Goal: Task Accomplishment & Management: Use online tool/utility

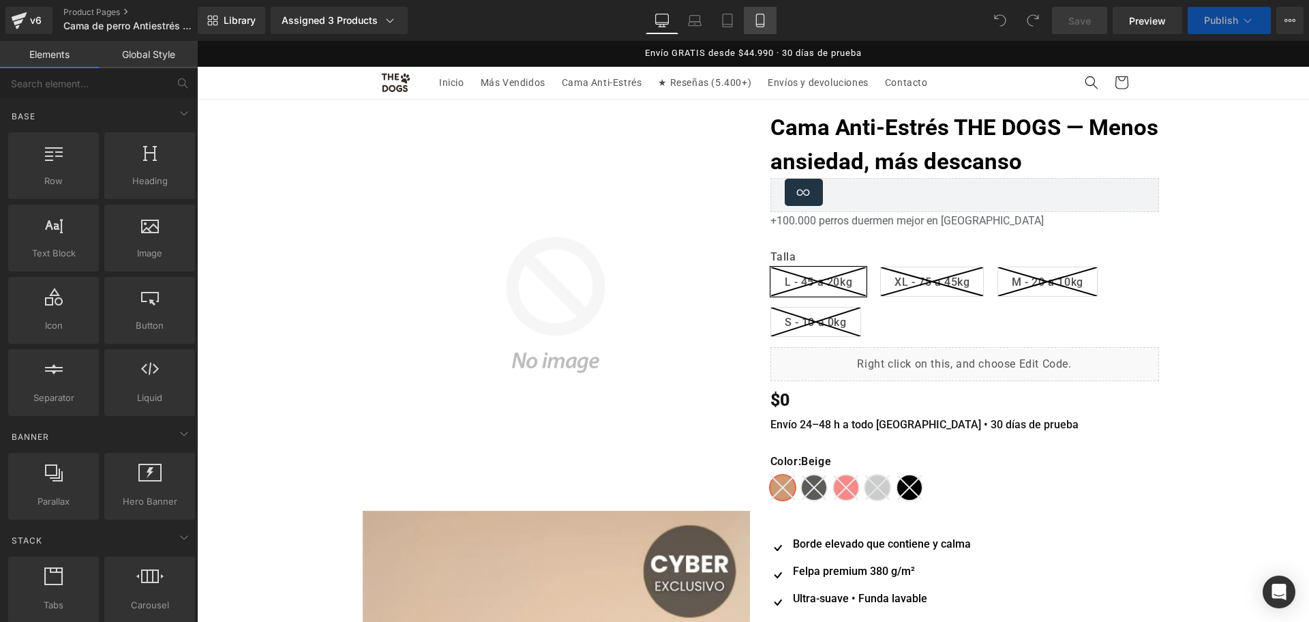
drag, startPoint x: 0, startPoint y: 0, endPoint x: 765, endPoint y: 24, distance: 765.6
click at [764, 25] on icon at bounding box center [760, 25] width 8 height 0
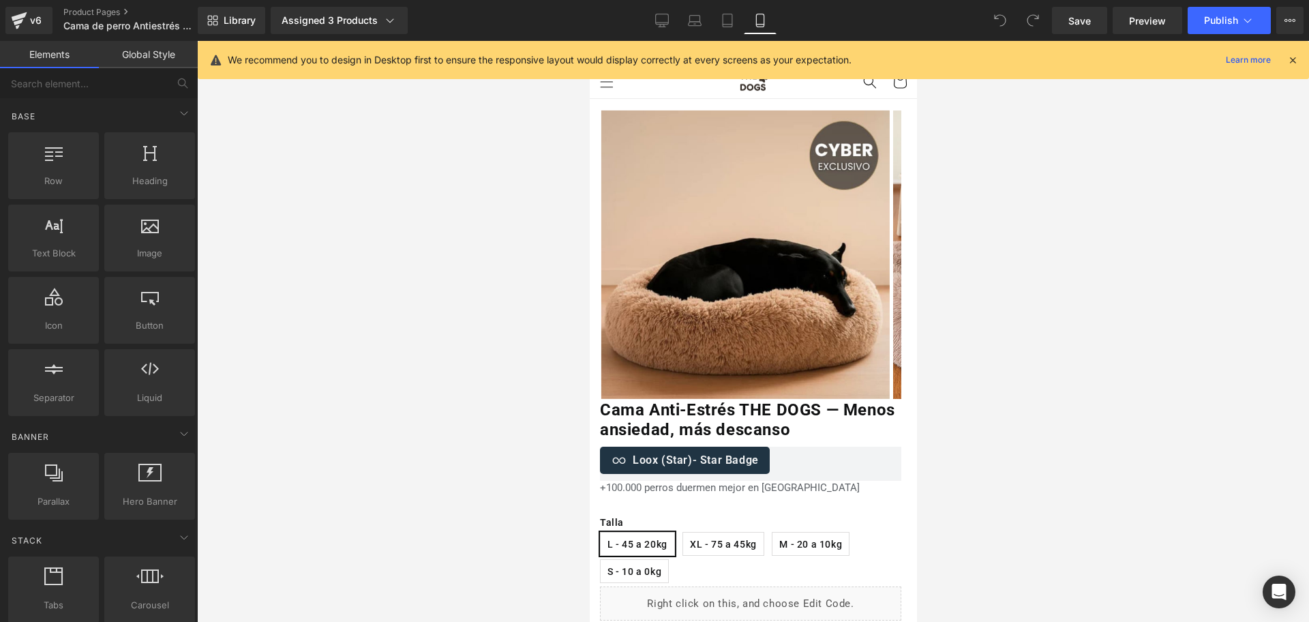
click at [1298, 59] on icon at bounding box center [1293, 60] width 12 height 12
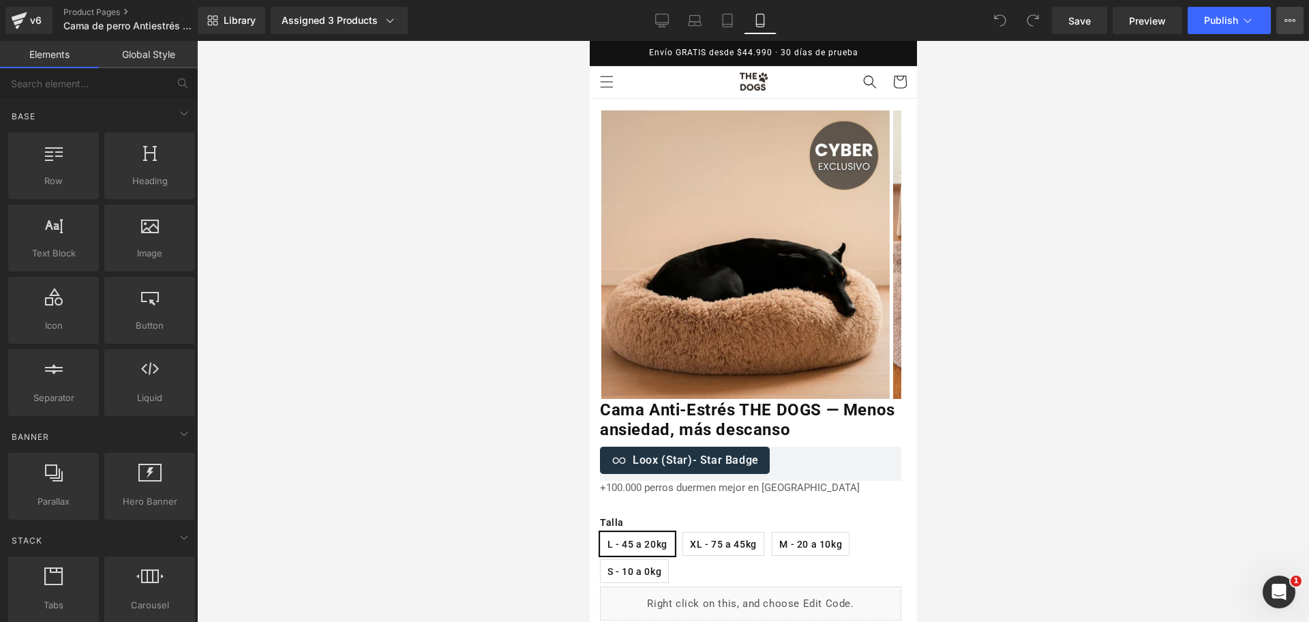
click at [1291, 20] on icon at bounding box center [1290, 20] width 11 height 11
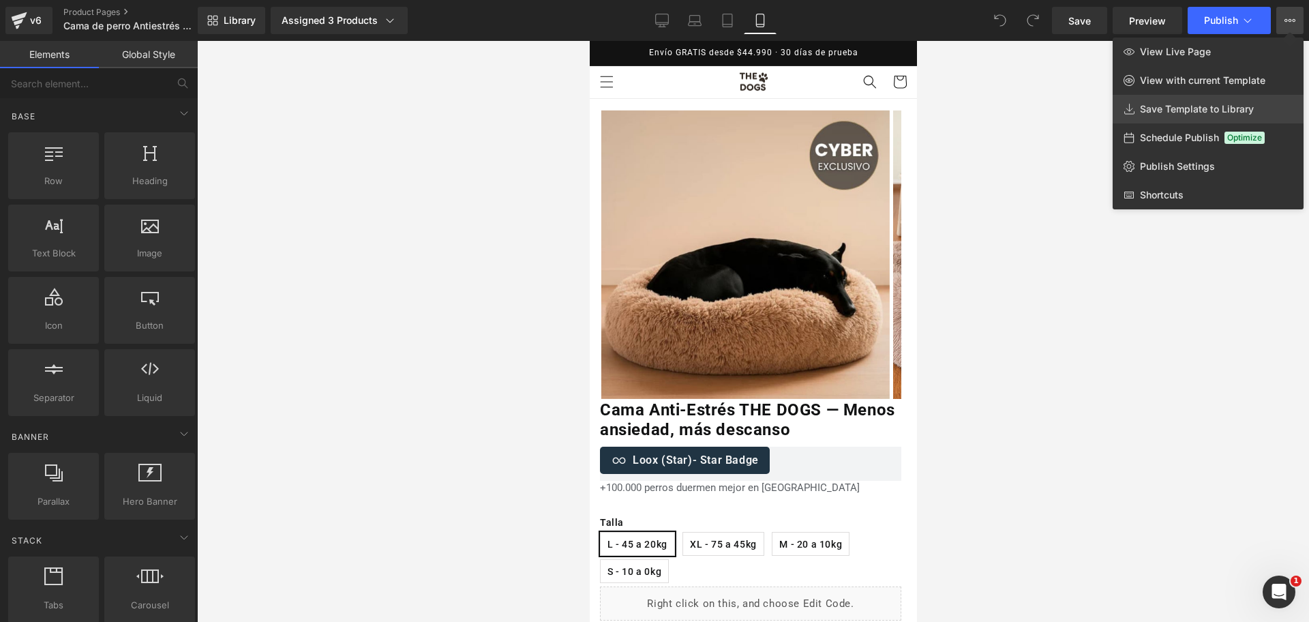
click at [1178, 106] on span "Save Template to Library" at bounding box center [1197, 109] width 114 height 12
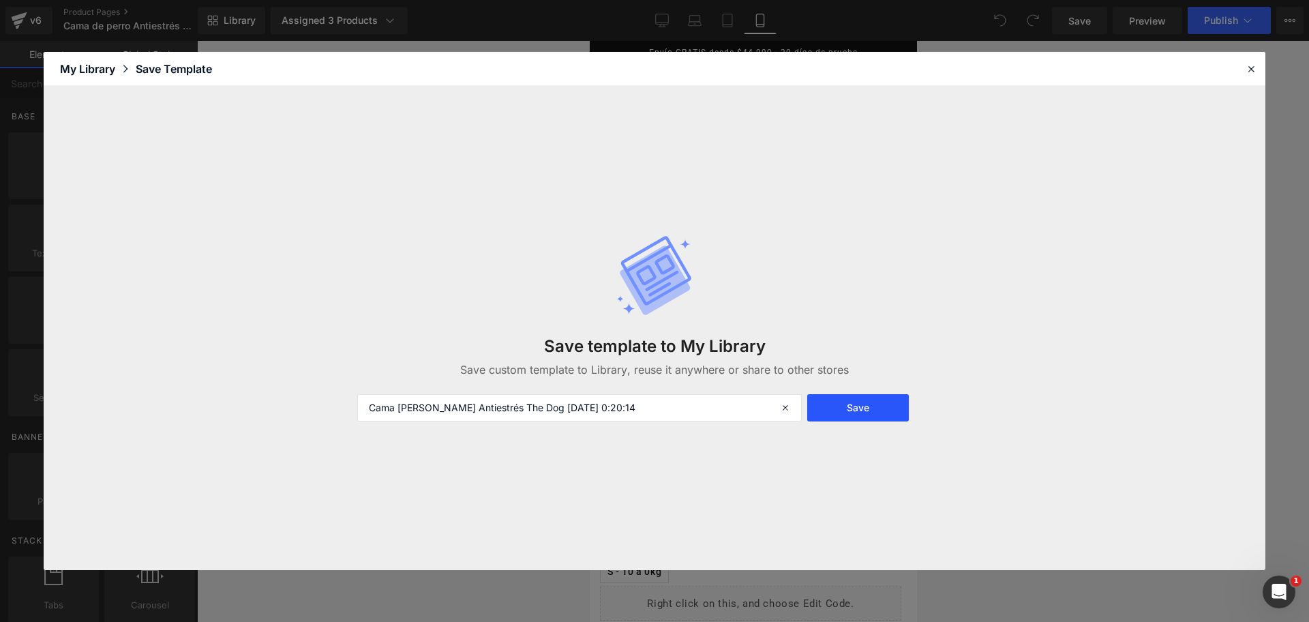
click at [873, 410] on button "Save" at bounding box center [859, 407] width 102 height 27
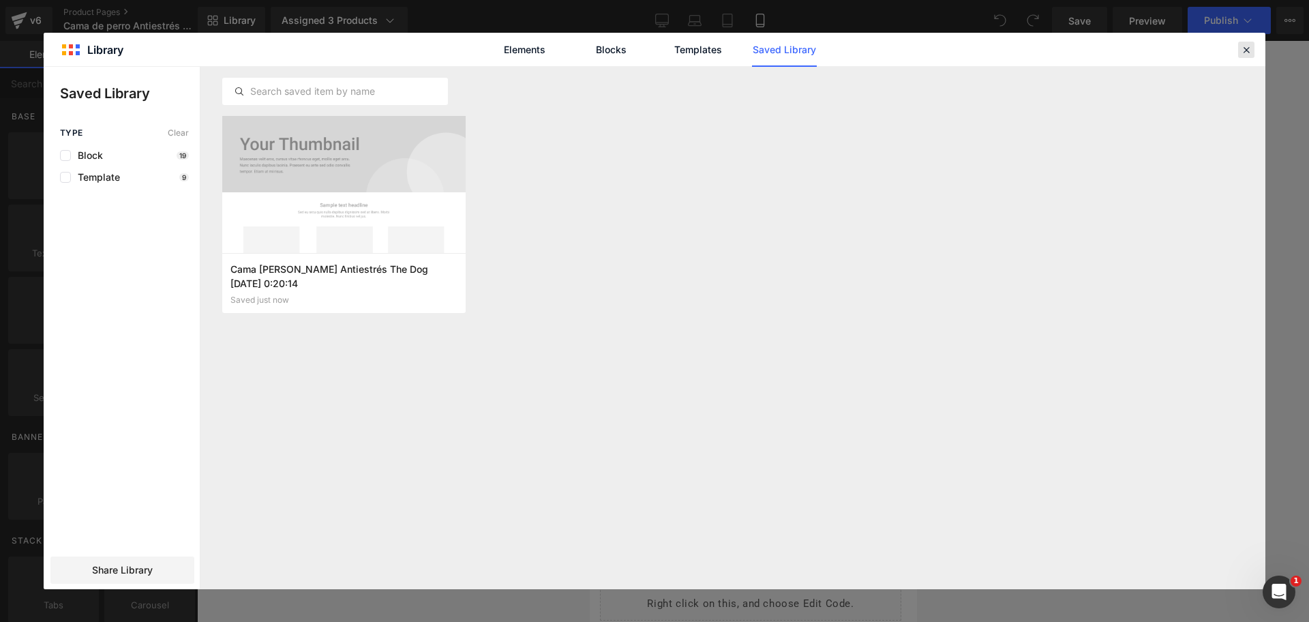
click at [1246, 70] on div "Cama de perro Antiestrés The Dog 2025-10-09 0:20:14 Saved just now Add to page" at bounding box center [733, 328] width 1065 height 522
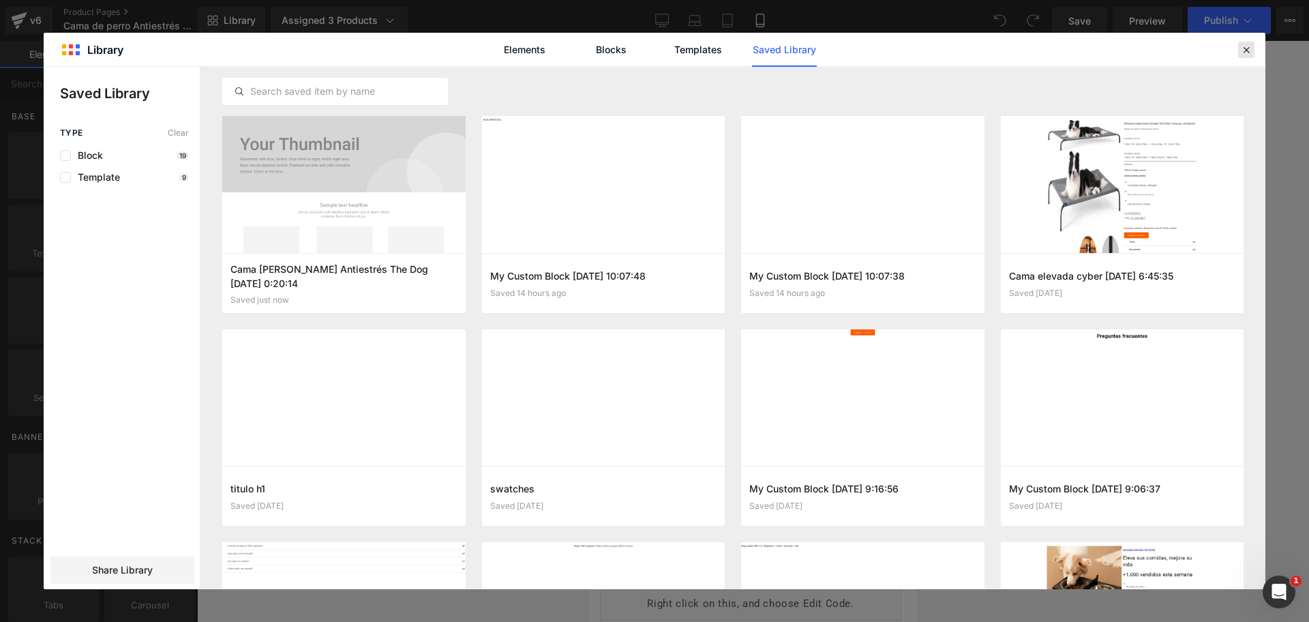
click at [1248, 56] on div at bounding box center [1247, 50] width 16 height 16
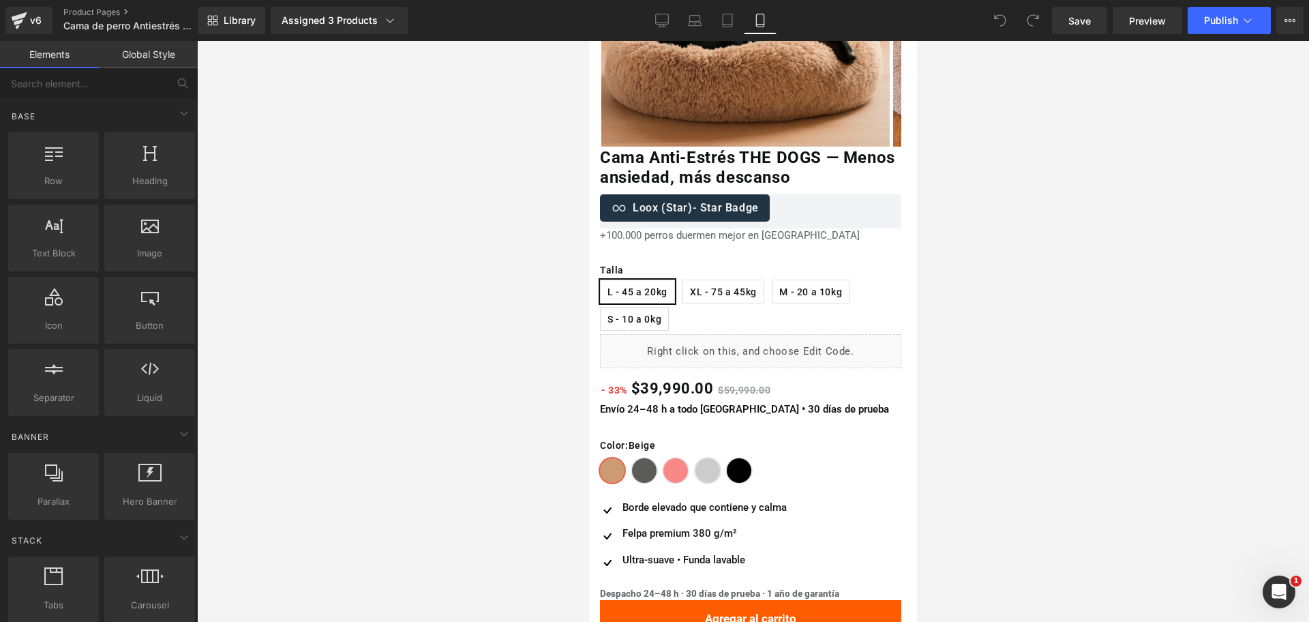
scroll to position [426, 0]
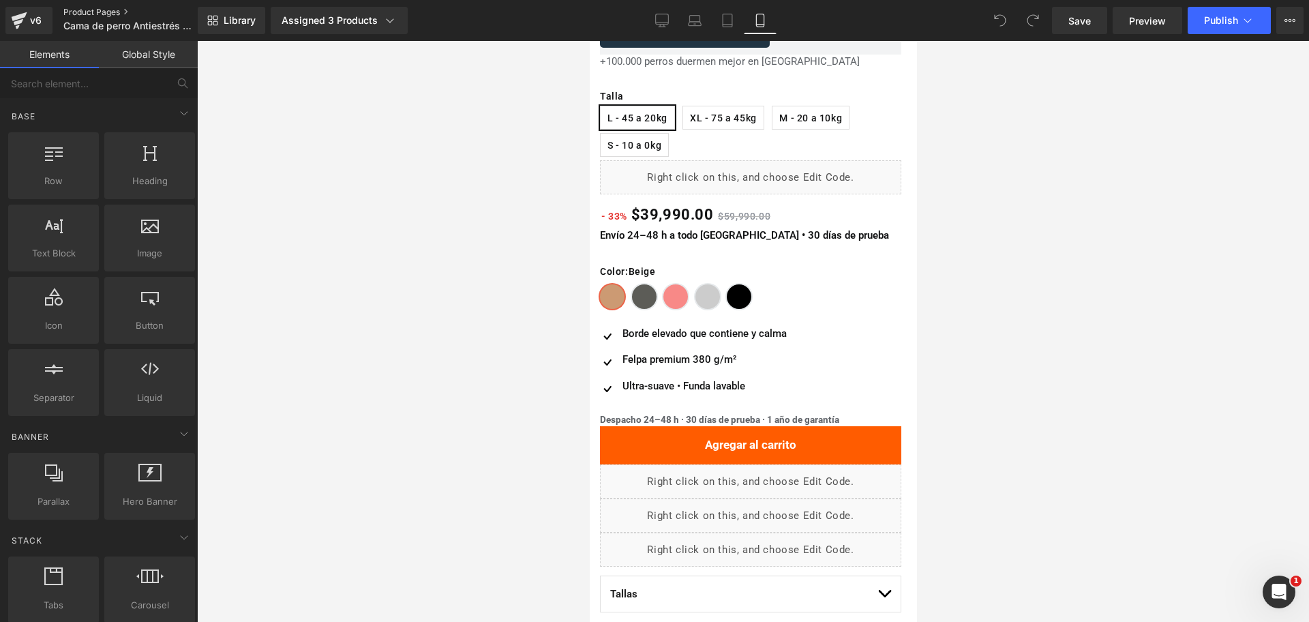
click at [123, 12] on link "Product Pages" at bounding box center [141, 12] width 157 height 11
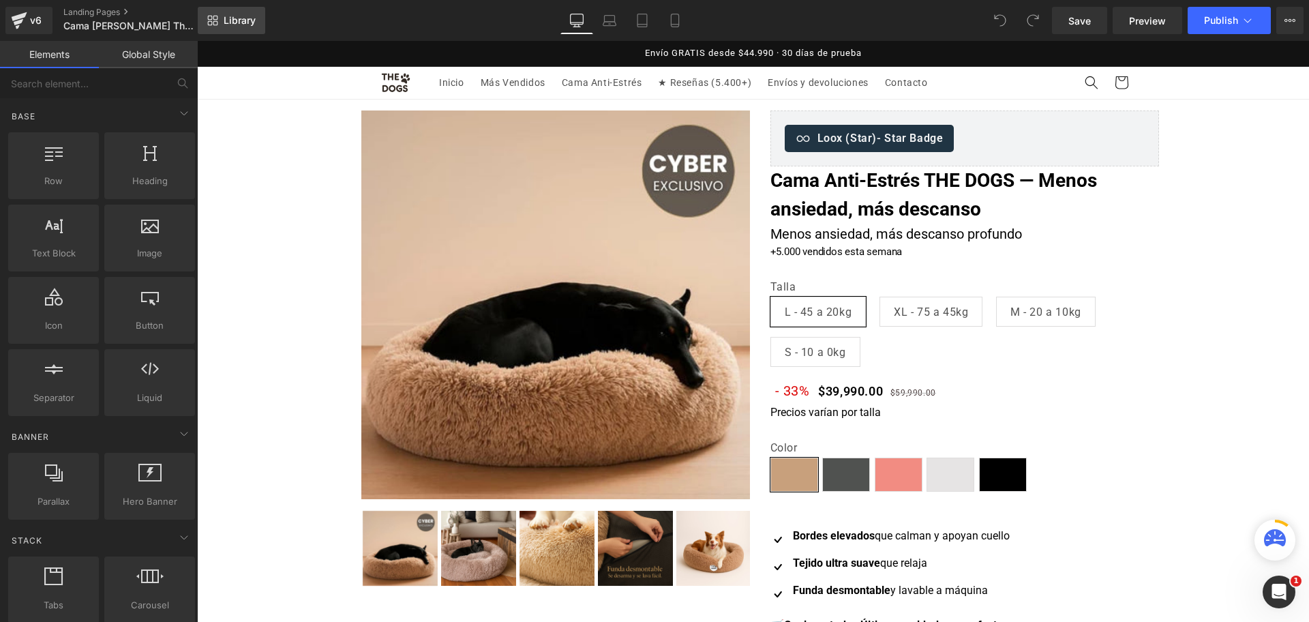
click at [233, 25] on span "Library" at bounding box center [240, 20] width 32 height 12
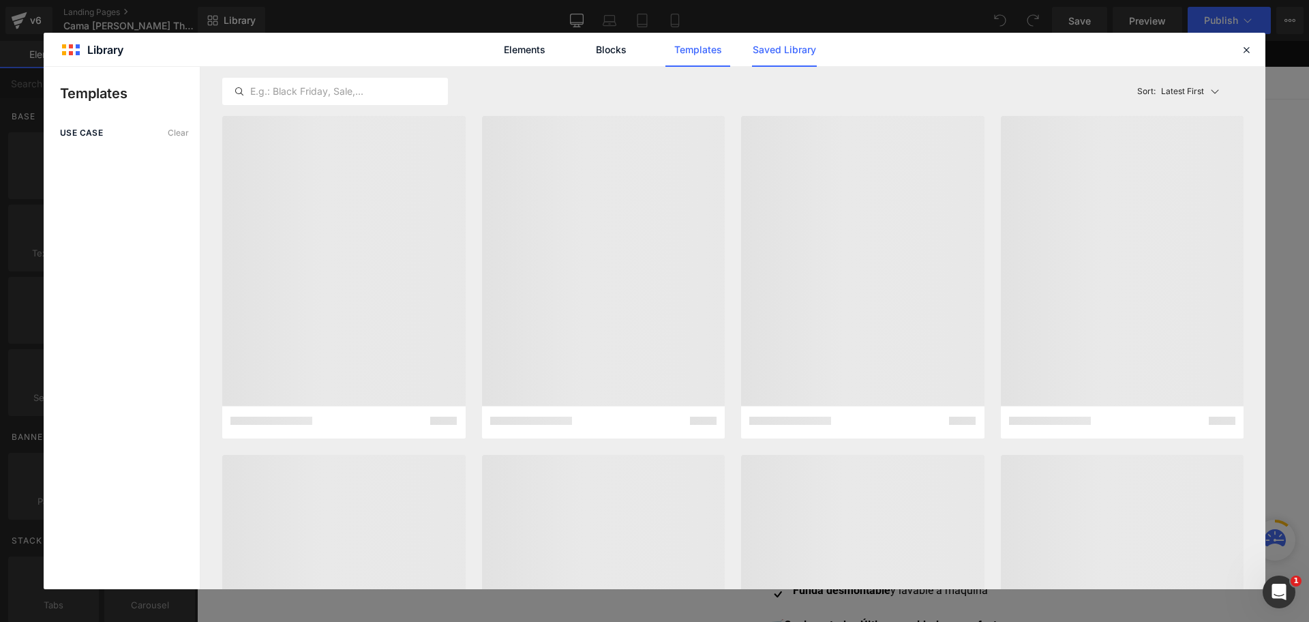
click at [794, 57] on link "Saved Library" at bounding box center [784, 50] width 65 height 34
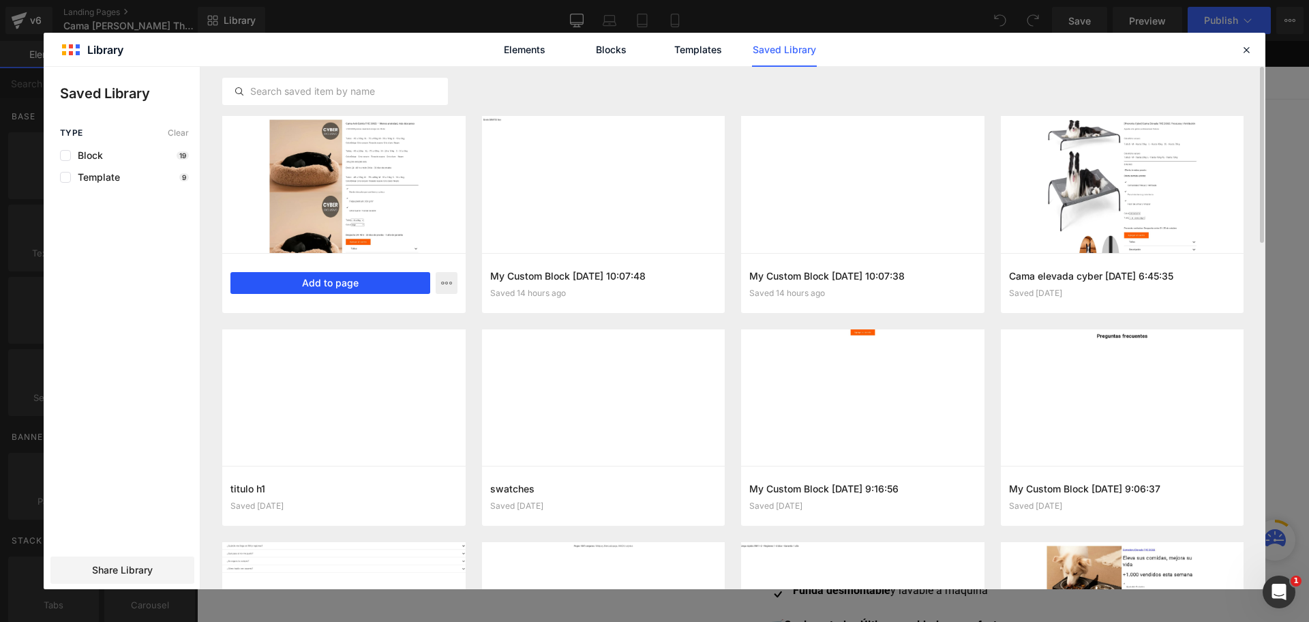
click at [342, 280] on button "Add to page" at bounding box center [331, 283] width 200 height 22
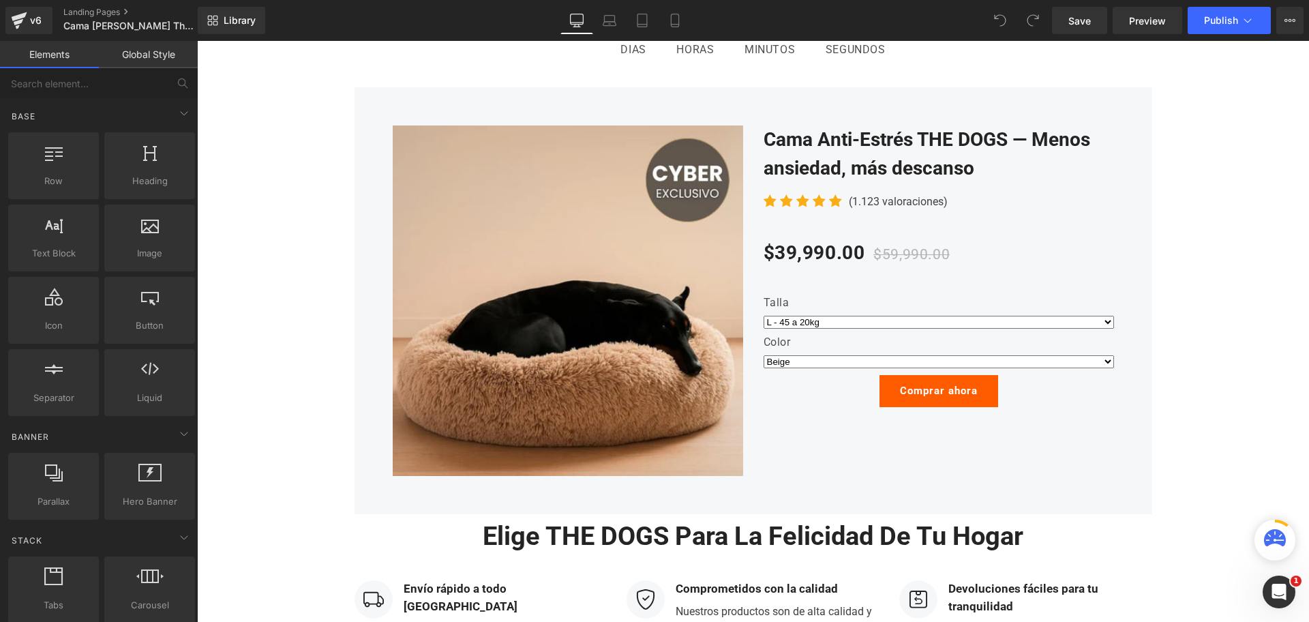
scroll to position [3697, 0]
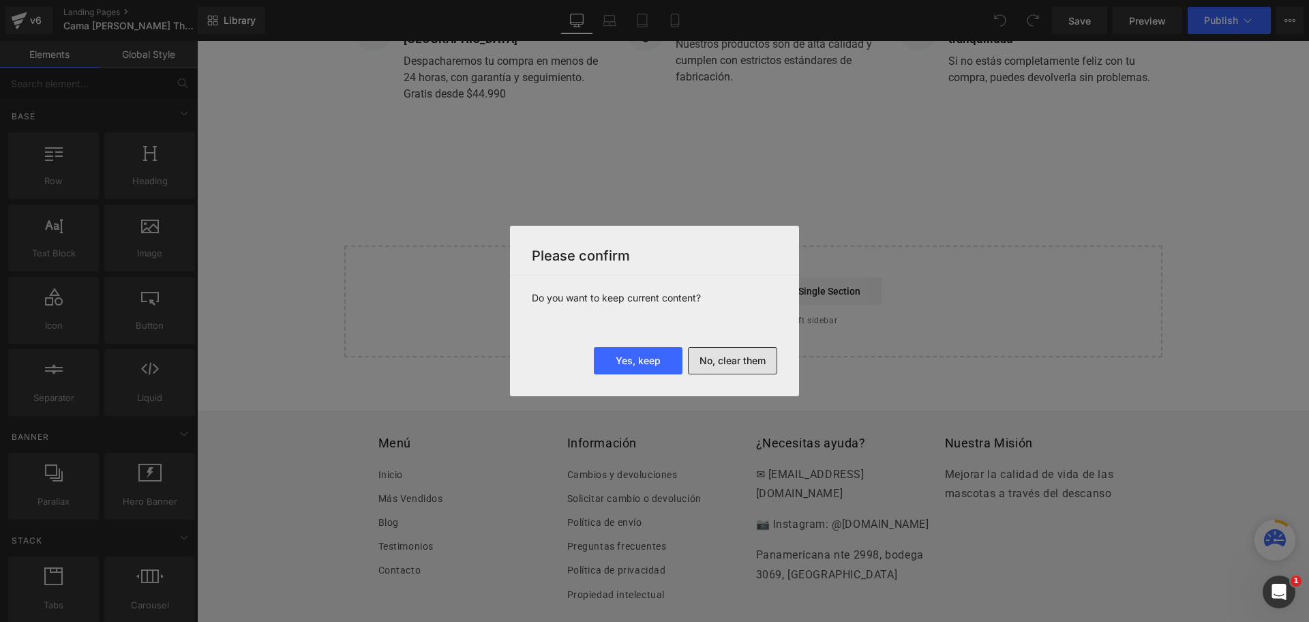
click at [721, 361] on button "No, clear them" at bounding box center [732, 360] width 89 height 27
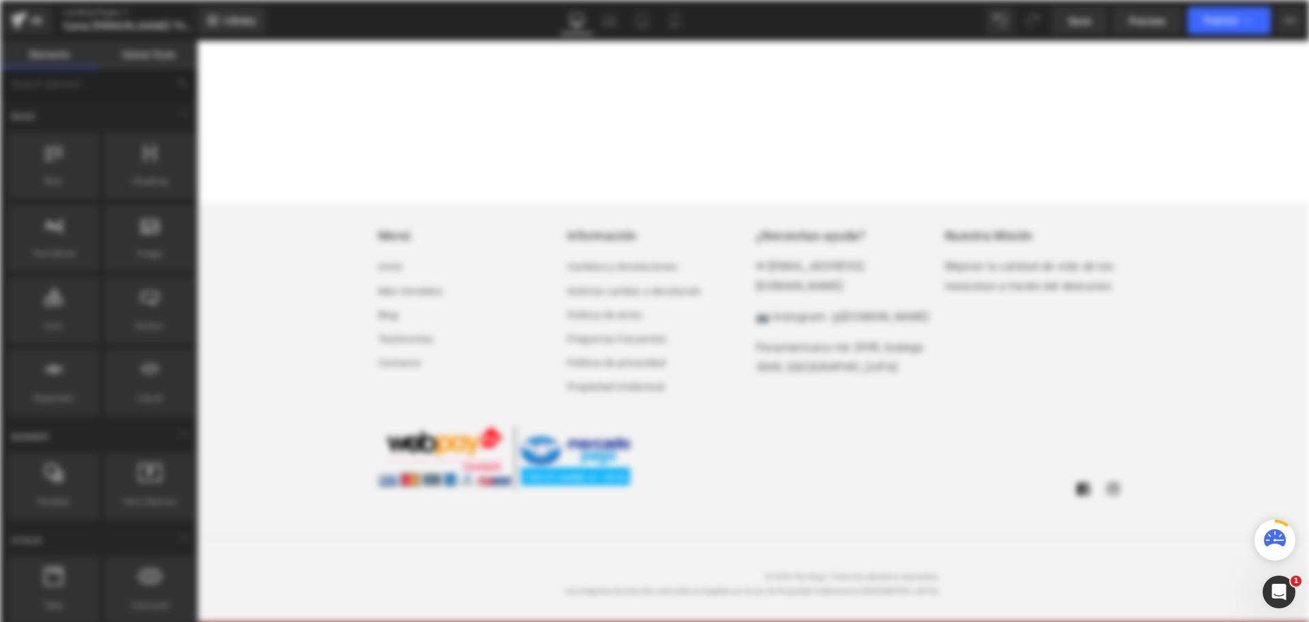
scroll to position [0, 0]
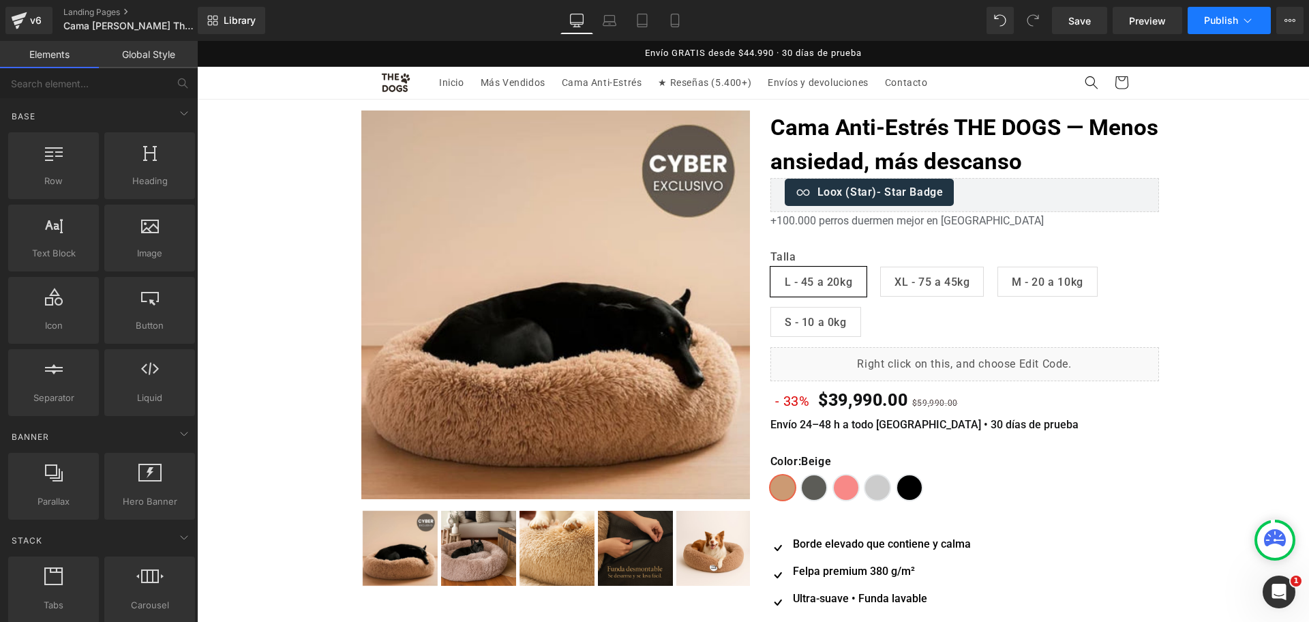
click at [1233, 20] on span "Publish" at bounding box center [1221, 20] width 34 height 11
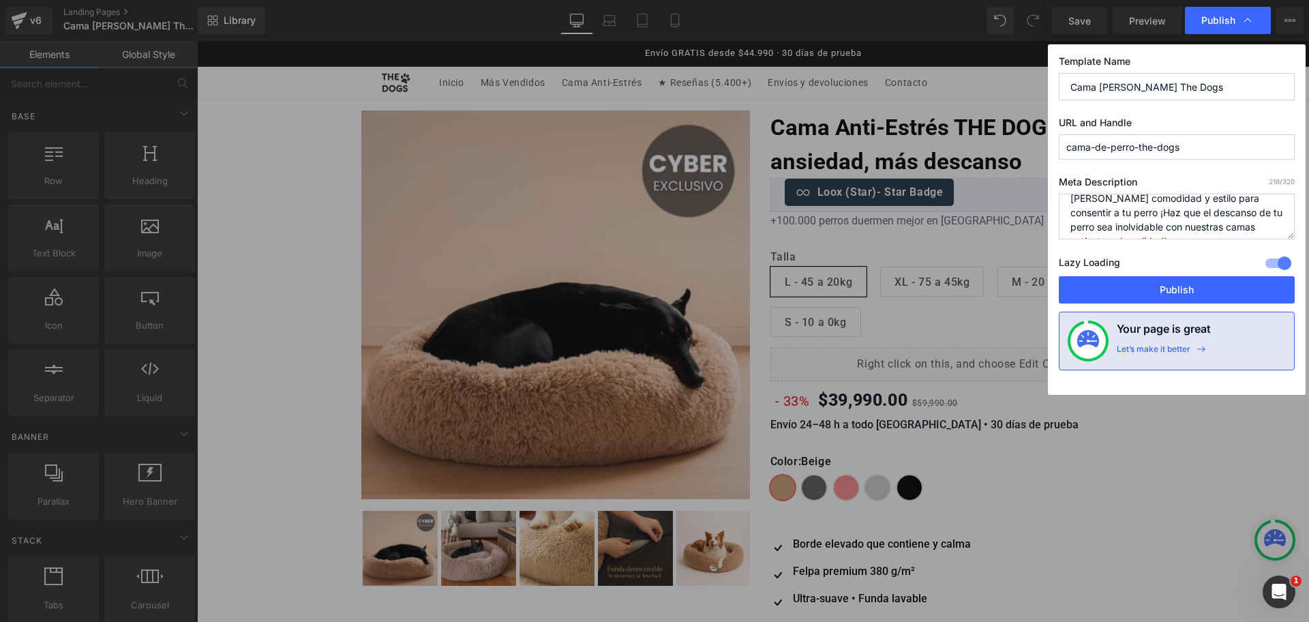
scroll to position [57, 0]
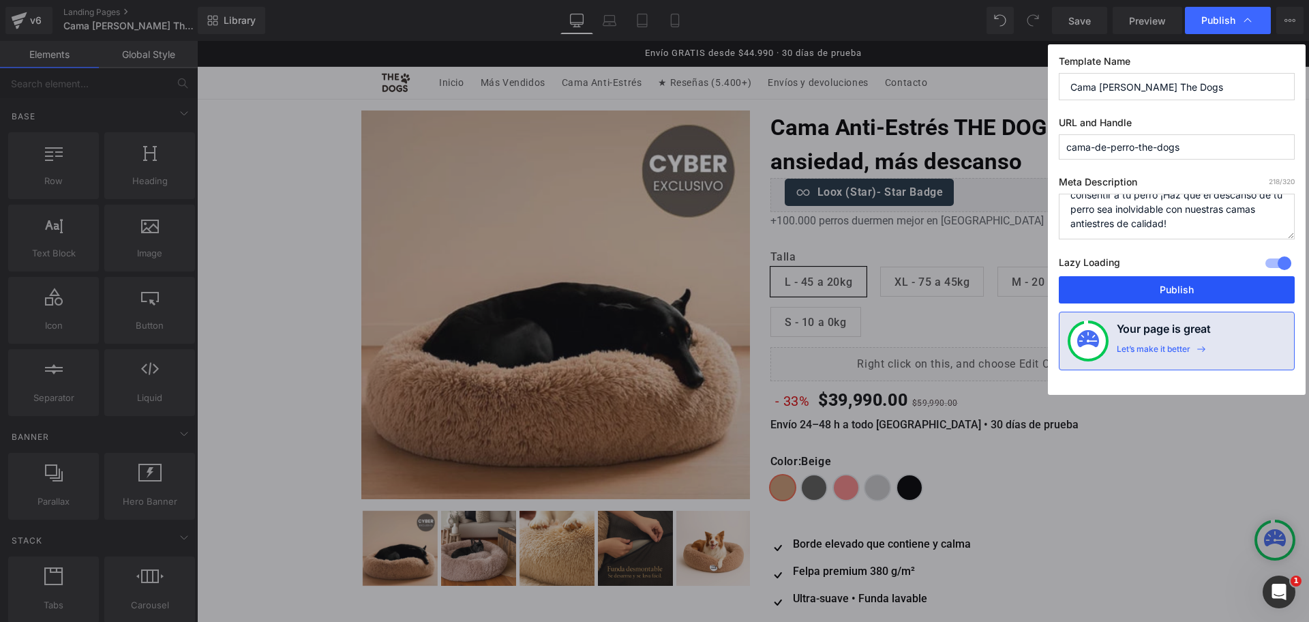
click at [1191, 288] on button "Publish" at bounding box center [1177, 289] width 236 height 27
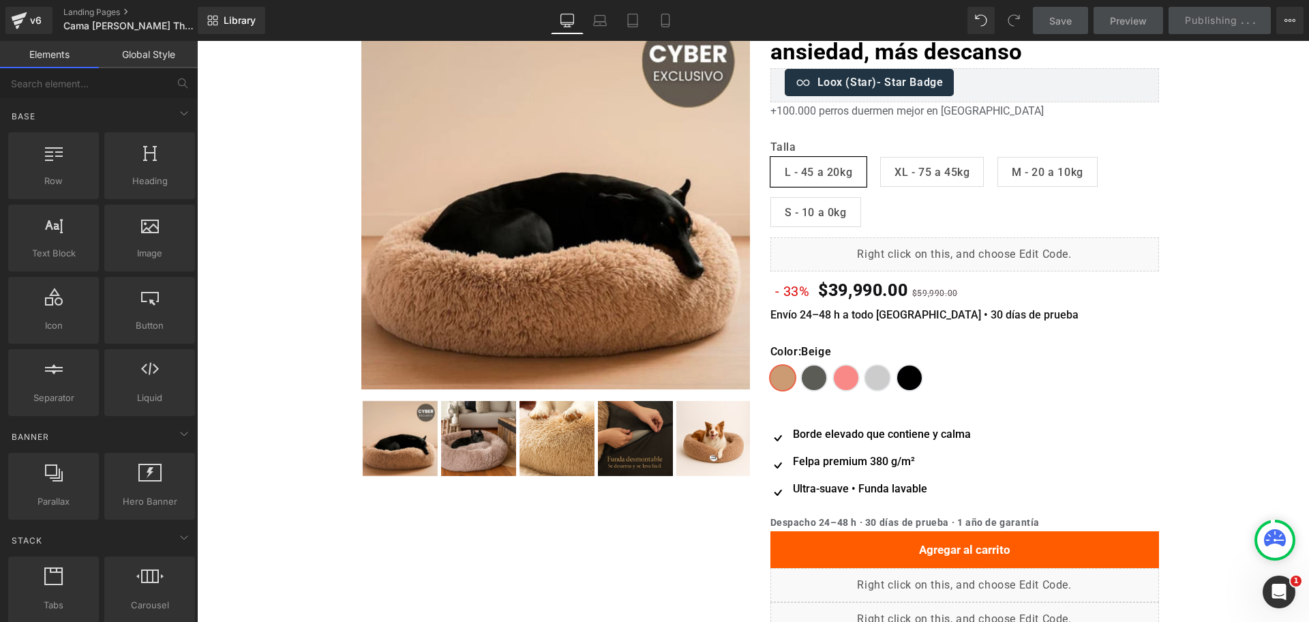
scroll to position [0, 0]
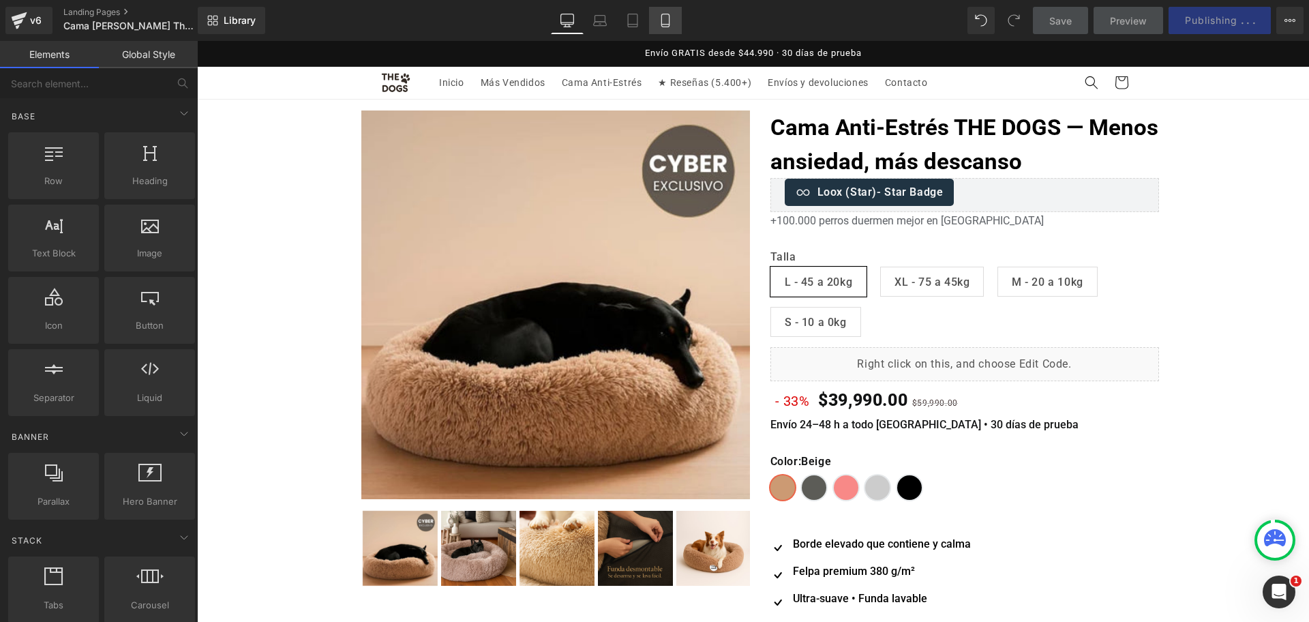
click at [672, 20] on icon at bounding box center [666, 21] width 14 height 14
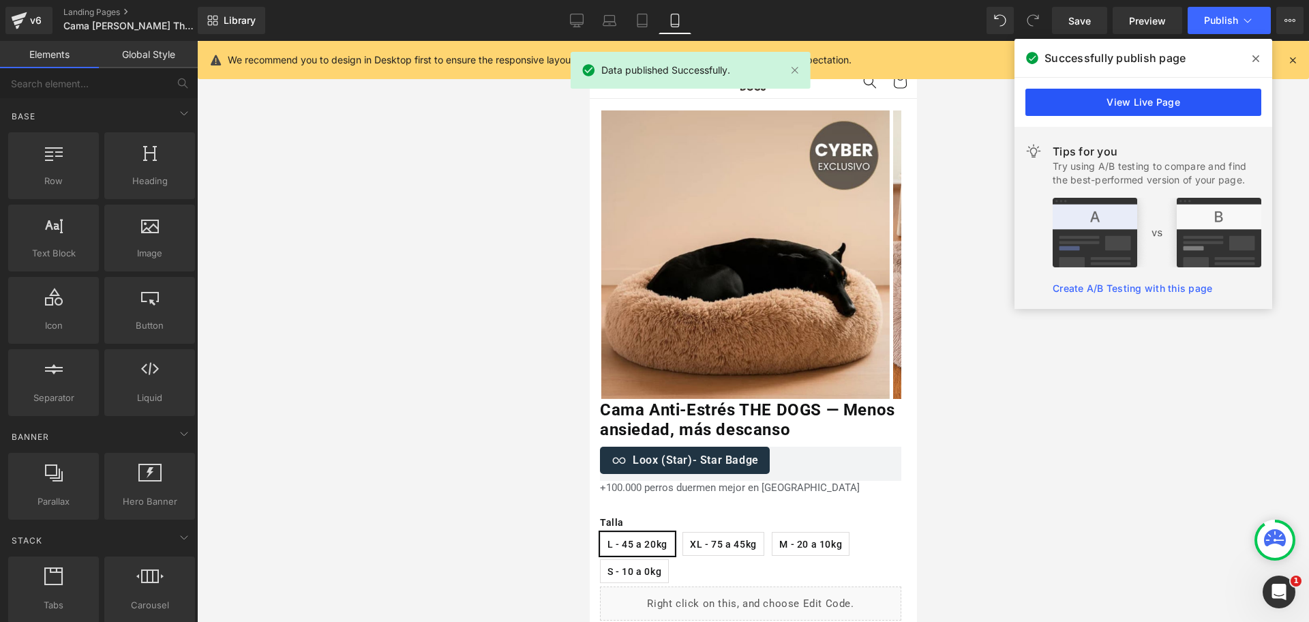
click at [1192, 102] on link "View Live Page" at bounding box center [1144, 102] width 236 height 27
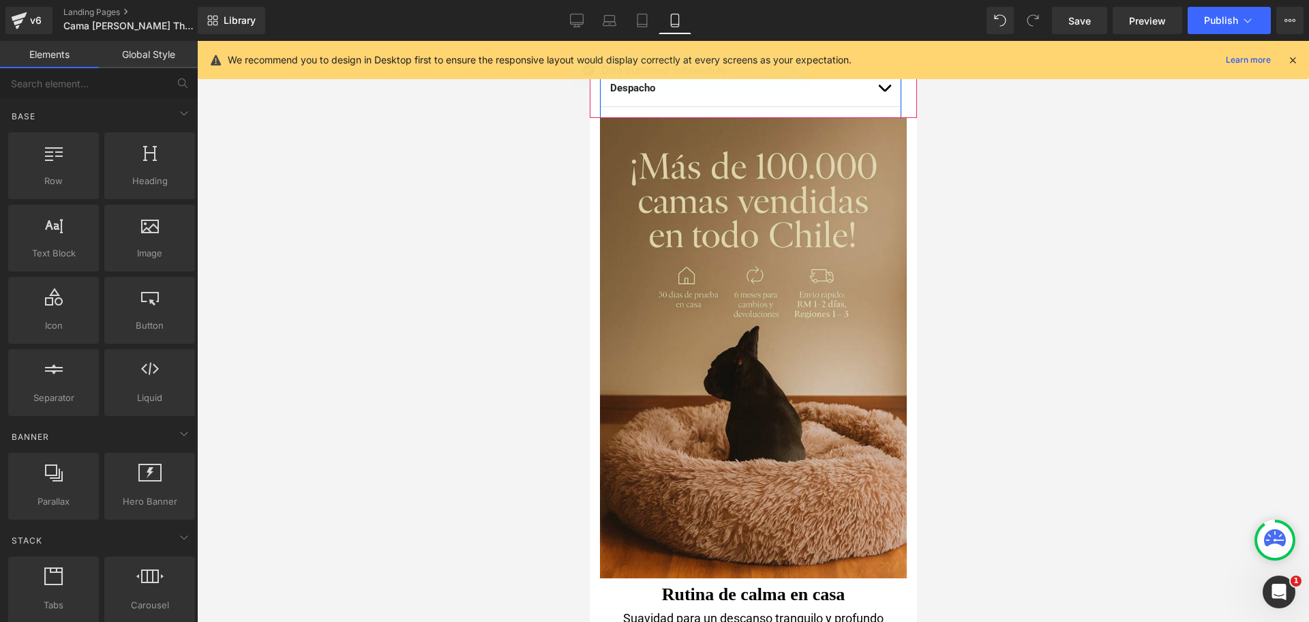
scroll to position [1194, 0]
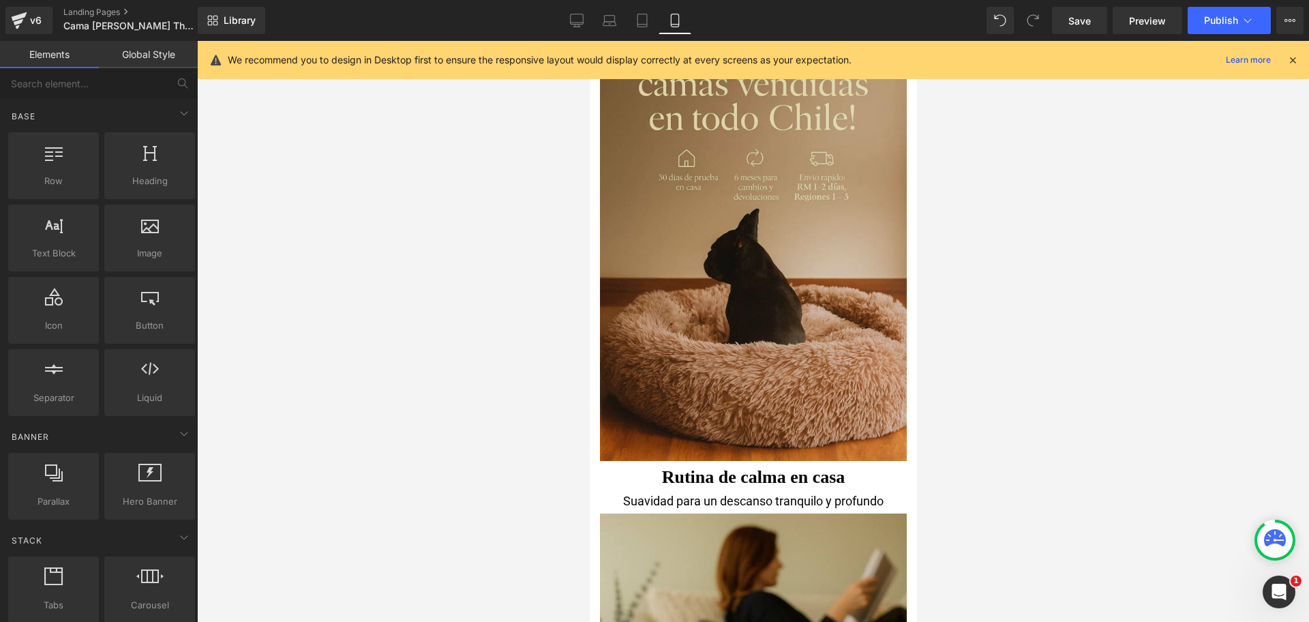
click at [822, 199] on img at bounding box center [752, 231] width 307 height 460
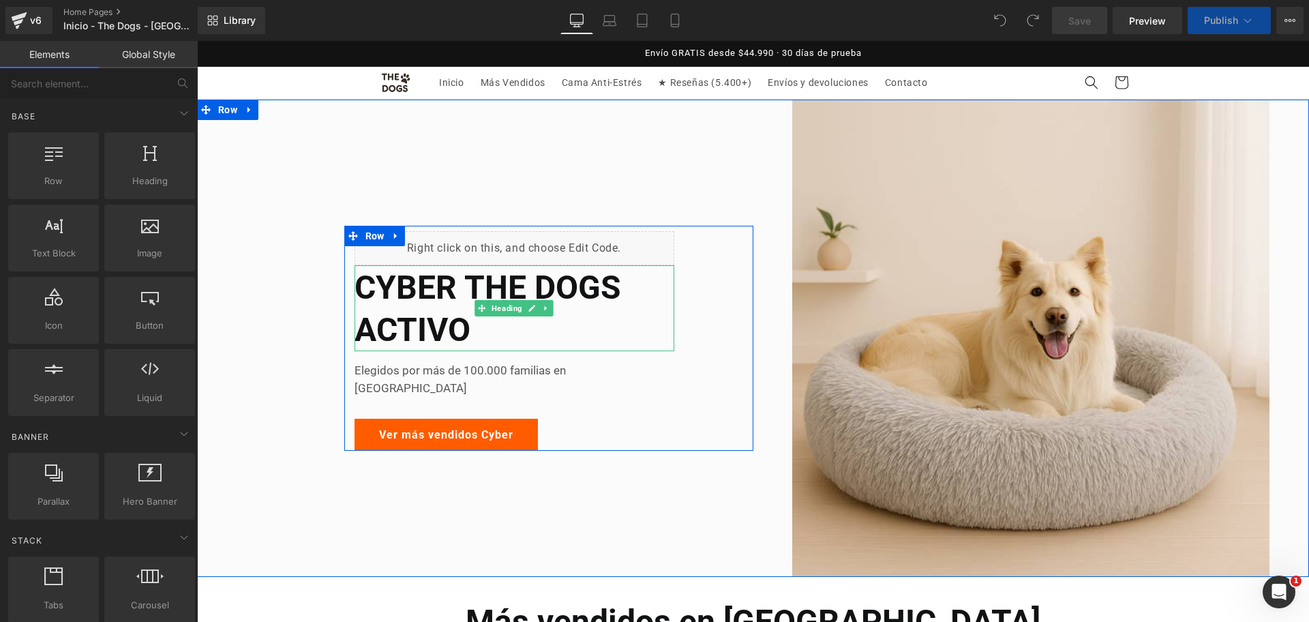
click at [484, 306] on h2 "CYBER THE DOGS ACTIVO" at bounding box center [515, 309] width 320 height 85
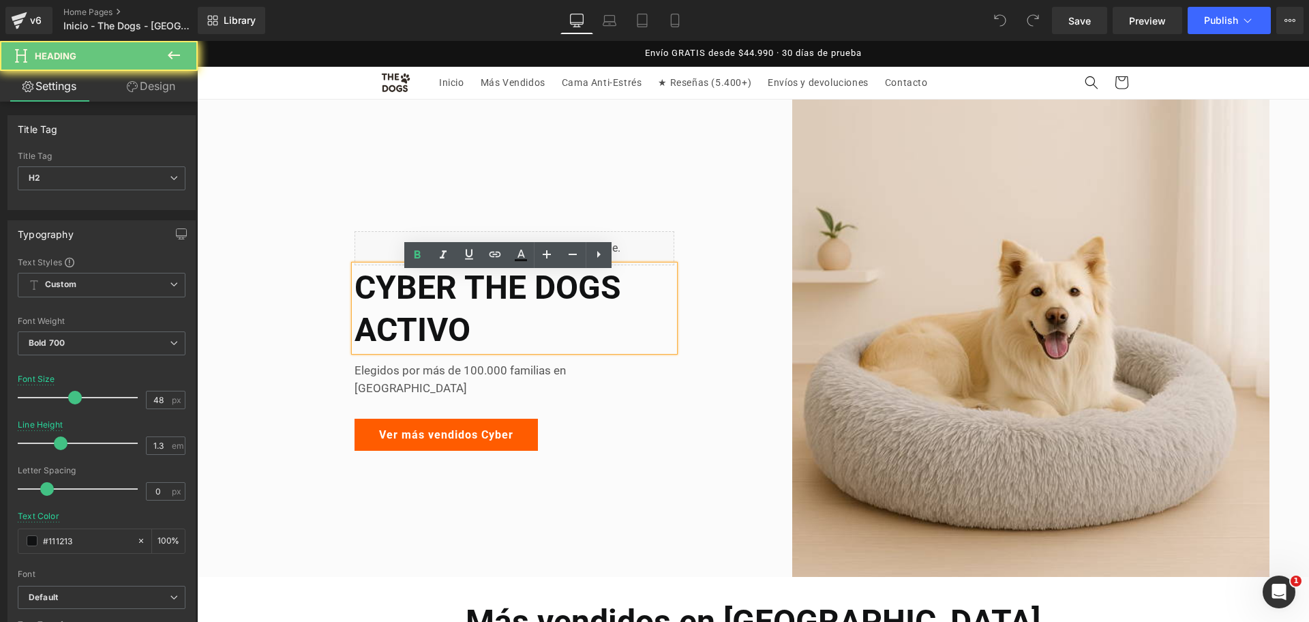
click at [449, 291] on h2 "CYBER THE DOGS ACTIVO" at bounding box center [515, 309] width 320 height 85
click at [456, 294] on h2 "CYBER THE DOGS ACTIVO" at bounding box center [515, 309] width 320 height 85
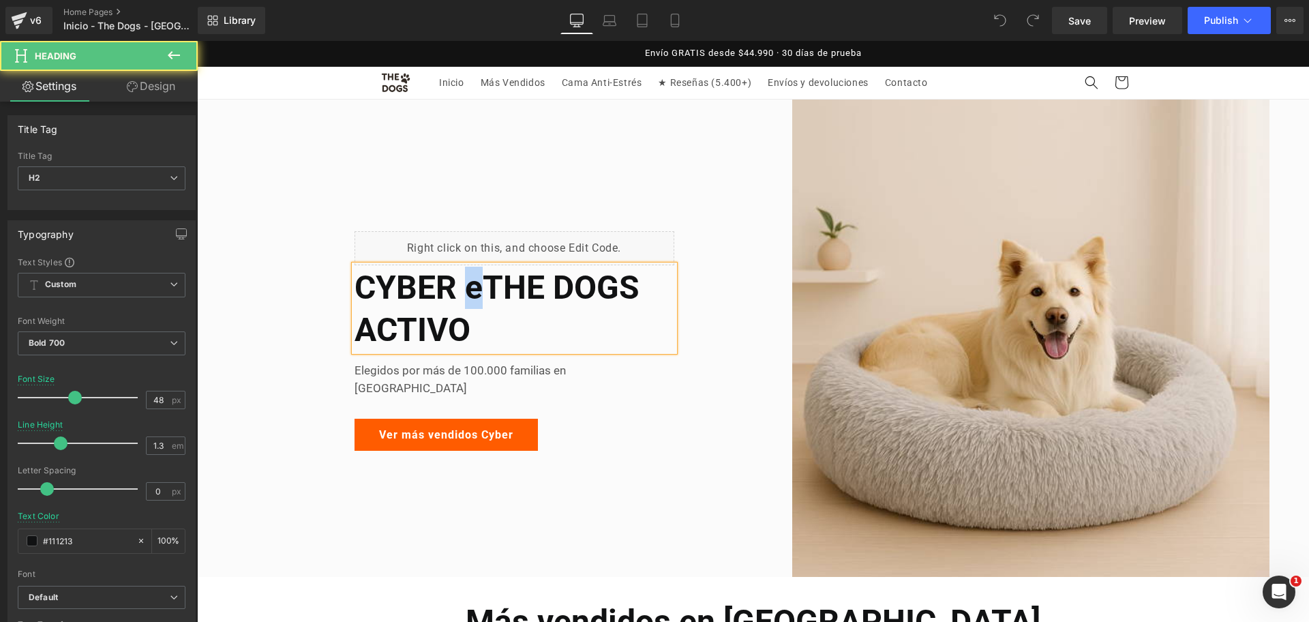
drag, startPoint x: 463, startPoint y: 293, endPoint x: 472, endPoint y: 297, distance: 9.5
click at [472, 297] on h2 "CYBER eTHE DOGS ACTIVO" at bounding box center [515, 309] width 320 height 85
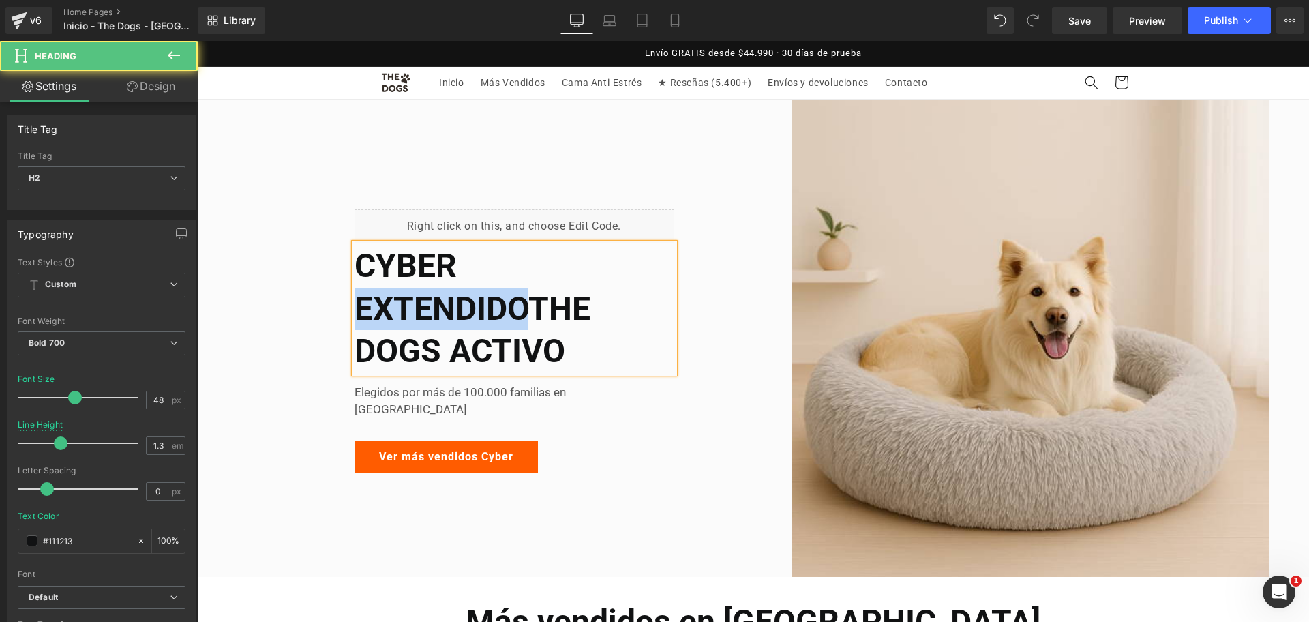
drag, startPoint x: 542, startPoint y: 325, endPoint x: 357, endPoint y: 331, distance: 185.0
click at [357, 331] on h2 "CYBER EXTENDIDOTHE DOGS ACTIVO" at bounding box center [515, 309] width 320 height 128
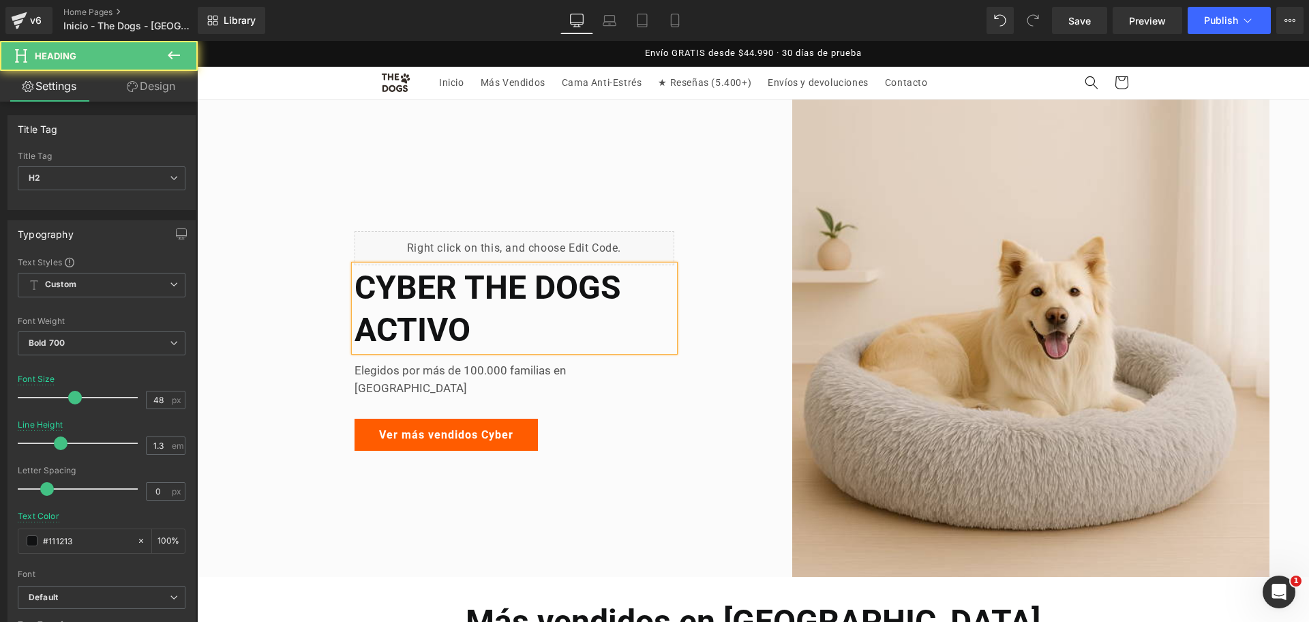
click at [506, 335] on h2 "CYBER THE DOGS ACTIVO" at bounding box center [515, 309] width 320 height 85
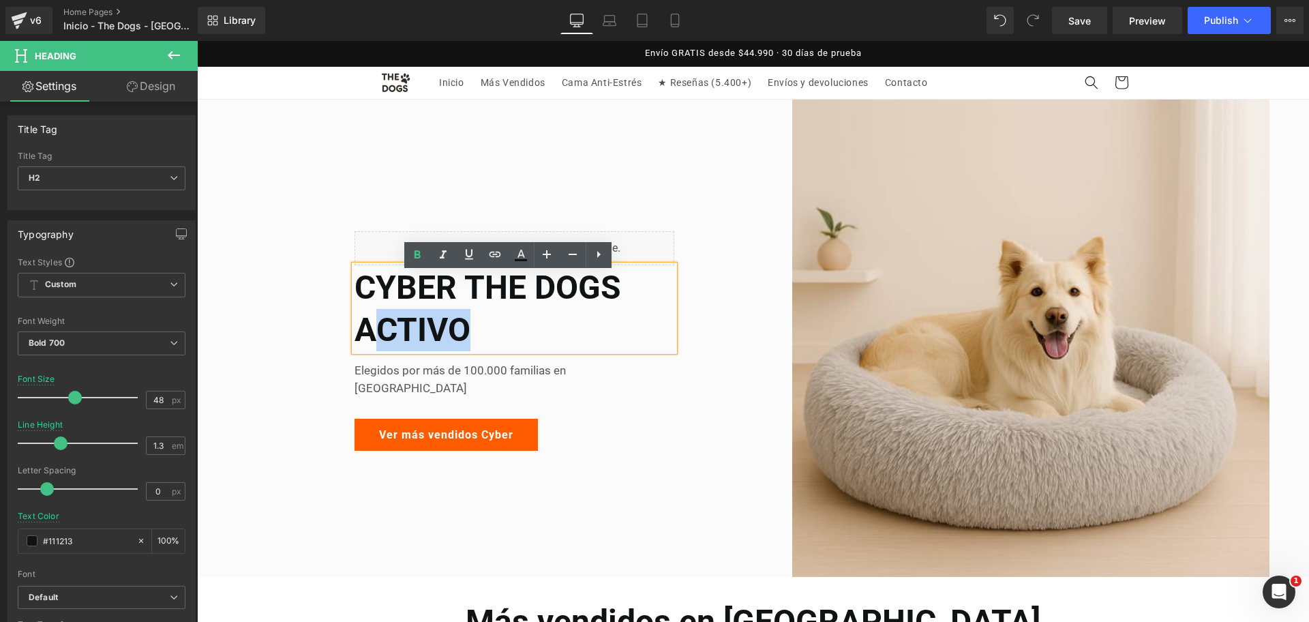
drag, startPoint x: 491, startPoint y: 344, endPoint x: 360, endPoint y: 351, distance: 131.1
click at [361, 351] on h2 "CYBER THE DOGS ACTIVO" at bounding box center [515, 309] width 320 height 85
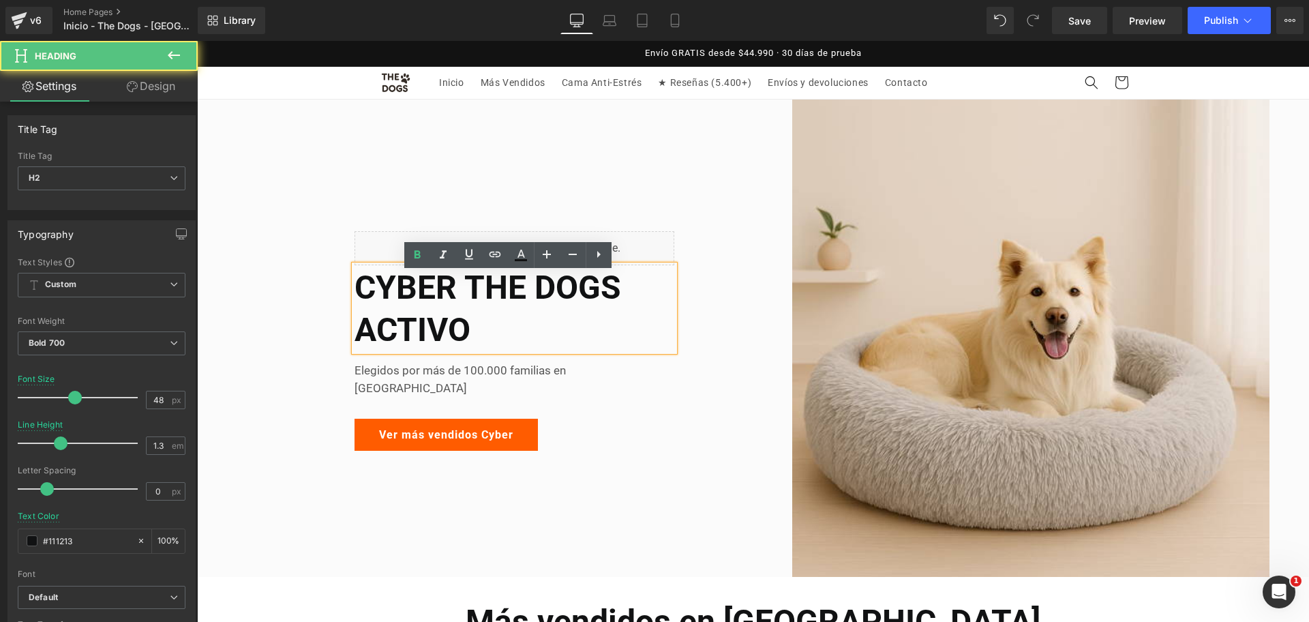
click at [355, 346] on h2 "CYBER THE DOGS ACTIVO" at bounding box center [515, 309] width 320 height 85
click at [372, 341] on h2 "CYBER THE DOGS ACTIVO" at bounding box center [515, 309] width 320 height 85
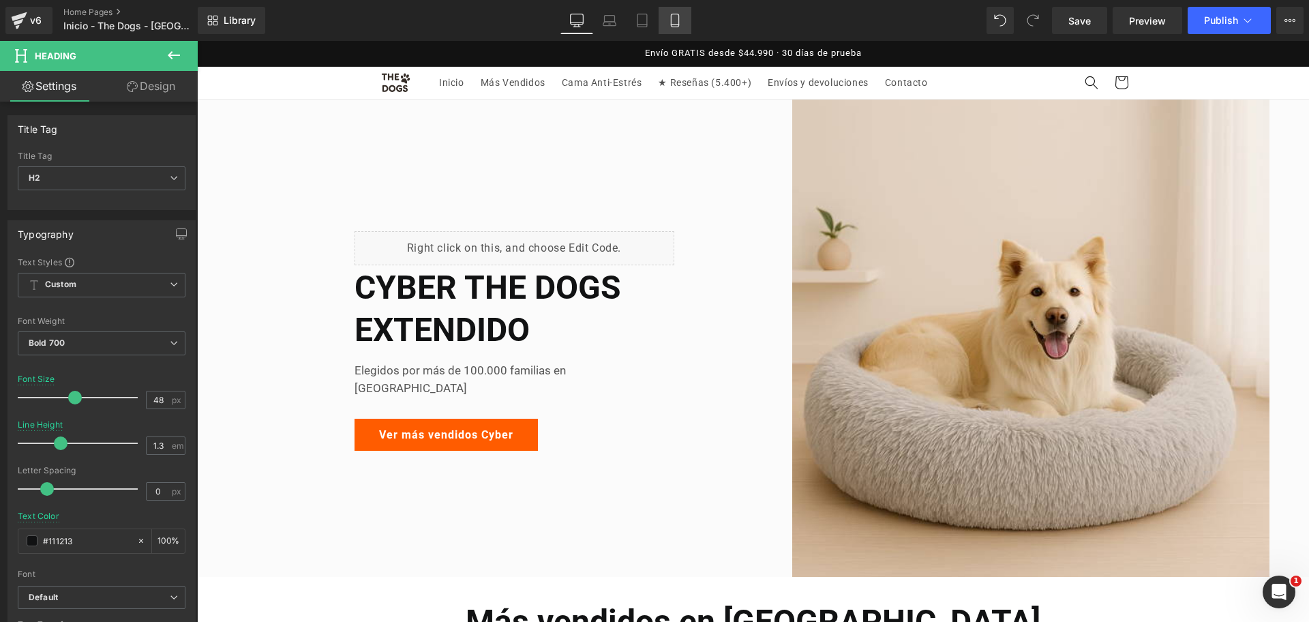
click at [670, 8] on link "Mobile" at bounding box center [675, 20] width 33 height 27
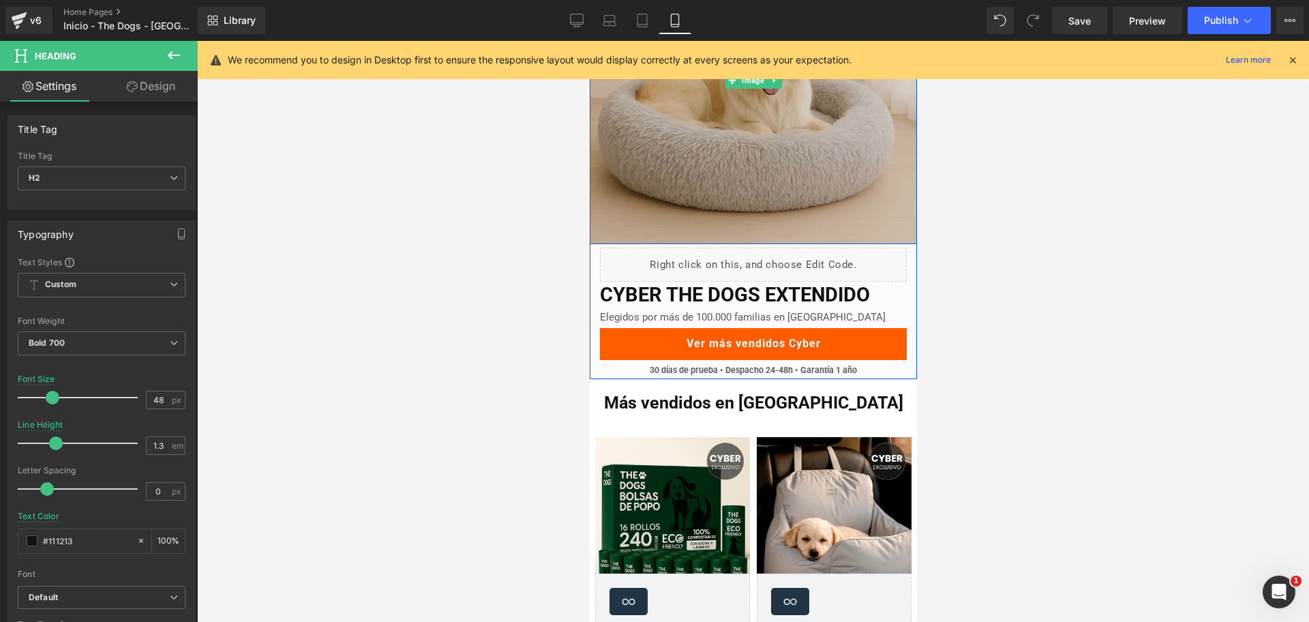
scroll to position [141, 0]
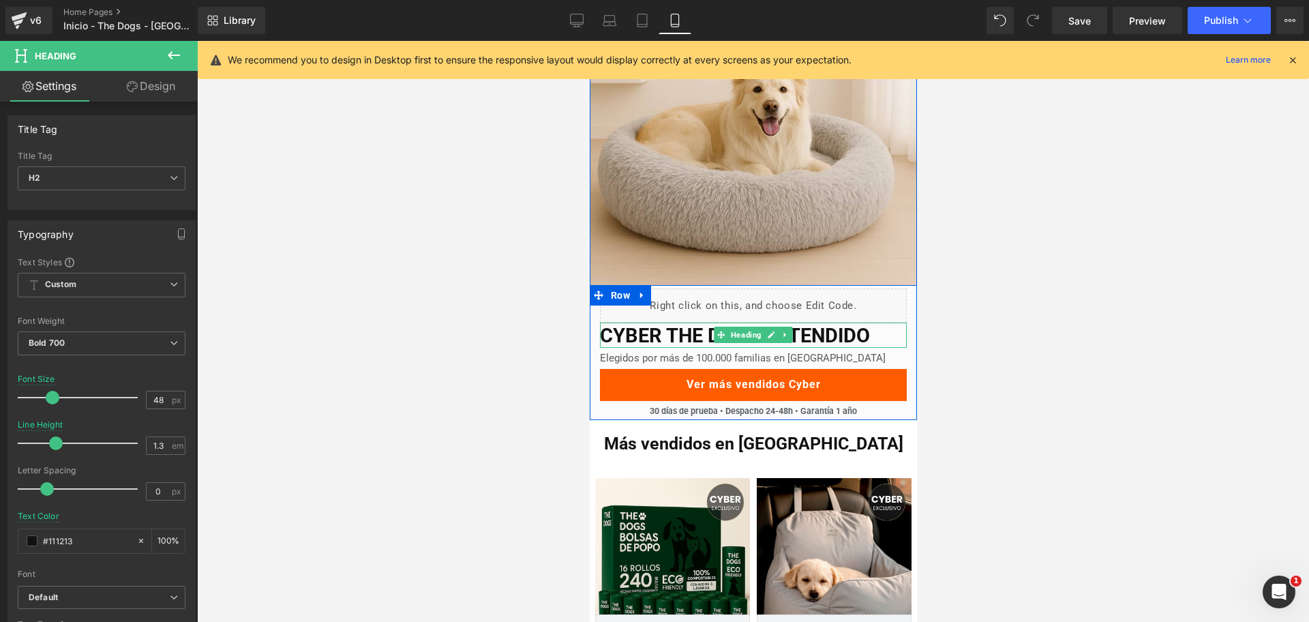
click at [891, 333] on h2 "CYBER THE DOGS EXTENDIDO" at bounding box center [752, 336] width 307 height 24
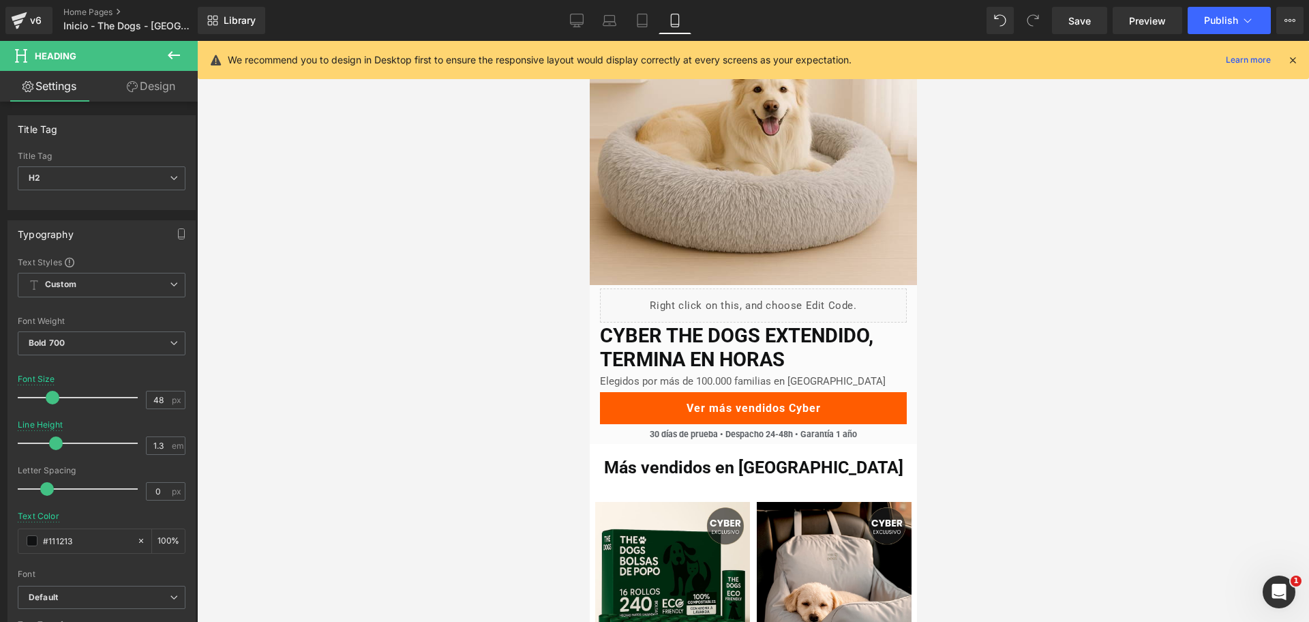
click at [973, 286] on div at bounding box center [753, 331] width 1112 height 581
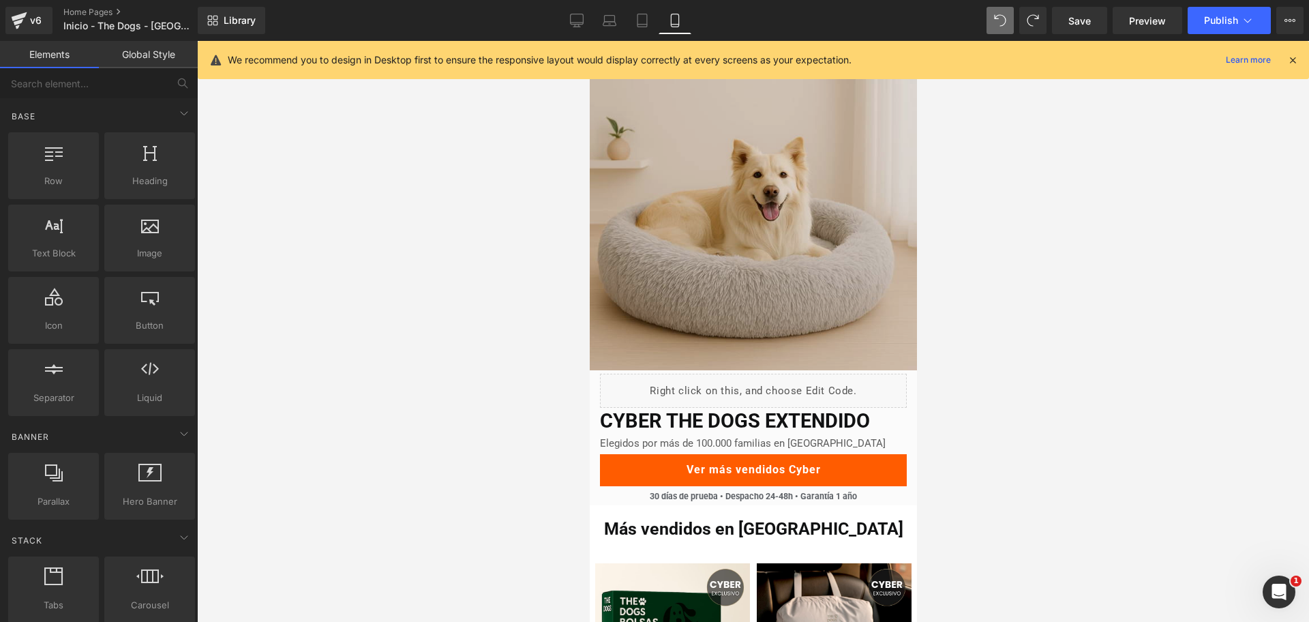
scroll to position [85, 0]
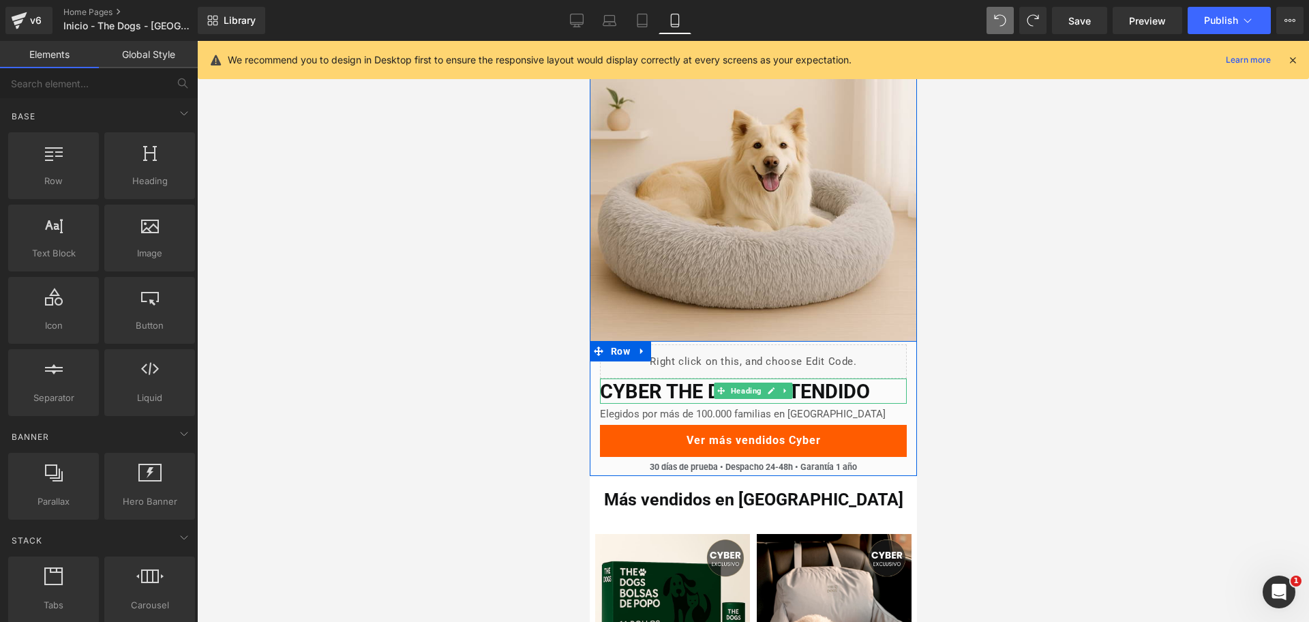
click at [870, 390] on h2 "CYBER THE DOGS EXTENDIDO" at bounding box center [752, 392] width 307 height 24
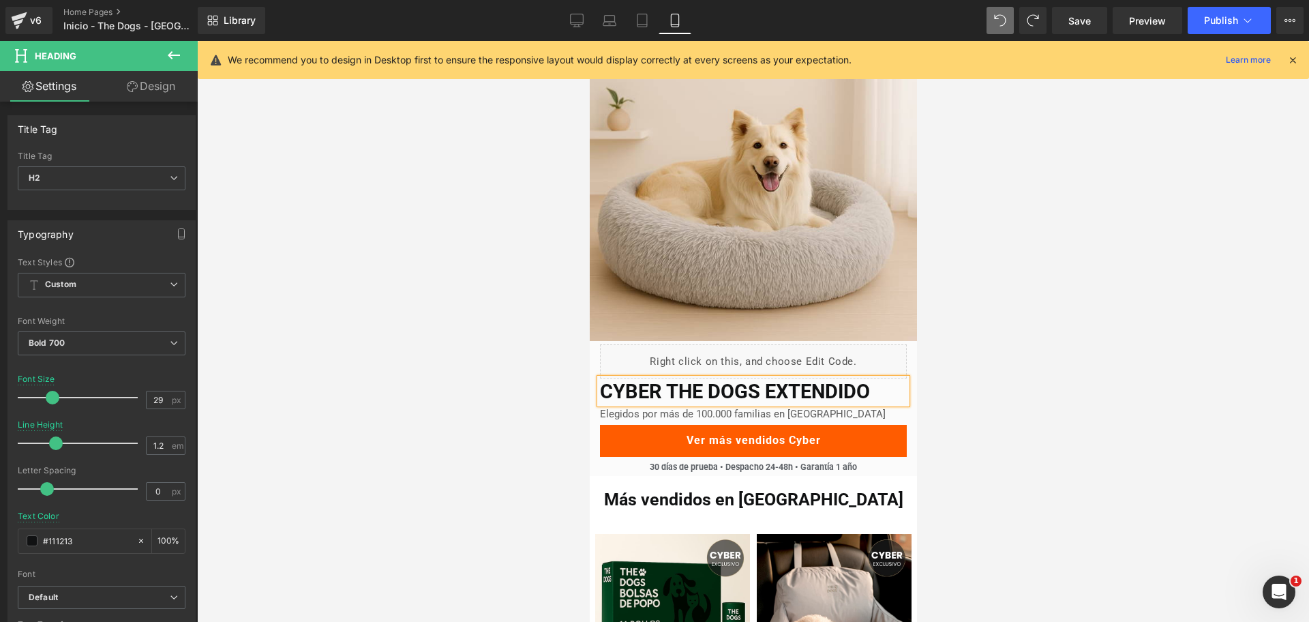
click at [1022, 321] on div at bounding box center [753, 331] width 1112 height 581
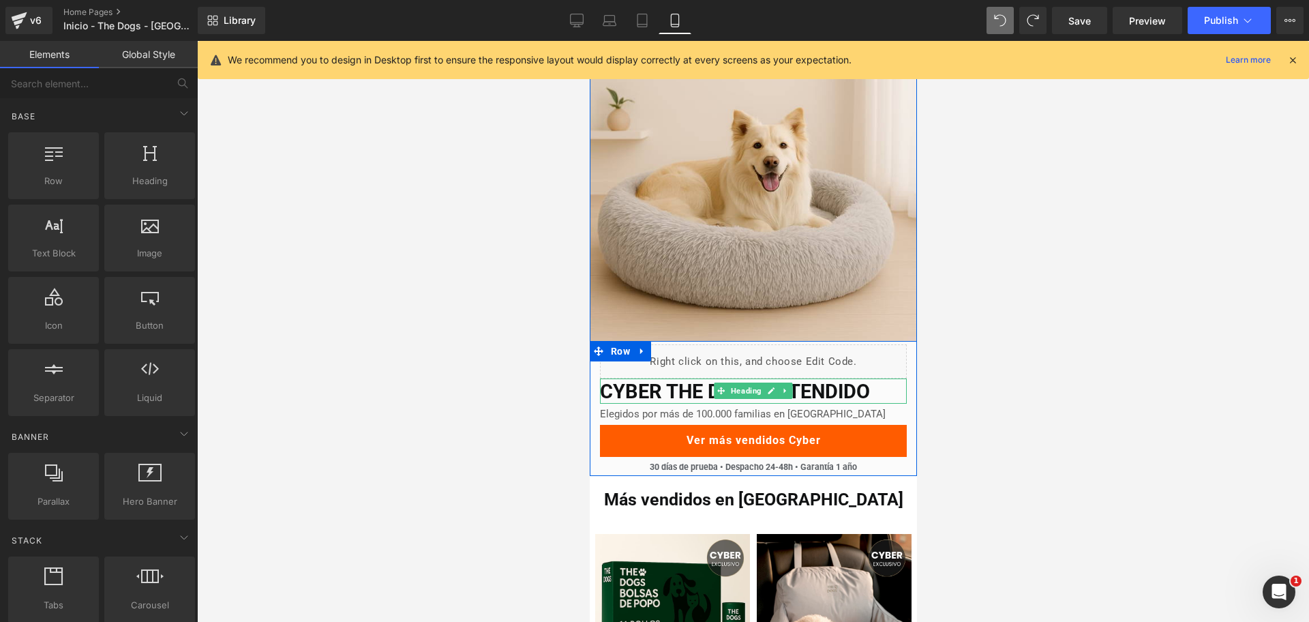
click at [891, 385] on h2 "CYBER THE DOGS EXTENDIDO" at bounding box center [752, 392] width 307 height 24
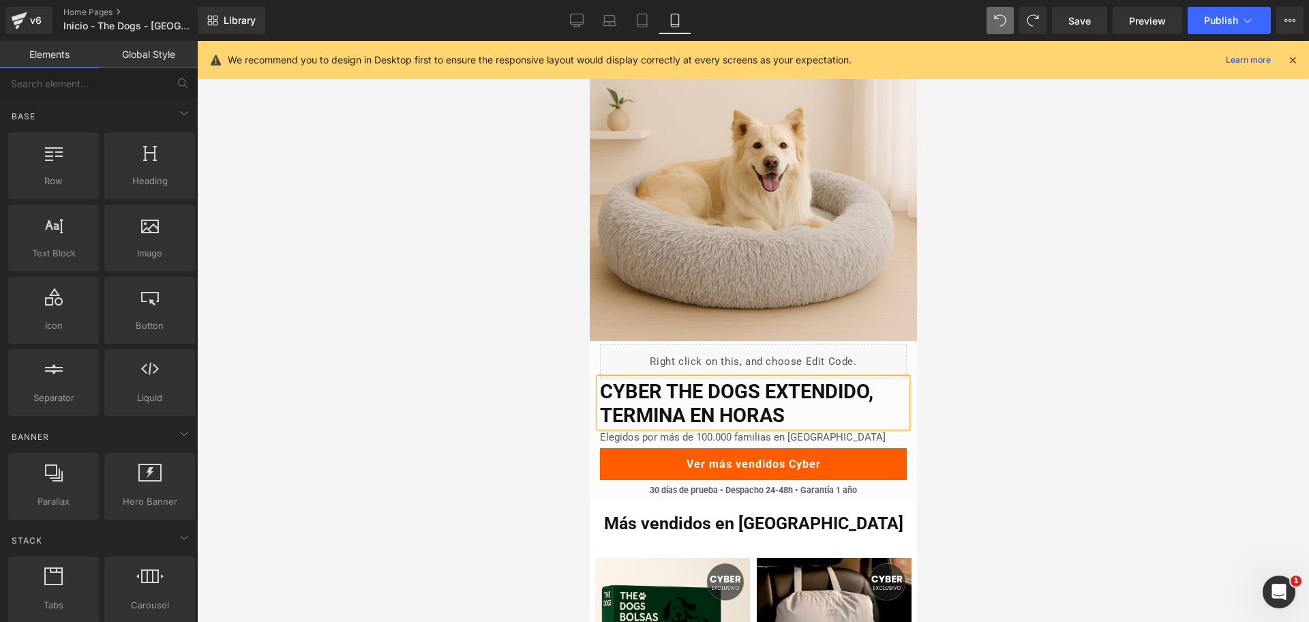
click at [1013, 313] on div at bounding box center [753, 331] width 1112 height 581
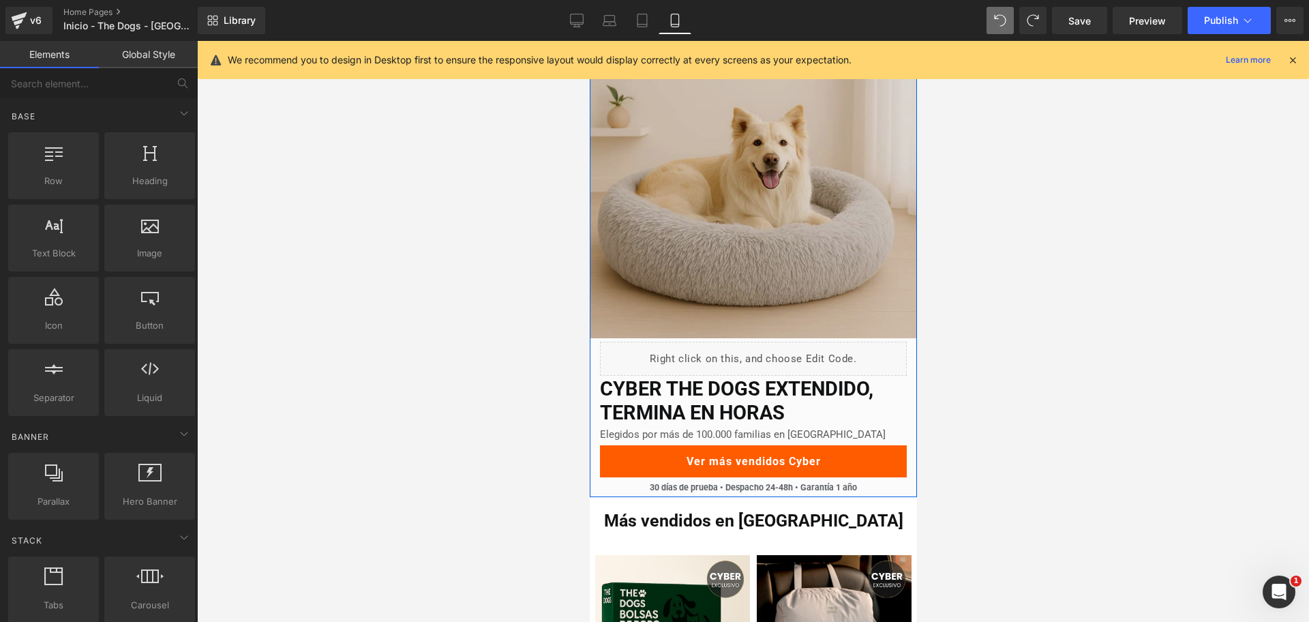
scroll to position [0, 0]
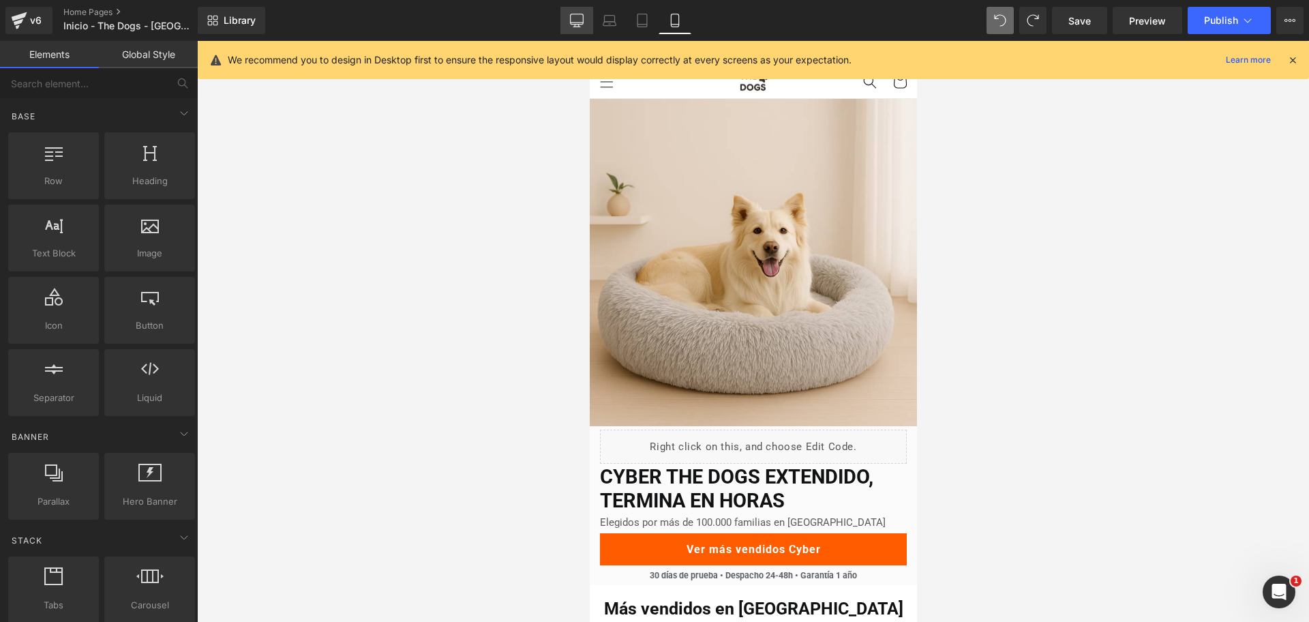
drag, startPoint x: 595, startPoint y: 14, endPoint x: 584, endPoint y: 13, distance: 10.3
click at [594, 14] on link "Laptop" at bounding box center [609, 20] width 33 height 27
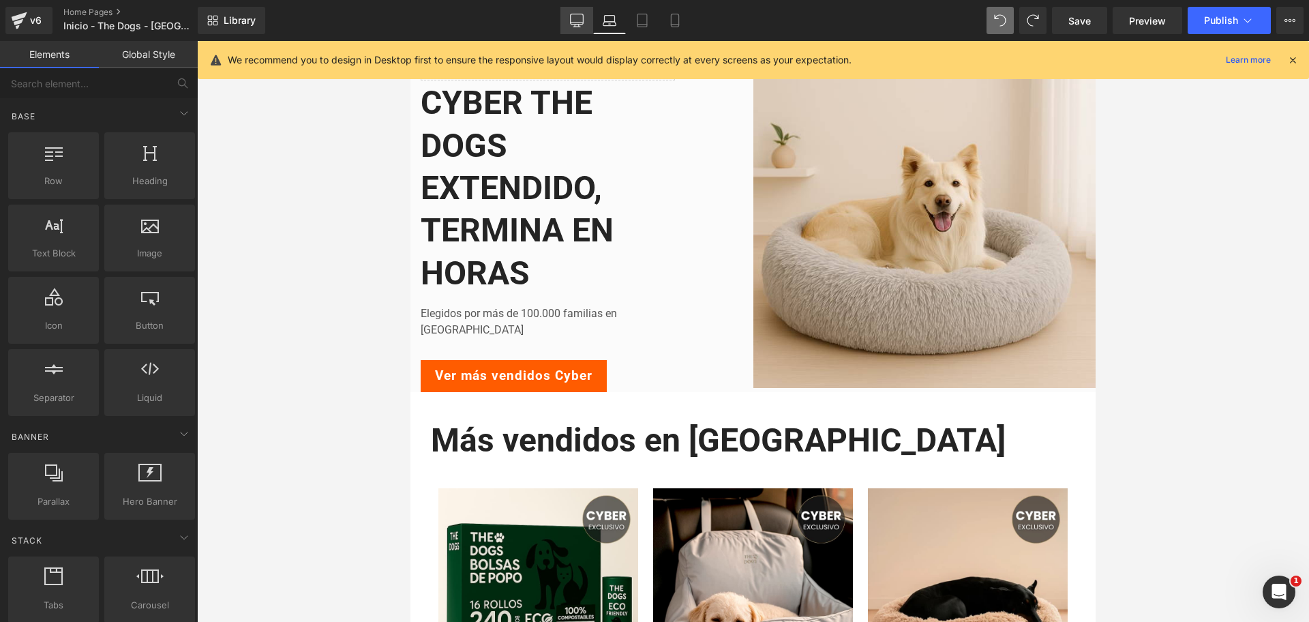
click at [584, 13] on link "Desktop" at bounding box center [577, 20] width 33 height 27
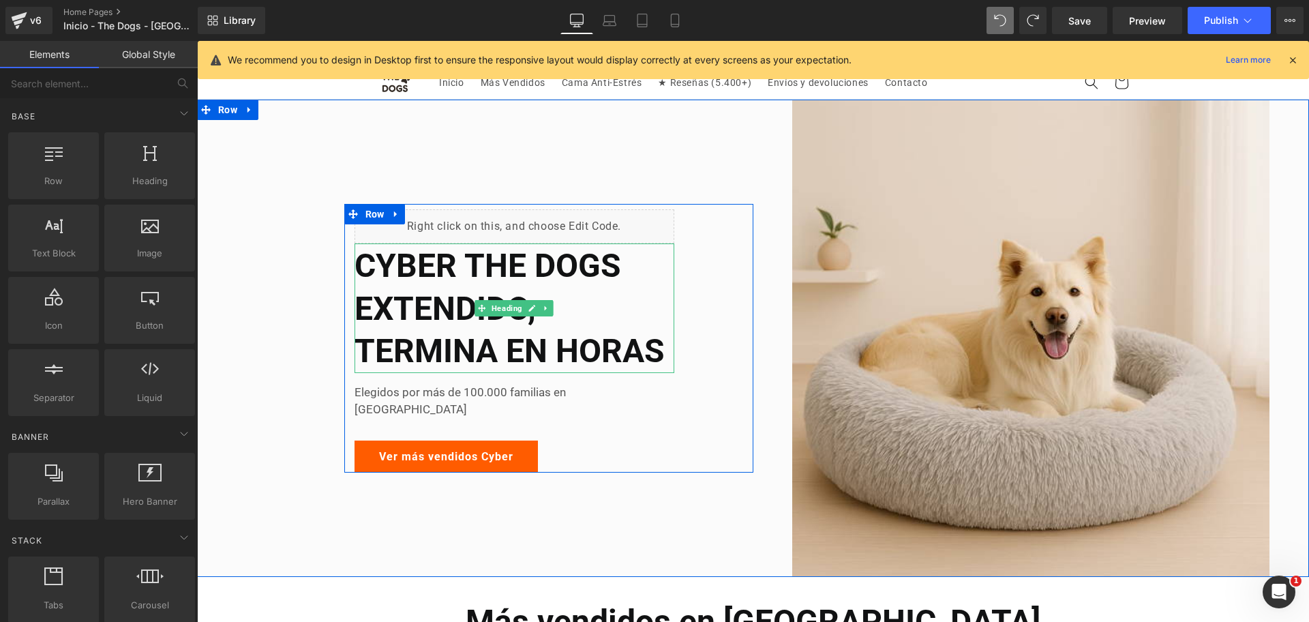
click at [505, 308] on h2 "CYBER THE DOGS EXTENDIDO, TERMINA EN HORAS" at bounding box center [515, 309] width 320 height 128
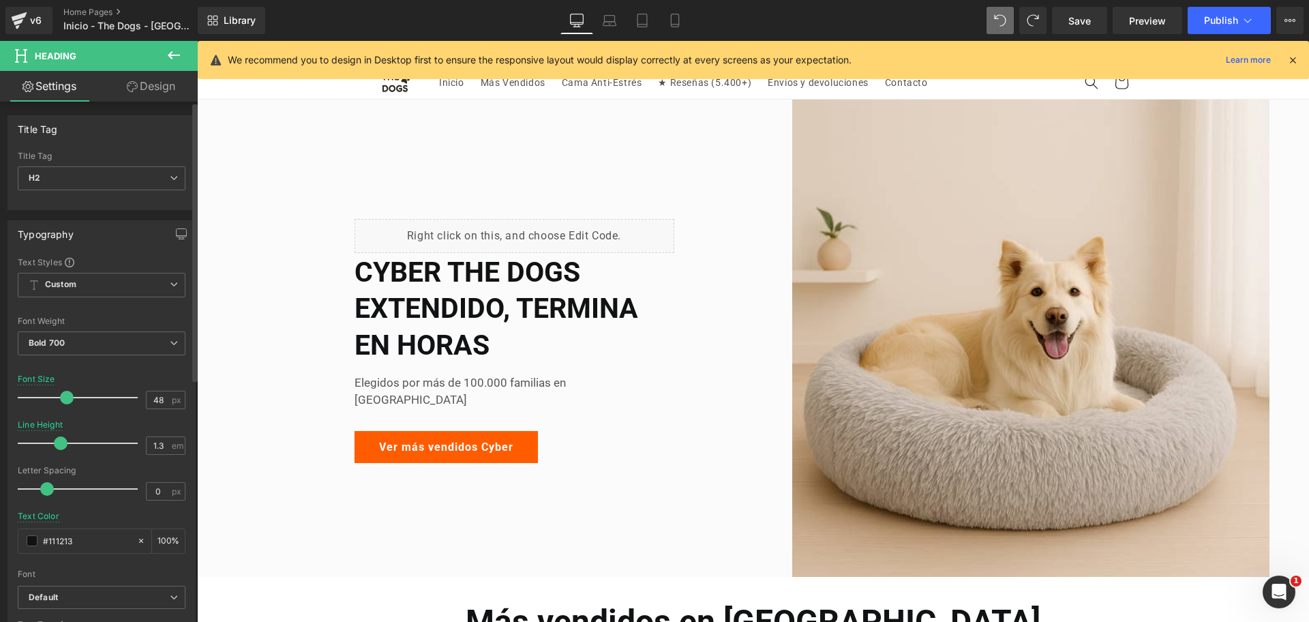
drag, startPoint x: 66, startPoint y: 396, endPoint x: 59, endPoint y: 395, distance: 7.6
click at [60, 395] on span at bounding box center [67, 398] width 14 height 14
click at [678, 10] on link "Mobile" at bounding box center [675, 20] width 33 height 27
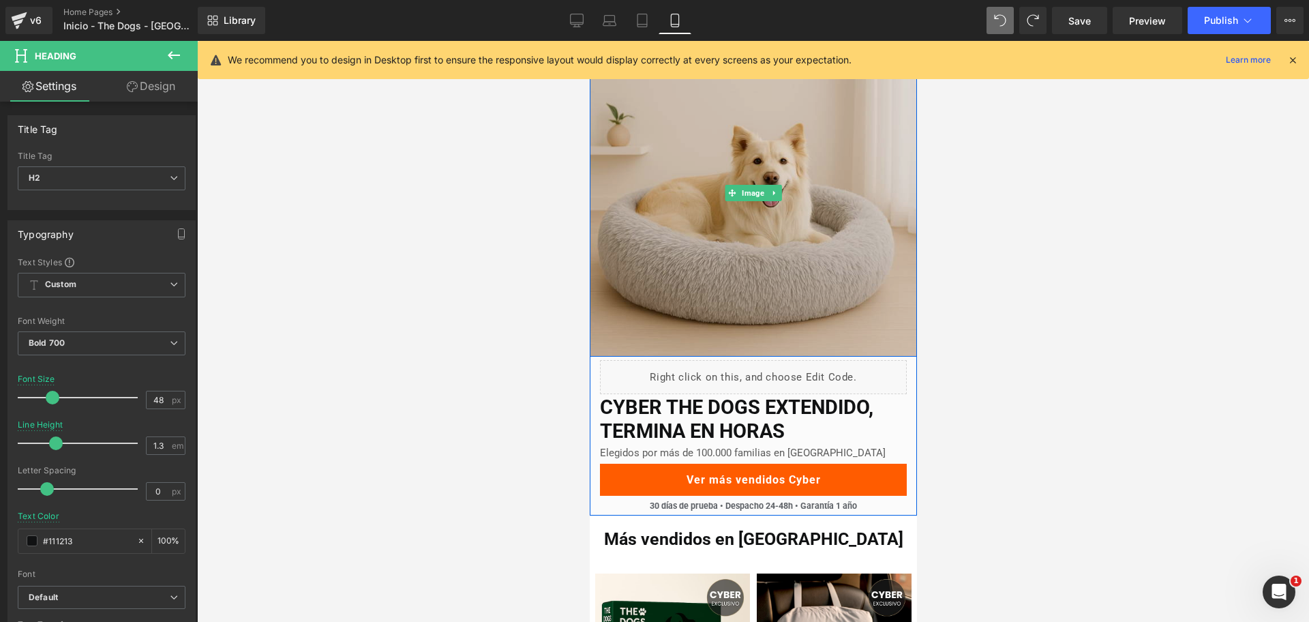
scroll to position [171, 0]
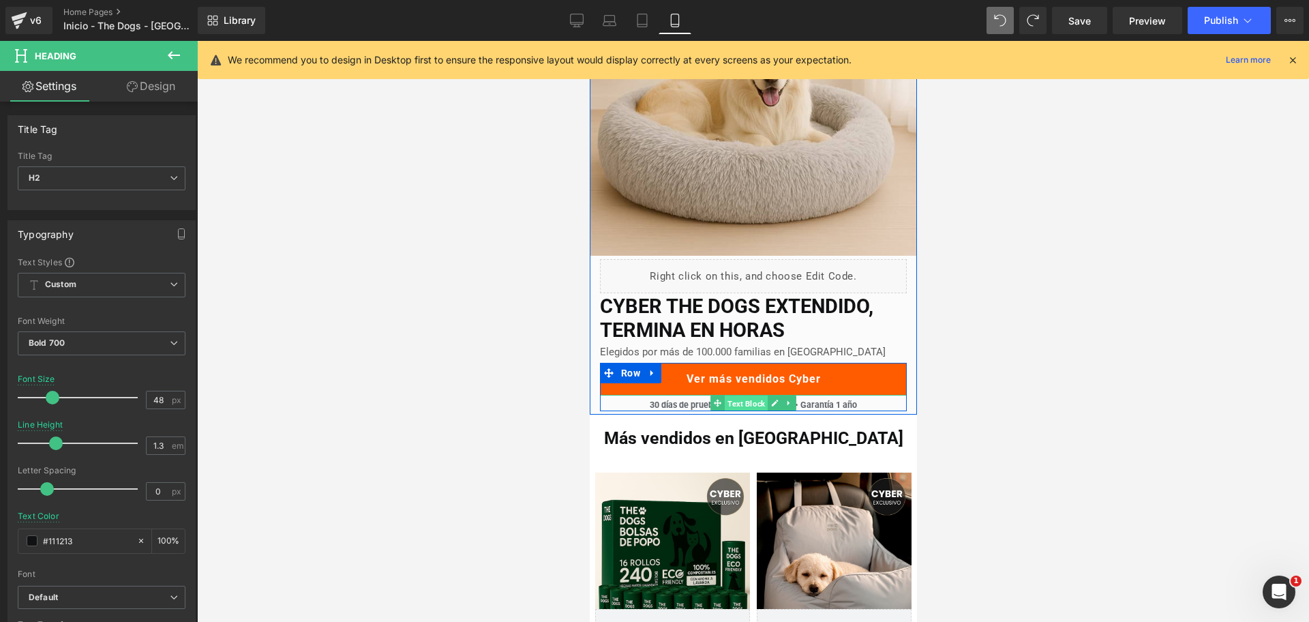
click at [752, 404] on span "Text Block" at bounding box center [745, 404] width 43 height 16
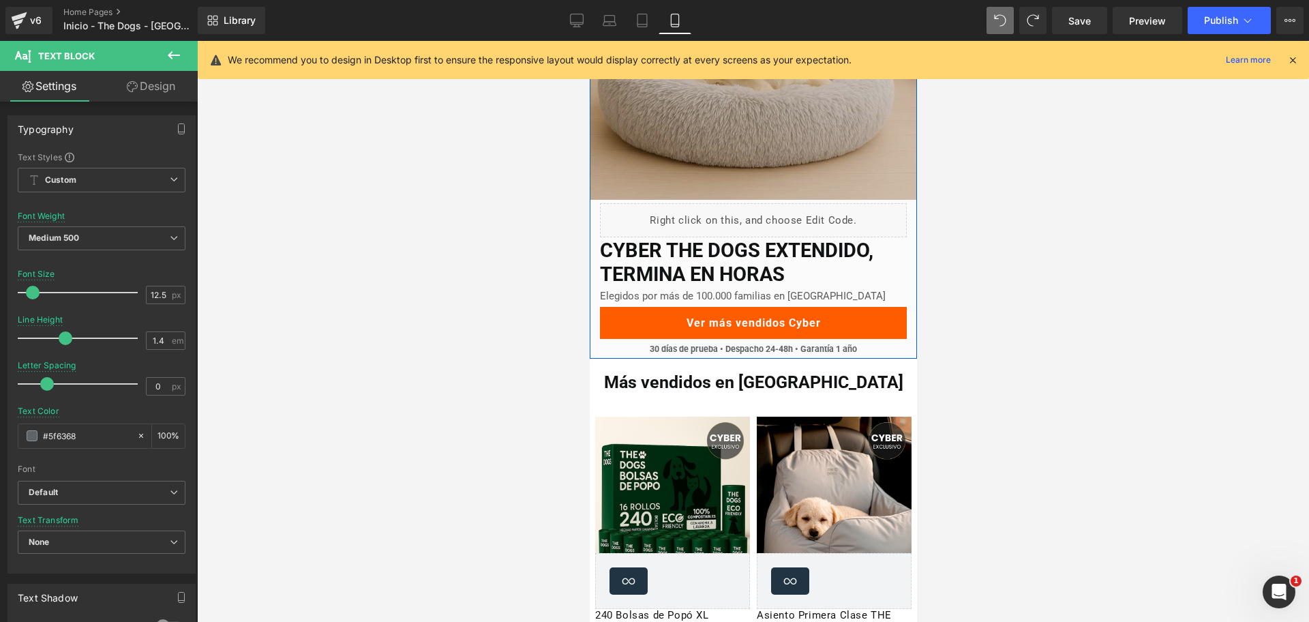
scroll to position [256, 0]
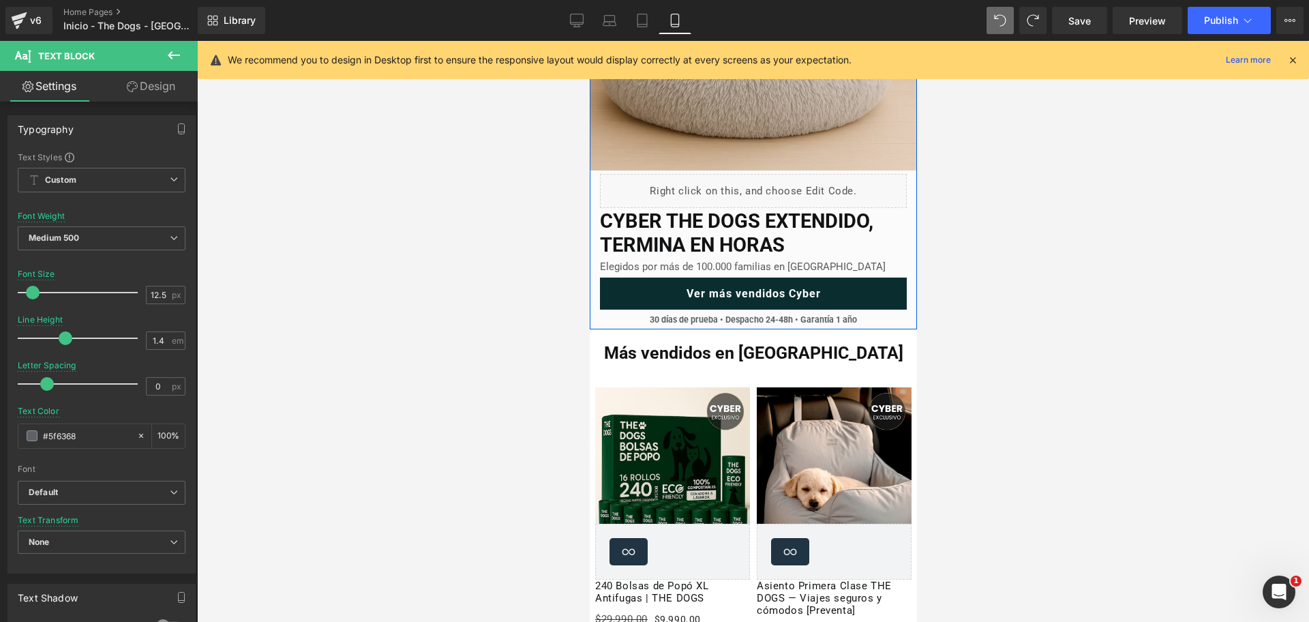
click at [746, 293] on div "Ver más vendidos Cyber Button" at bounding box center [752, 294] width 307 height 32
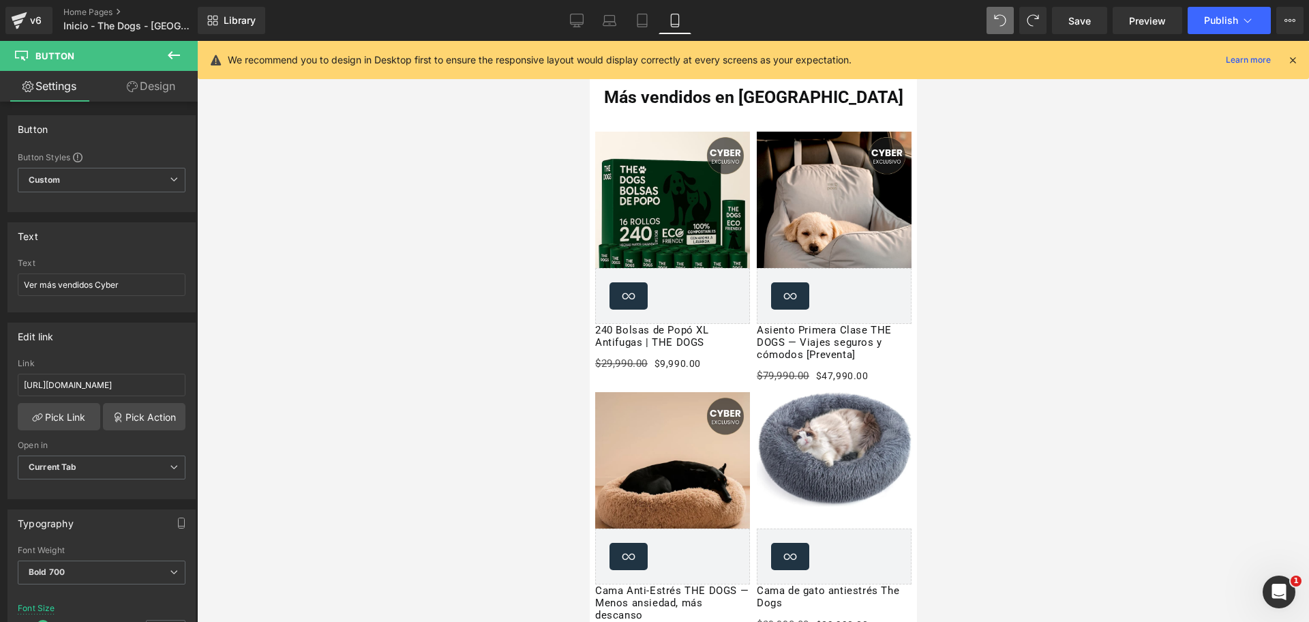
scroll to position [426, 0]
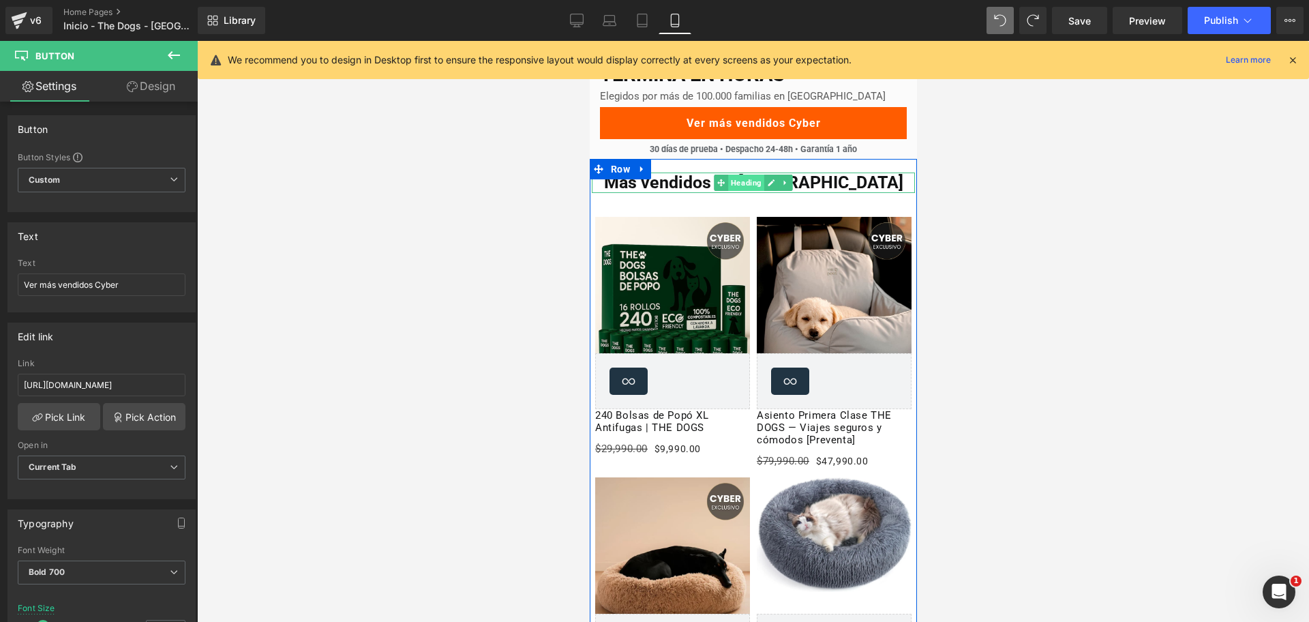
click at [740, 188] on span "Heading" at bounding box center [746, 183] width 36 height 16
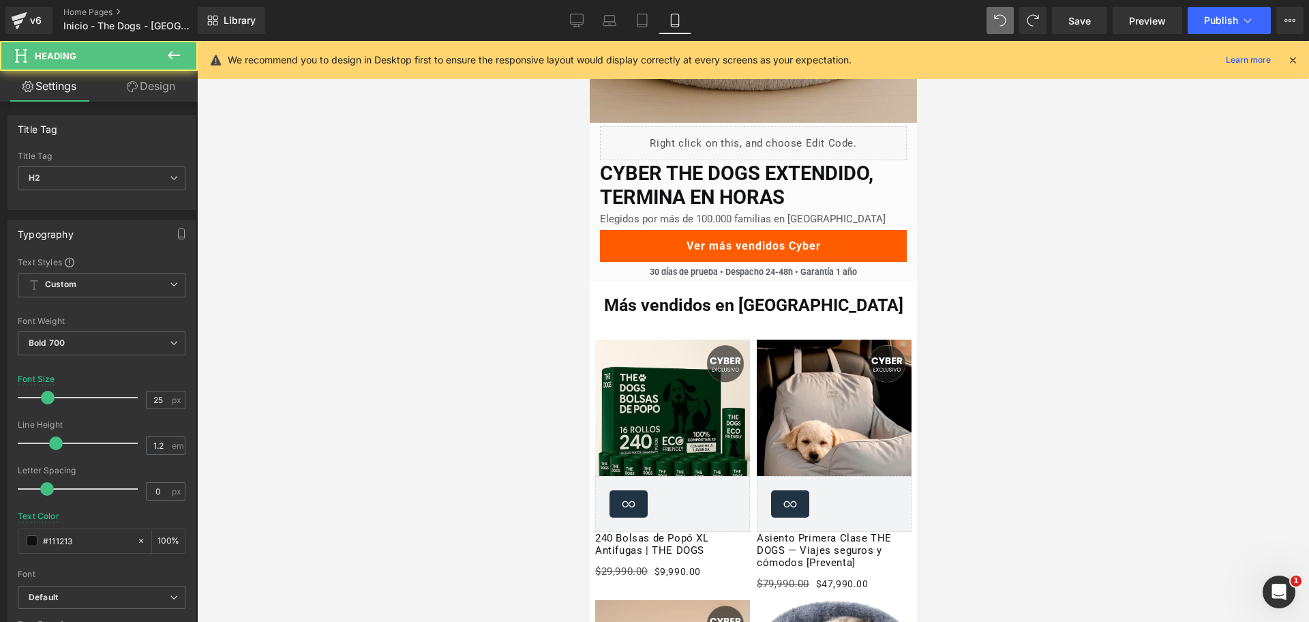
scroll to position [0, 0]
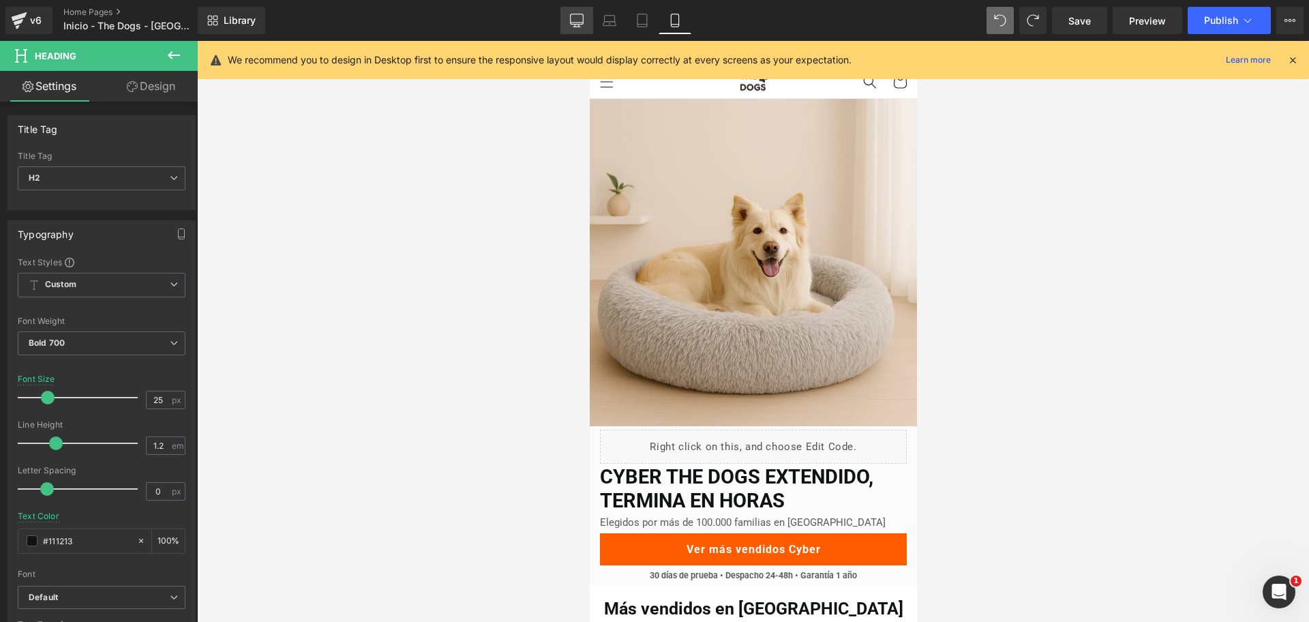
click at [585, 7] on link "Desktop" at bounding box center [577, 20] width 33 height 27
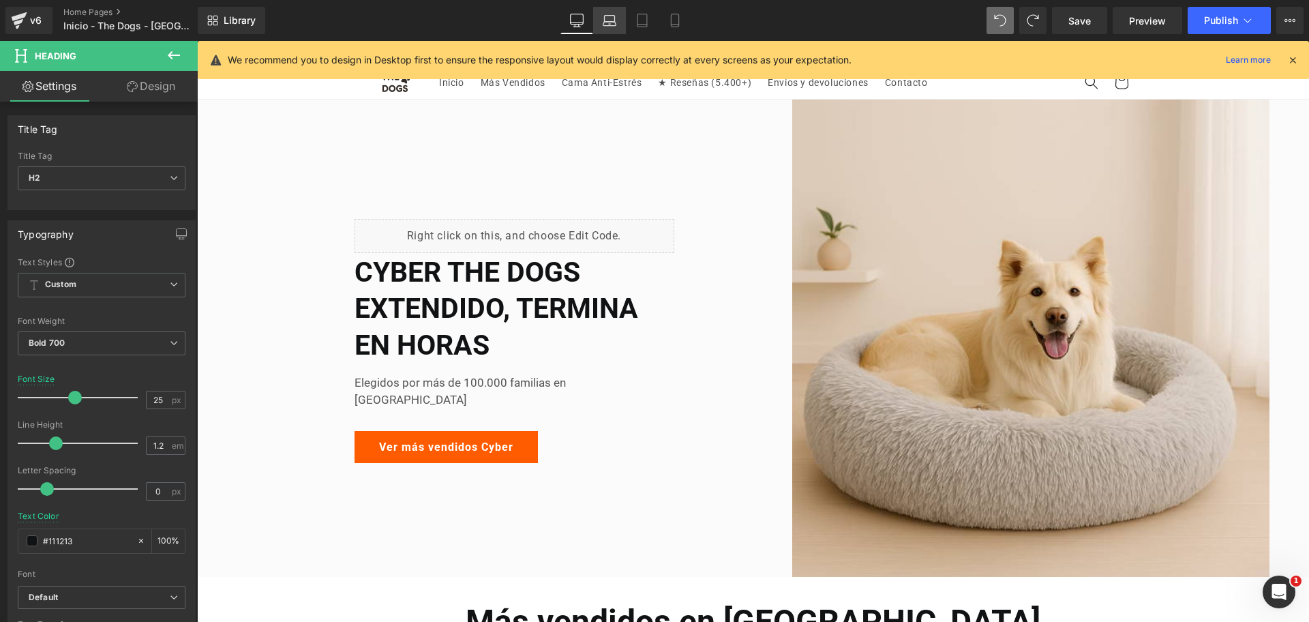
scroll to position [2, 0]
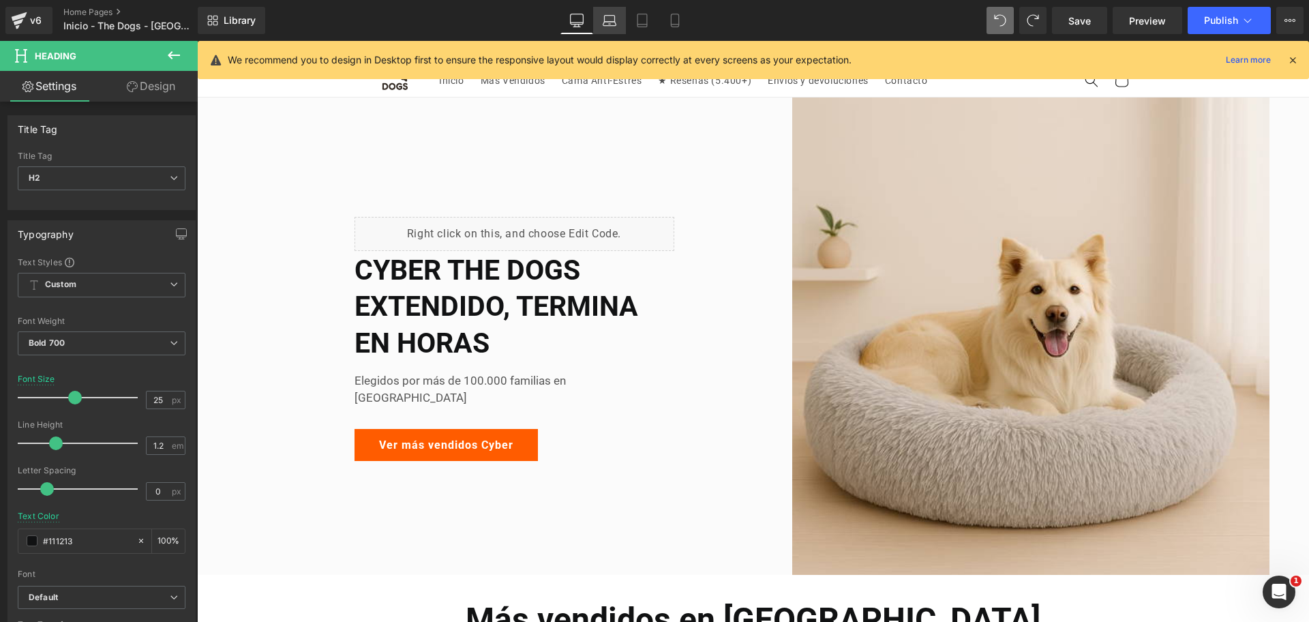
click at [600, 14] on link "Laptop" at bounding box center [609, 20] width 33 height 27
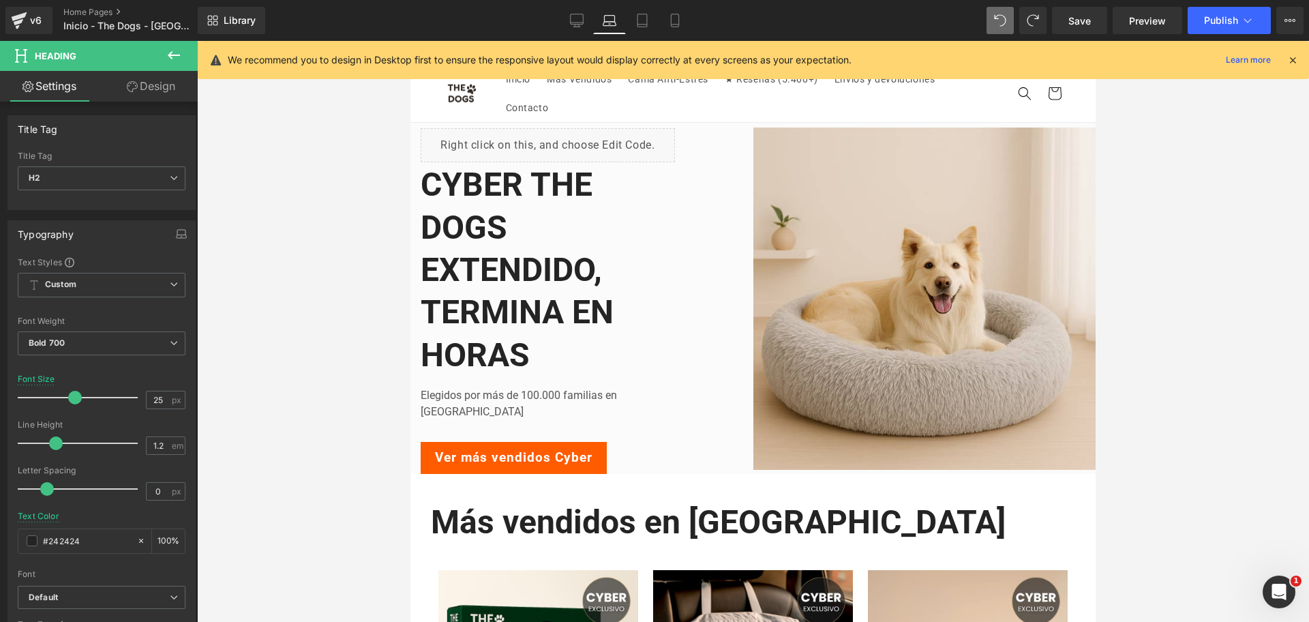
scroll to position [0, 0]
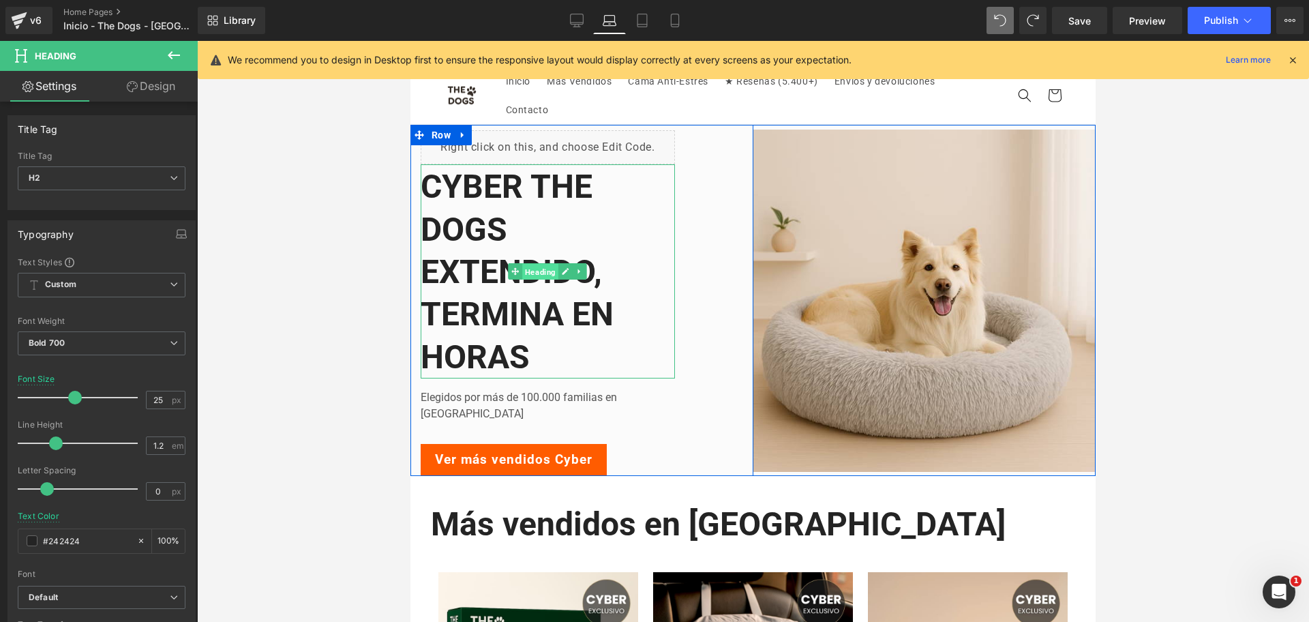
drag, startPoint x: 523, startPoint y: 279, endPoint x: 746, endPoint y: 366, distance: 239.2
click at [523, 279] on span "Heading" at bounding box center [540, 272] width 36 height 16
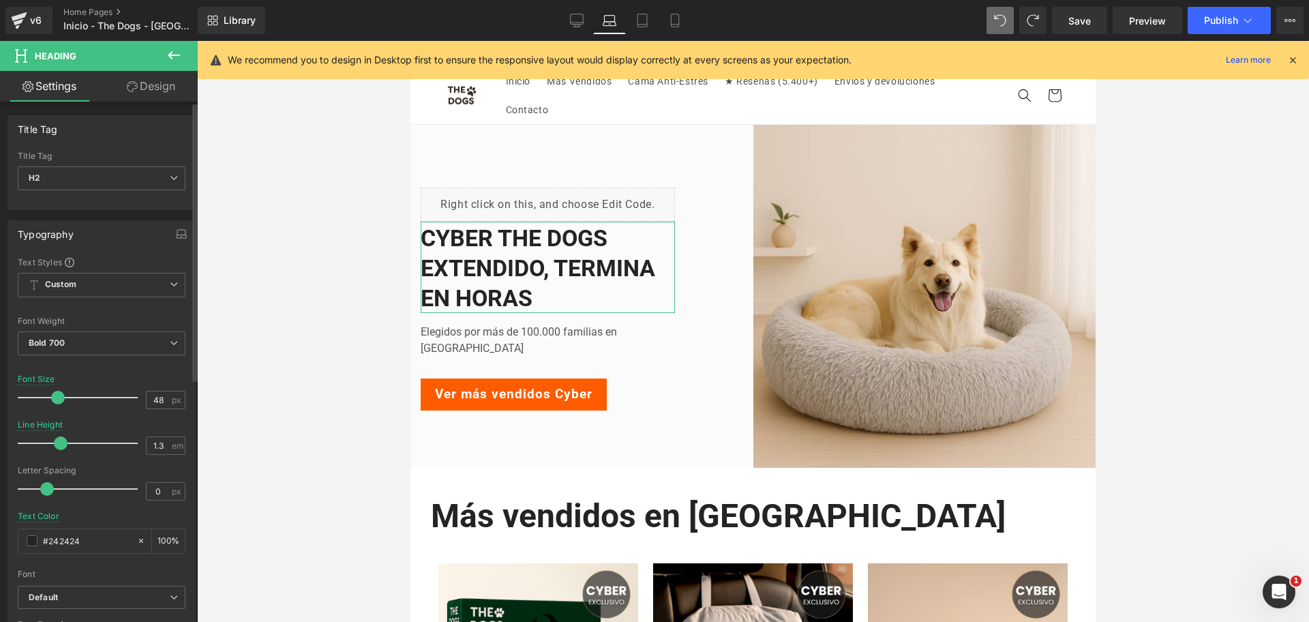
drag, startPoint x: 74, startPoint y: 397, endPoint x: 57, endPoint y: 395, distance: 16.5
click at [57, 395] on span at bounding box center [58, 398] width 14 height 14
drag, startPoint x: 636, startPoint y: 23, endPoint x: 708, endPoint y: 62, distance: 82.4
click at [636, 23] on icon at bounding box center [643, 21] width 14 height 14
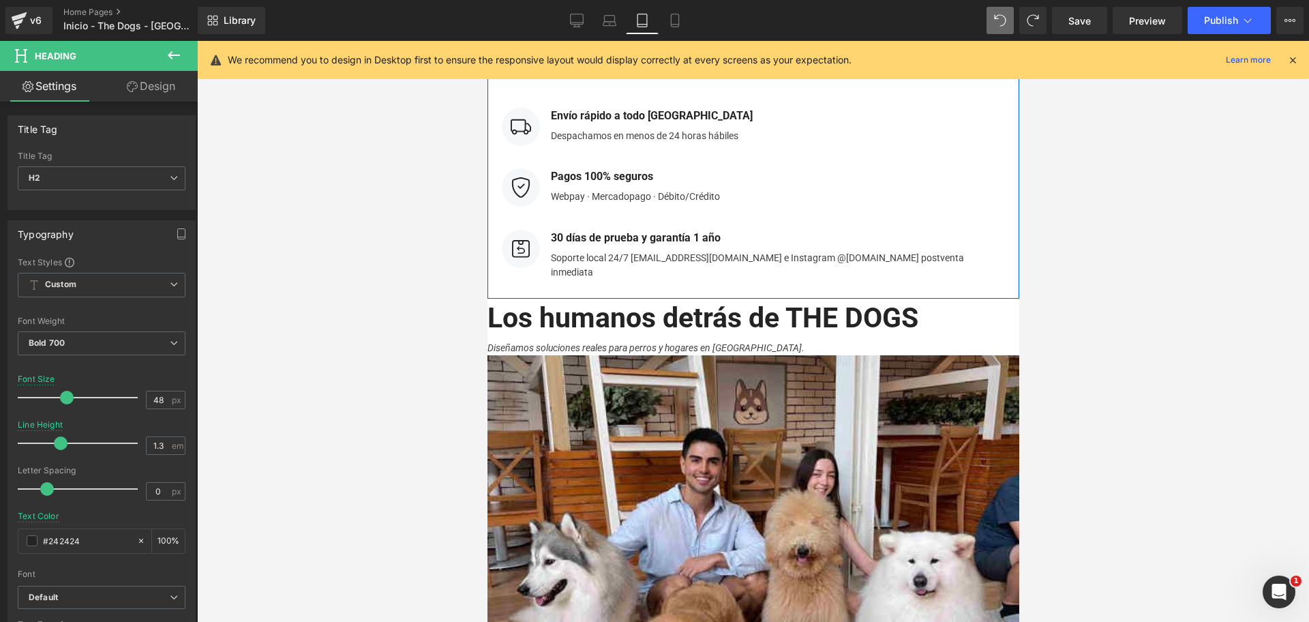
scroll to position [1859, 0]
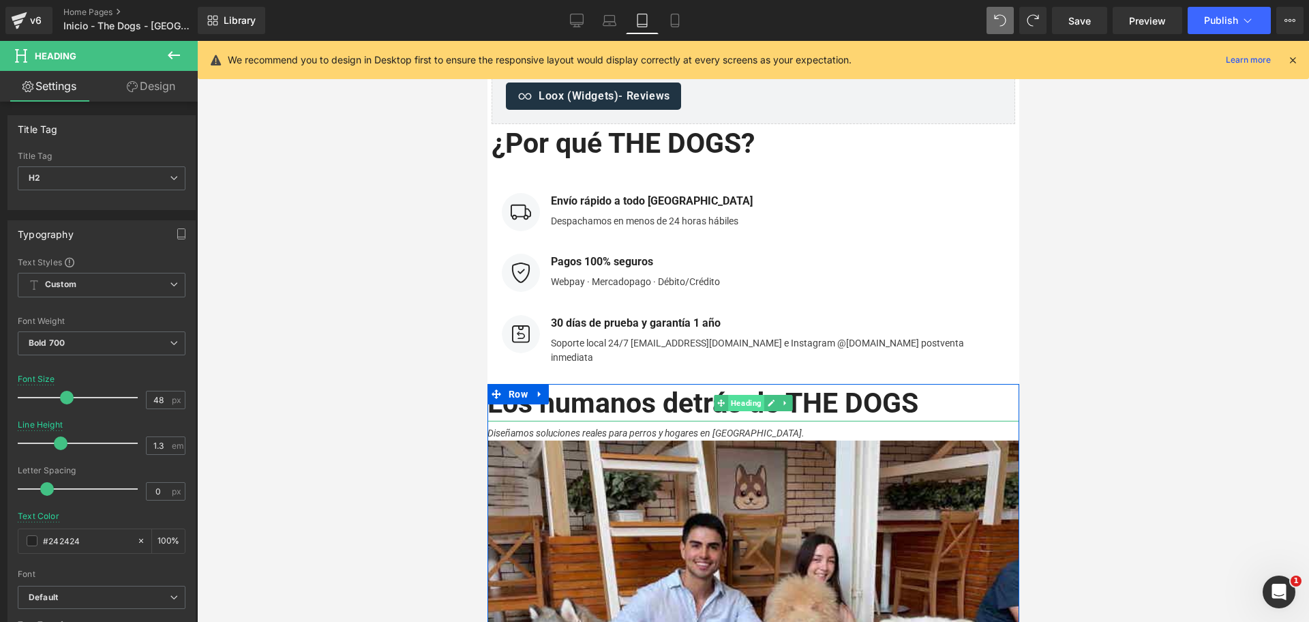
click at [731, 395] on span "Heading" at bounding box center [746, 403] width 36 height 16
click at [745, 395] on span "Heading" at bounding box center [746, 403] width 36 height 16
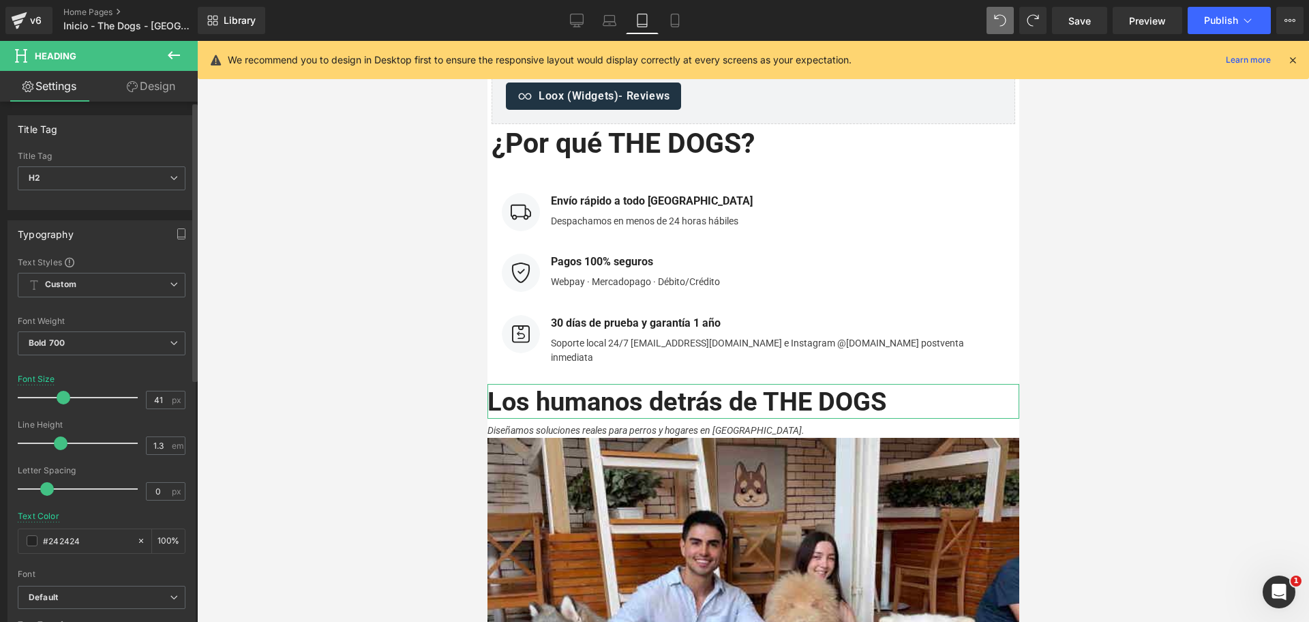
click at [65, 398] on span at bounding box center [64, 398] width 14 height 14
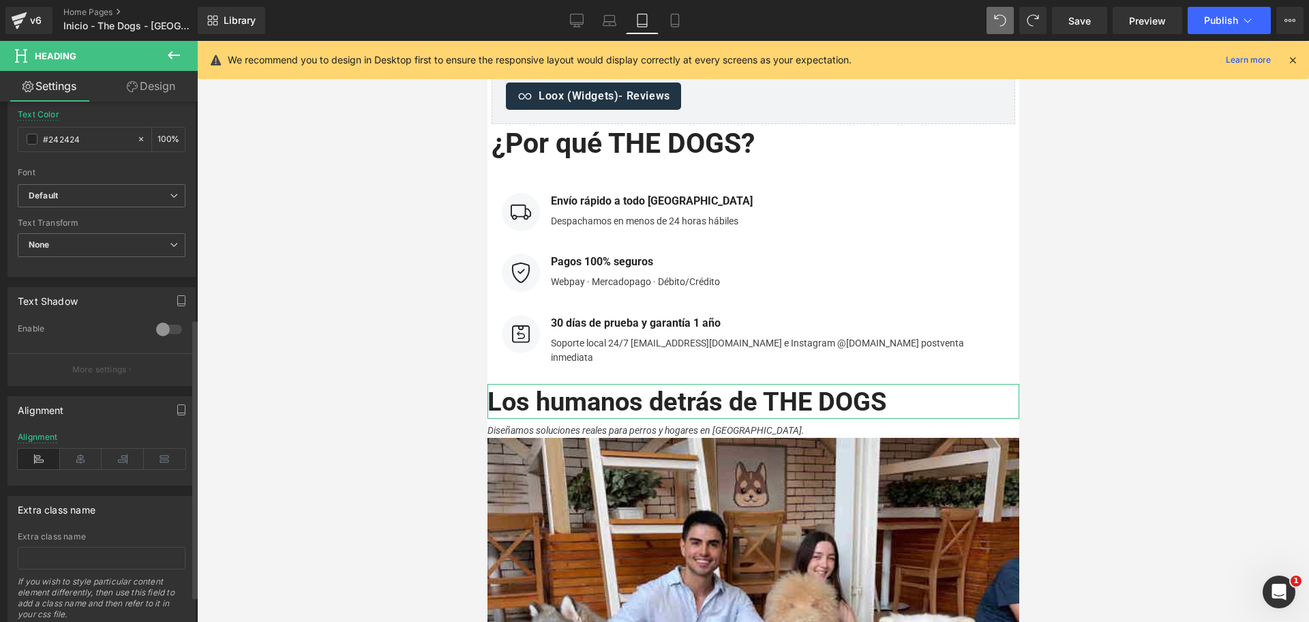
scroll to position [426, 0]
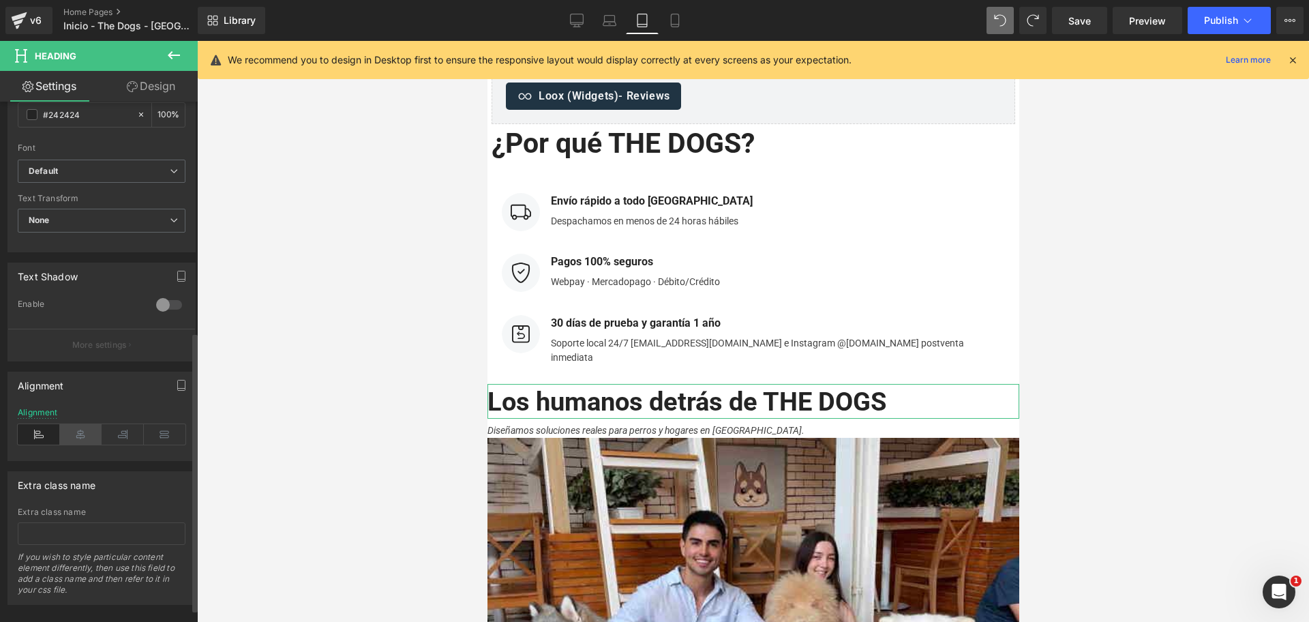
click at [74, 436] on icon at bounding box center [81, 434] width 42 height 20
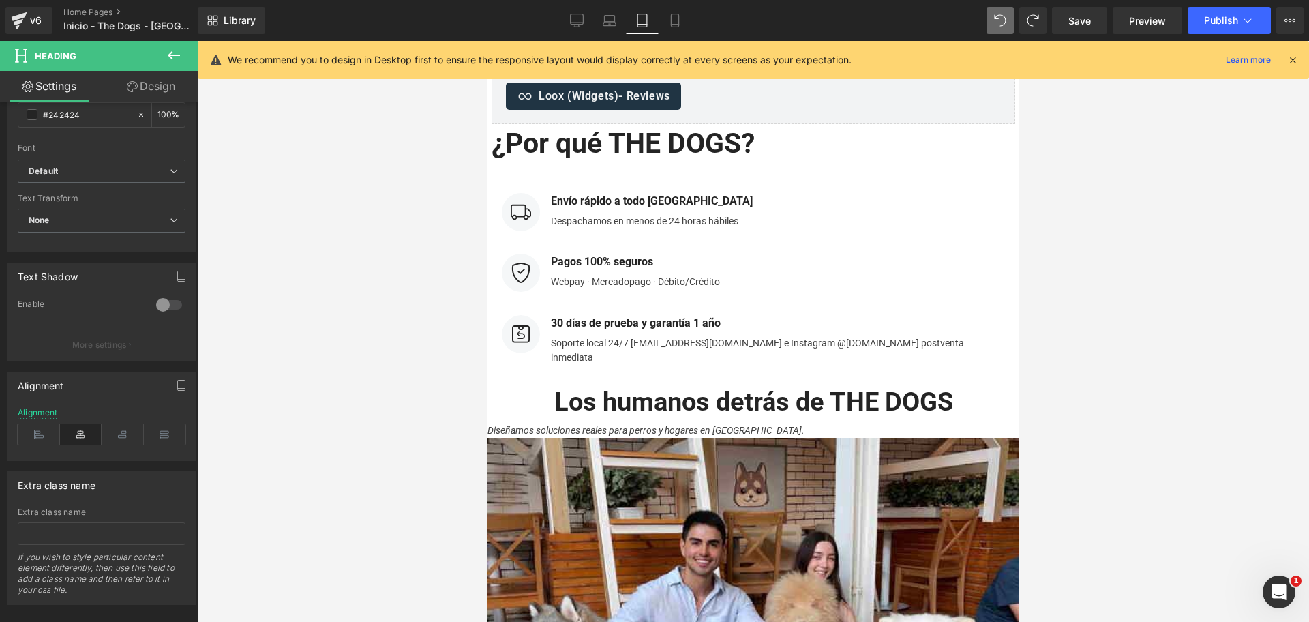
click at [577, 14] on icon at bounding box center [577, 19] width 13 height 10
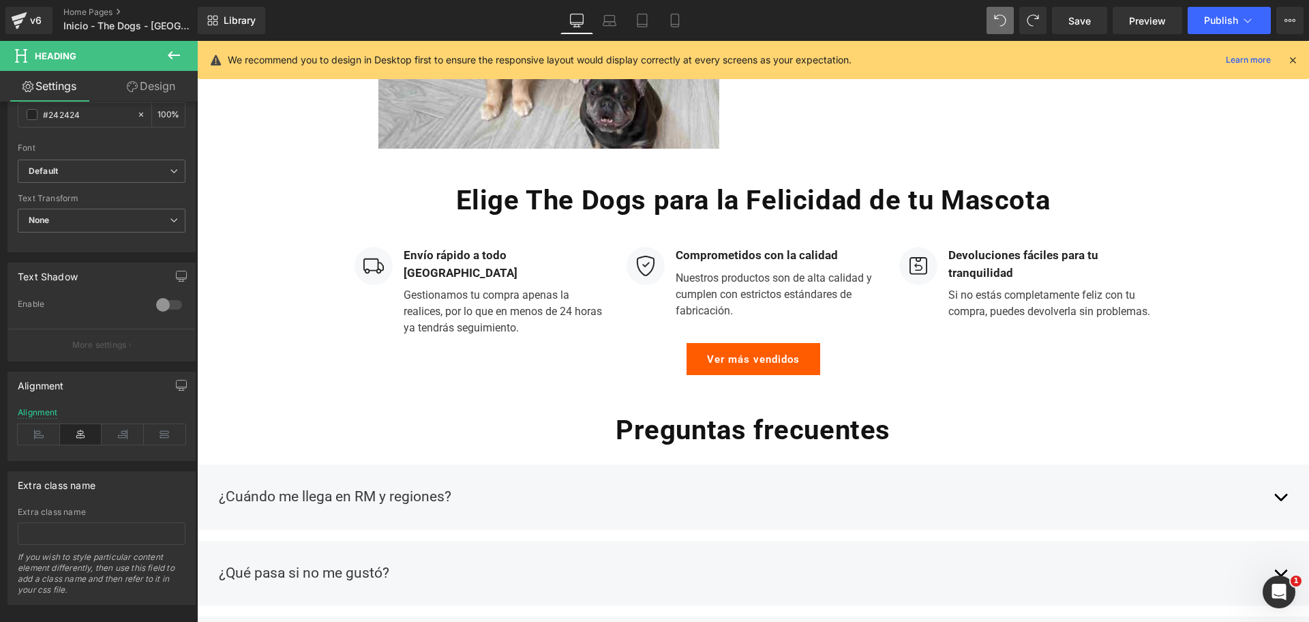
scroll to position [3325, 0]
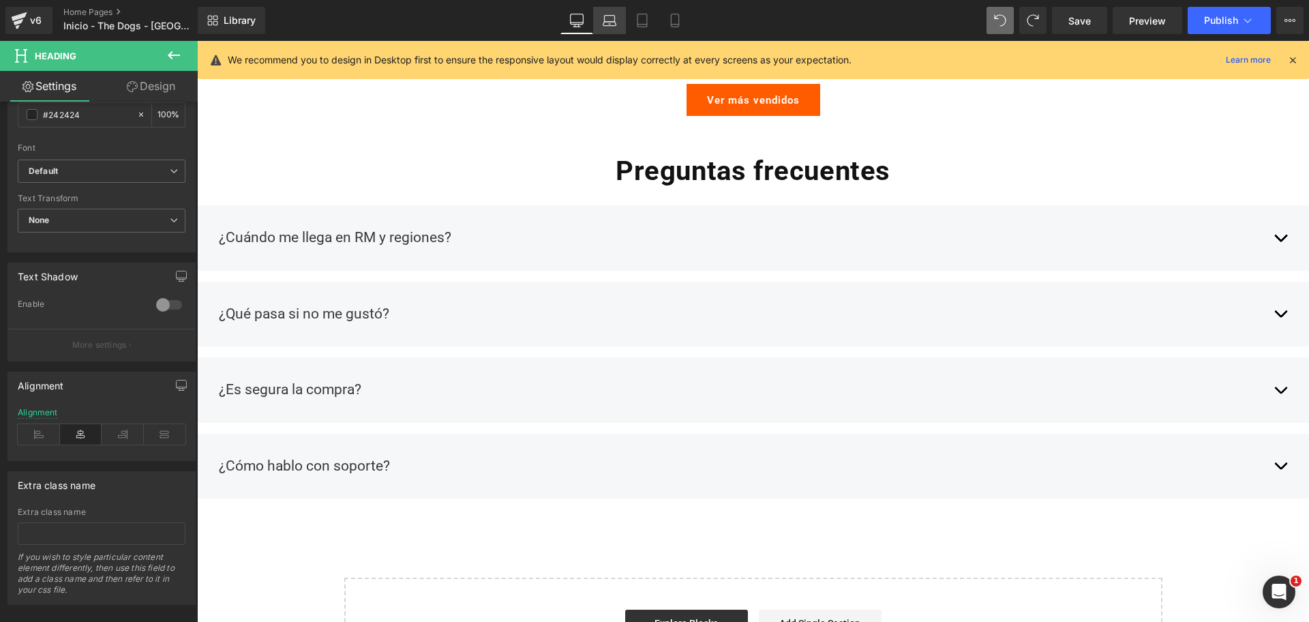
click at [625, 18] on link "Laptop" at bounding box center [609, 20] width 33 height 27
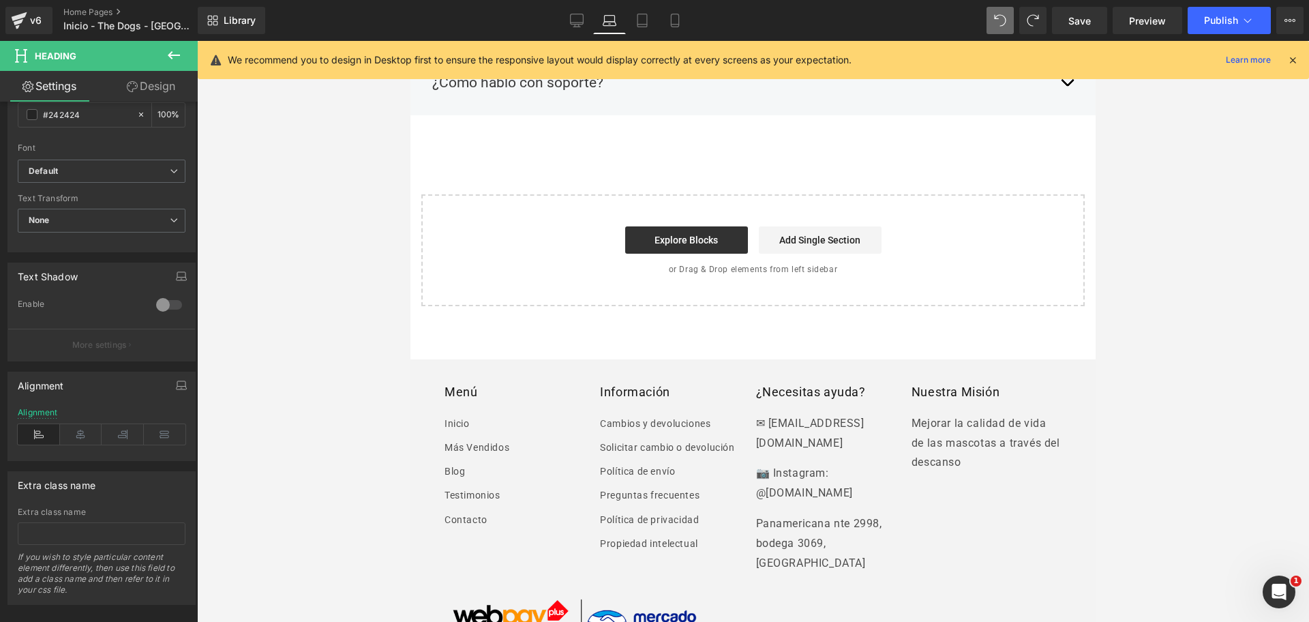
scroll to position [0, 0]
click at [686, 32] on link "Mobile" at bounding box center [675, 20] width 33 height 27
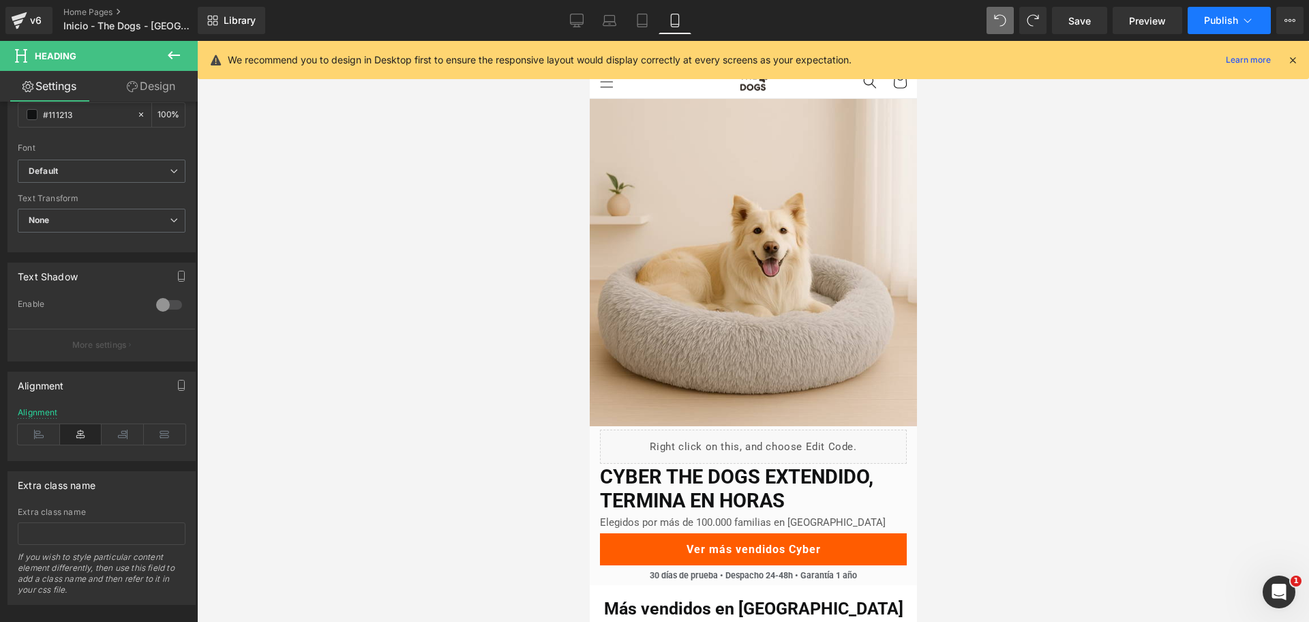
click at [1213, 22] on span "Publish" at bounding box center [1221, 20] width 34 height 11
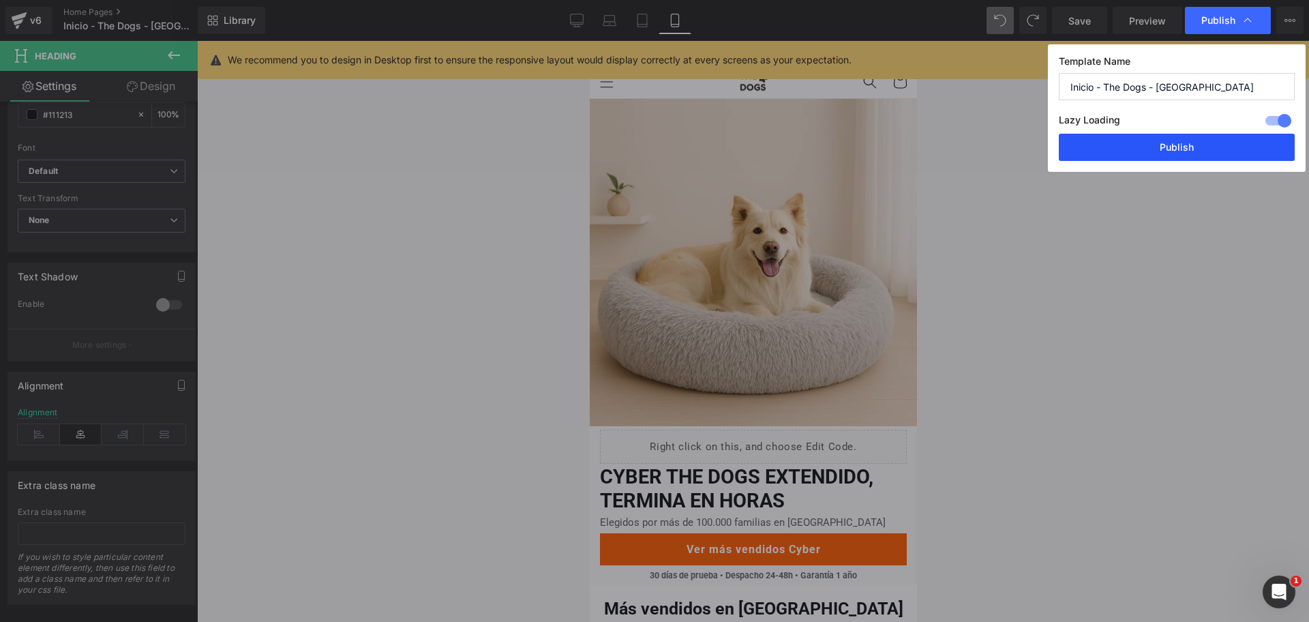
click at [1190, 136] on button "Publish" at bounding box center [1177, 147] width 236 height 27
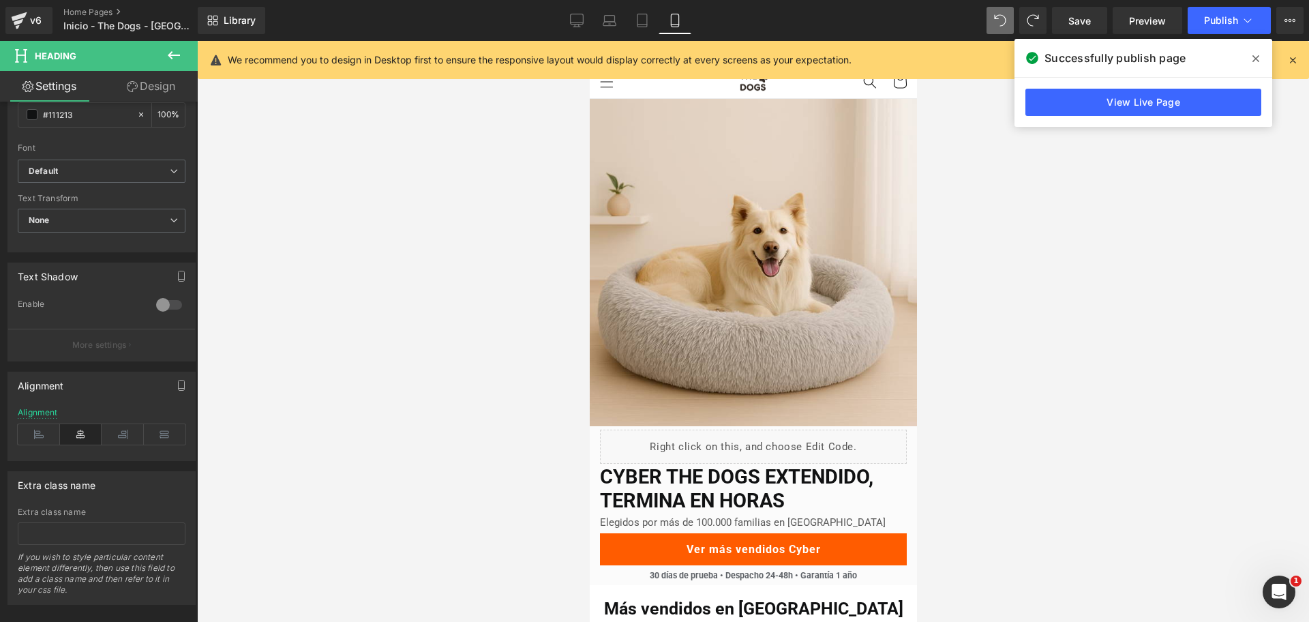
drag, startPoint x: 1254, startPoint y: 56, endPoint x: 1210, endPoint y: 74, distance: 48.0
click at [1254, 56] on icon at bounding box center [1256, 58] width 7 height 7
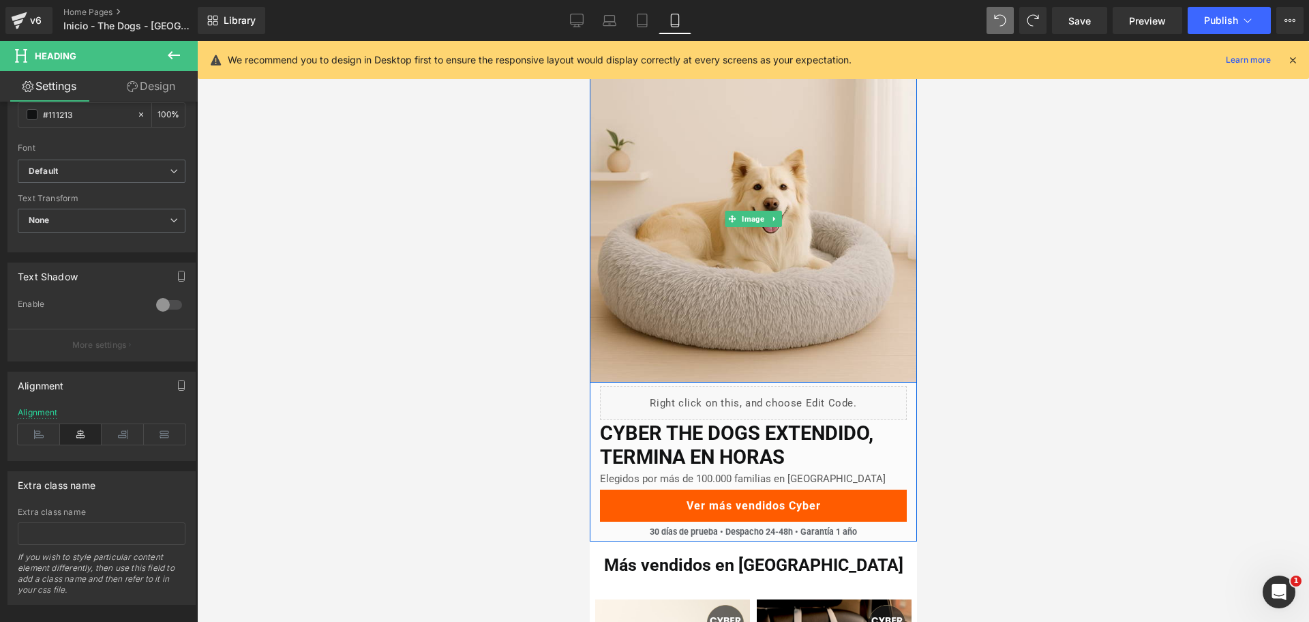
scroll to position [85, 0]
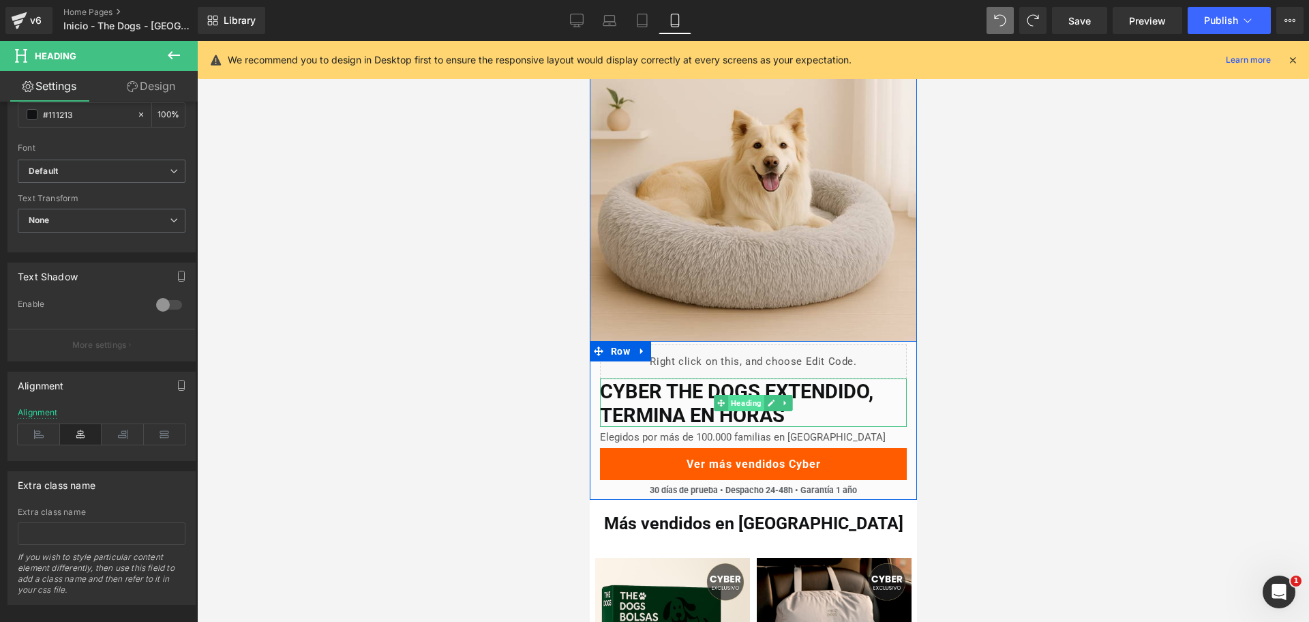
click at [743, 396] on span "Heading" at bounding box center [746, 403] width 36 height 16
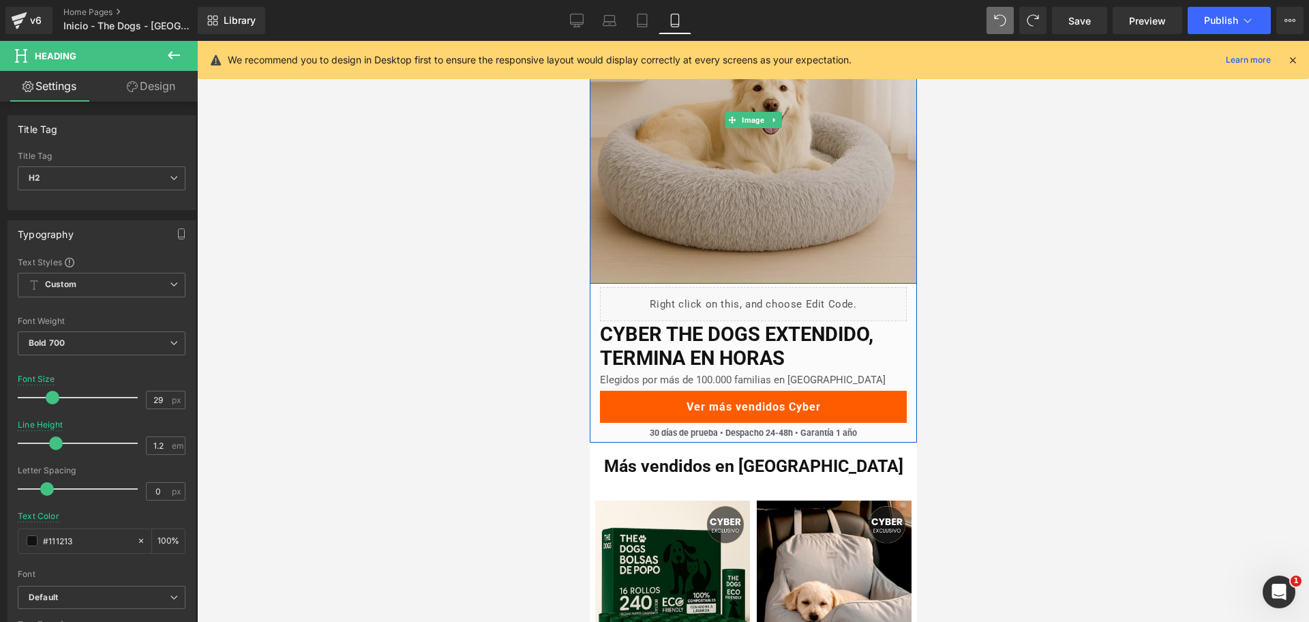
scroll to position [171, 0]
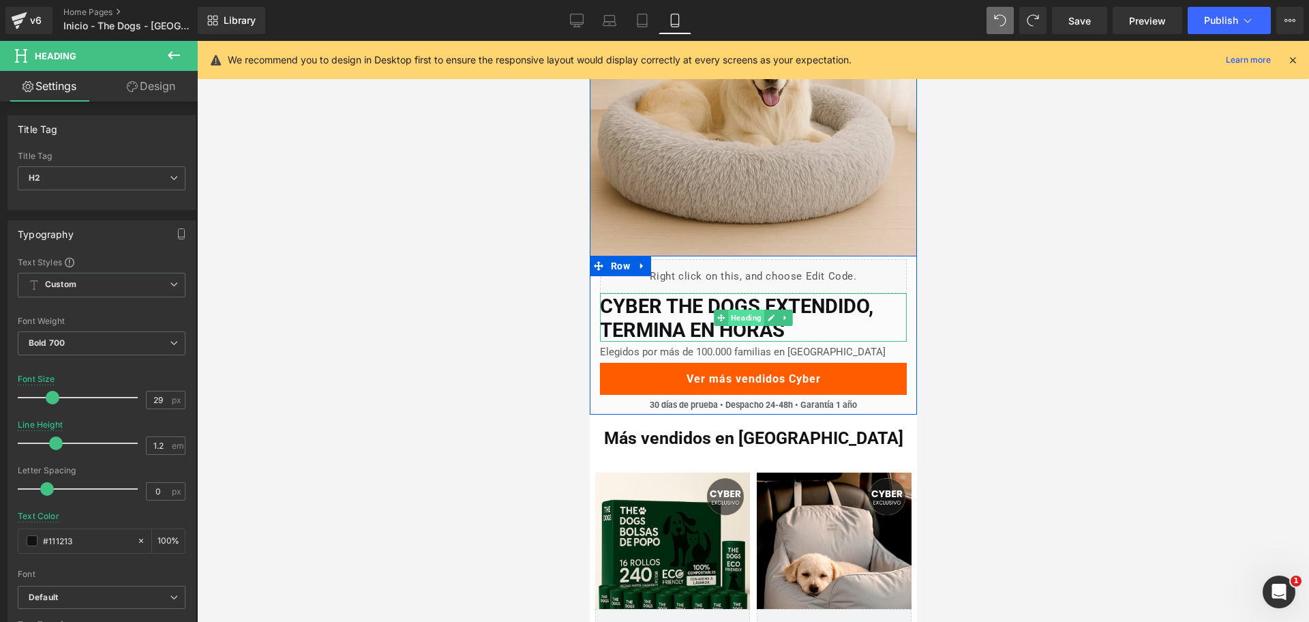
click at [736, 321] on span "Heading" at bounding box center [746, 318] width 36 height 16
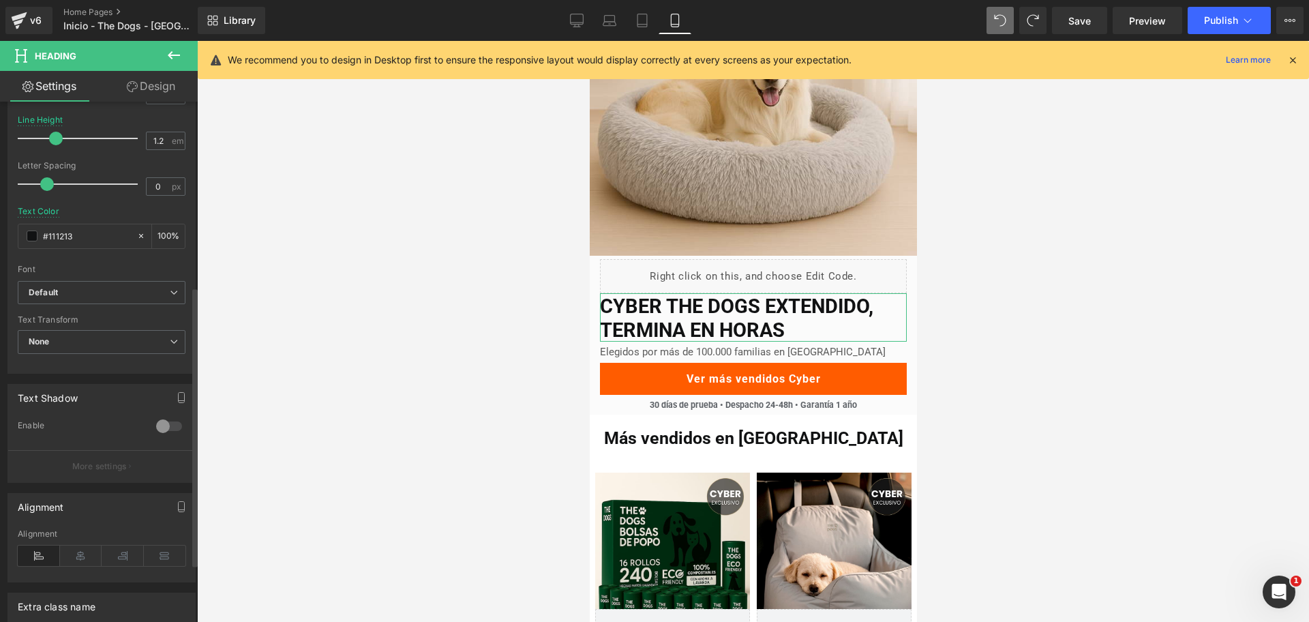
scroll to position [280, 0]
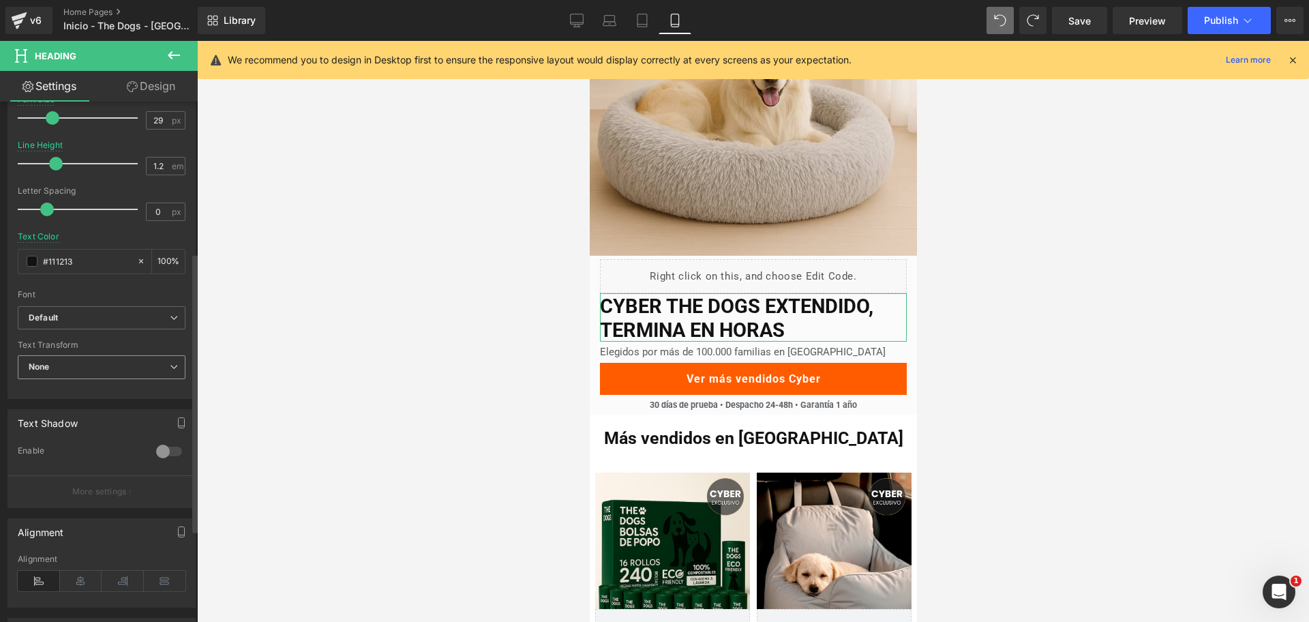
click at [132, 366] on span "None" at bounding box center [102, 367] width 168 height 24
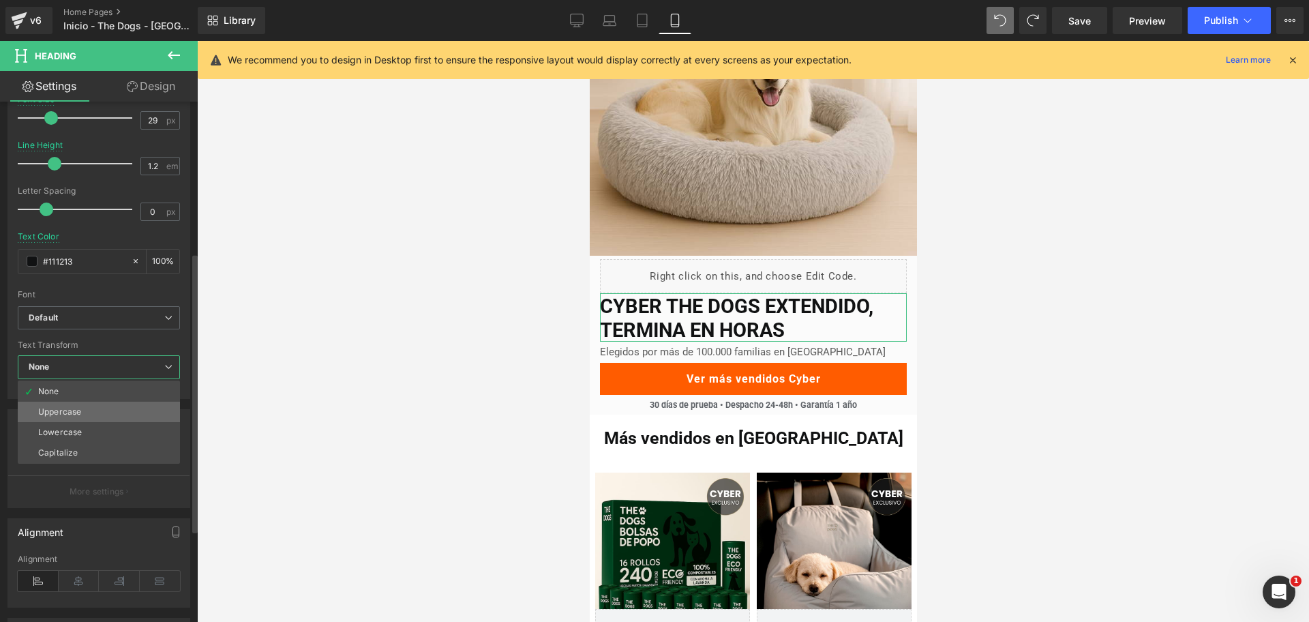
click at [116, 405] on li "Uppercase" at bounding box center [99, 412] width 162 height 20
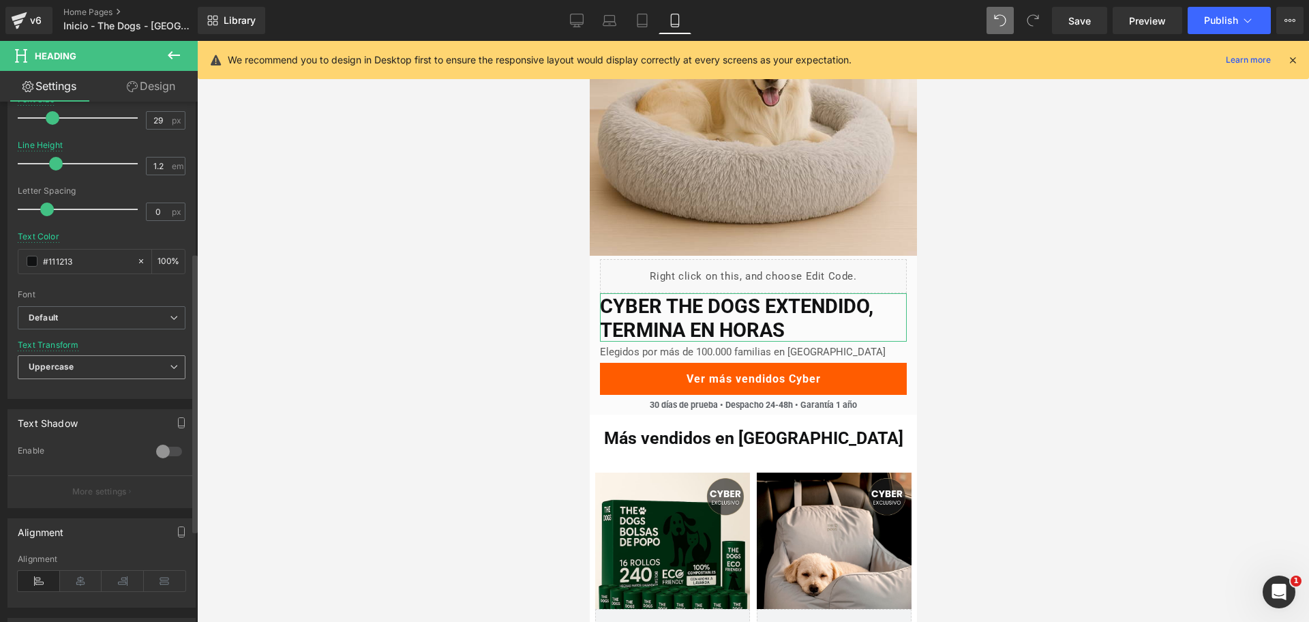
click at [136, 368] on span "Uppercase" at bounding box center [102, 367] width 168 height 24
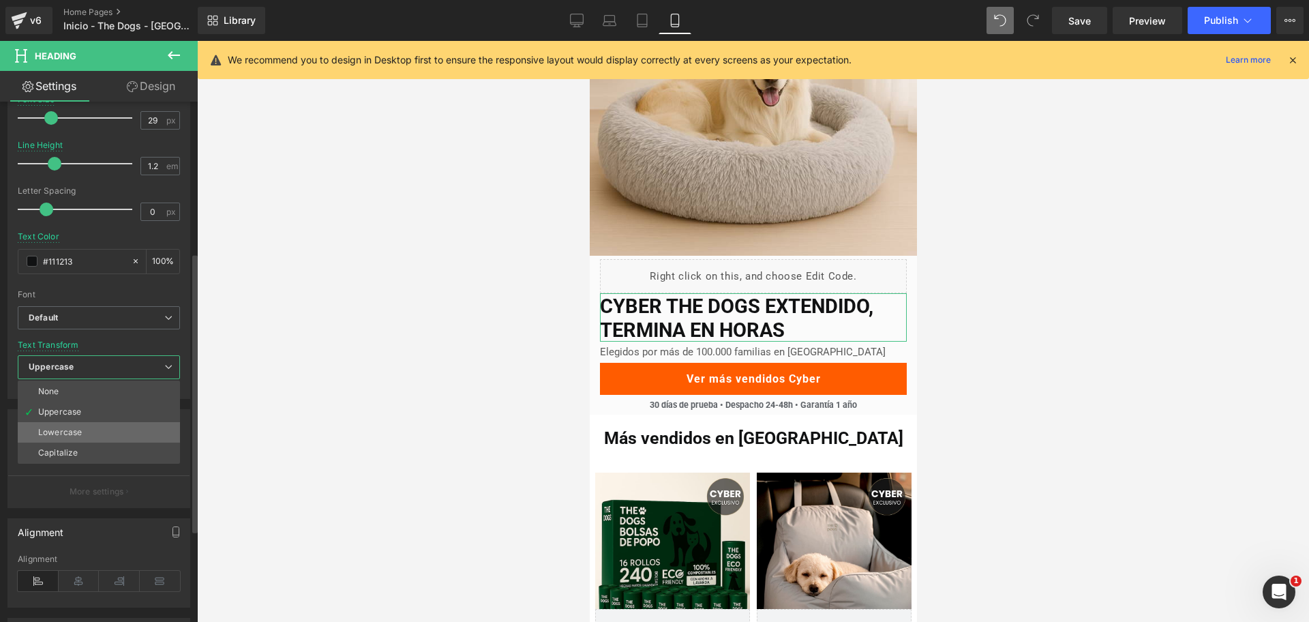
click at [129, 430] on li "Lowercase" at bounding box center [99, 432] width 162 height 20
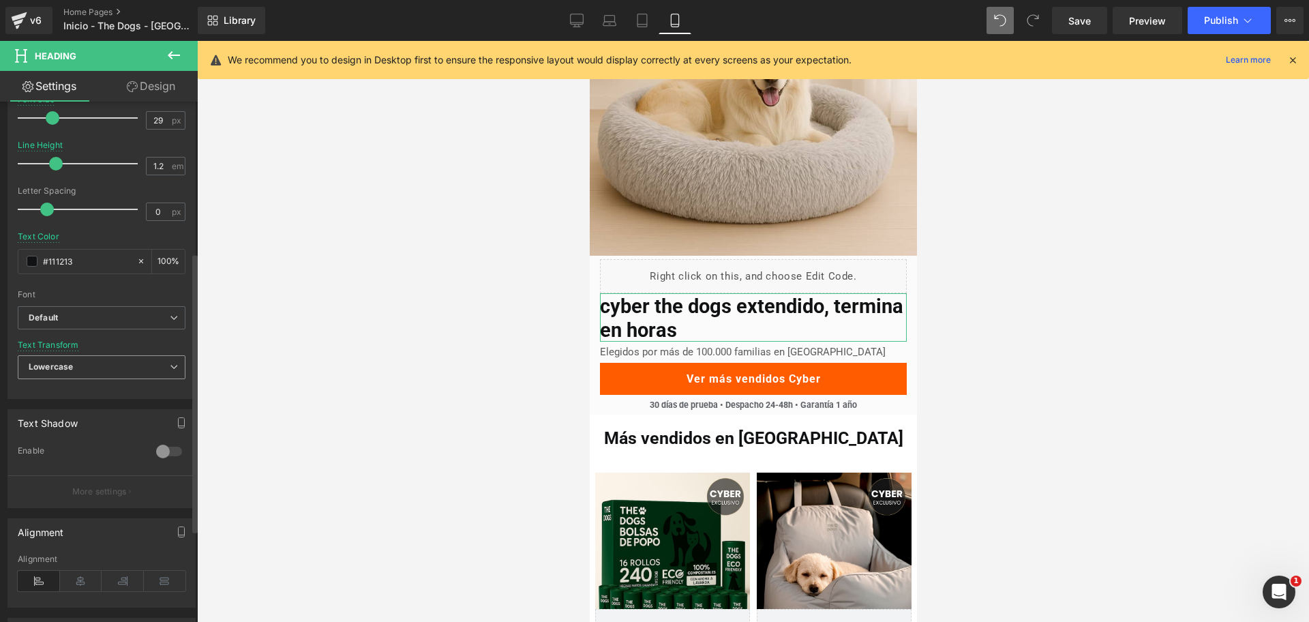
click at [141, 369] on span "Lowercase" at bounding box center [102, 367] width 168 height 24
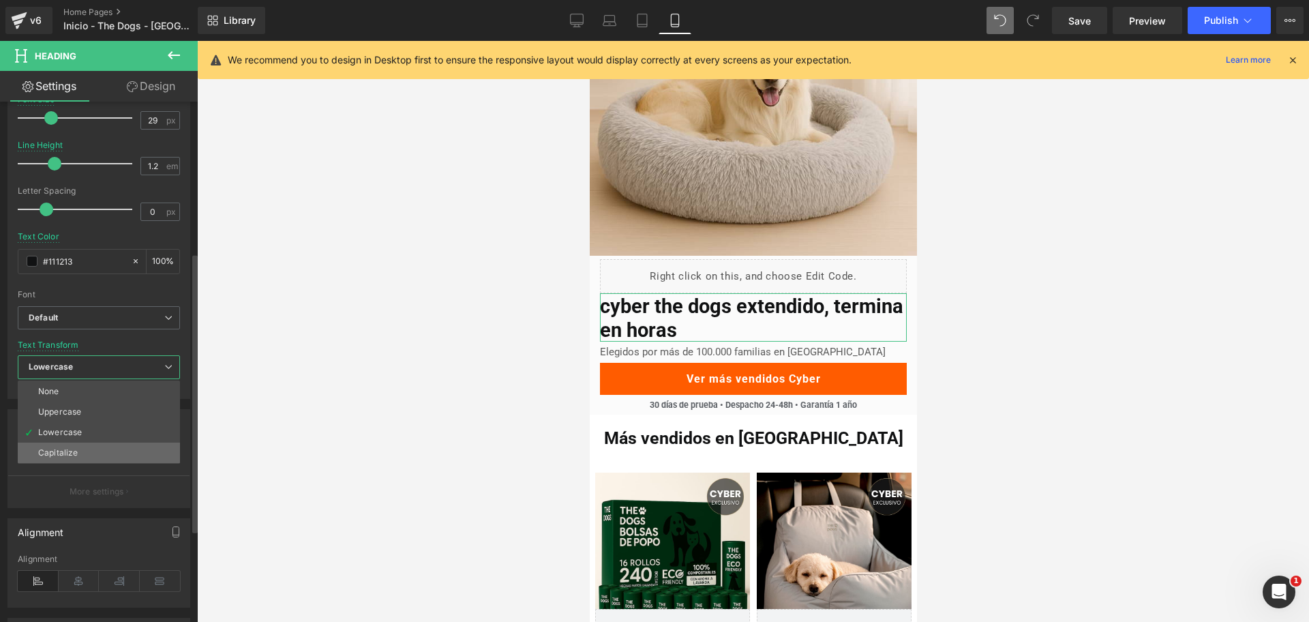
click at [113, 443] on li "Capitalize" at bounding box center [99, 453] width 162 height 20
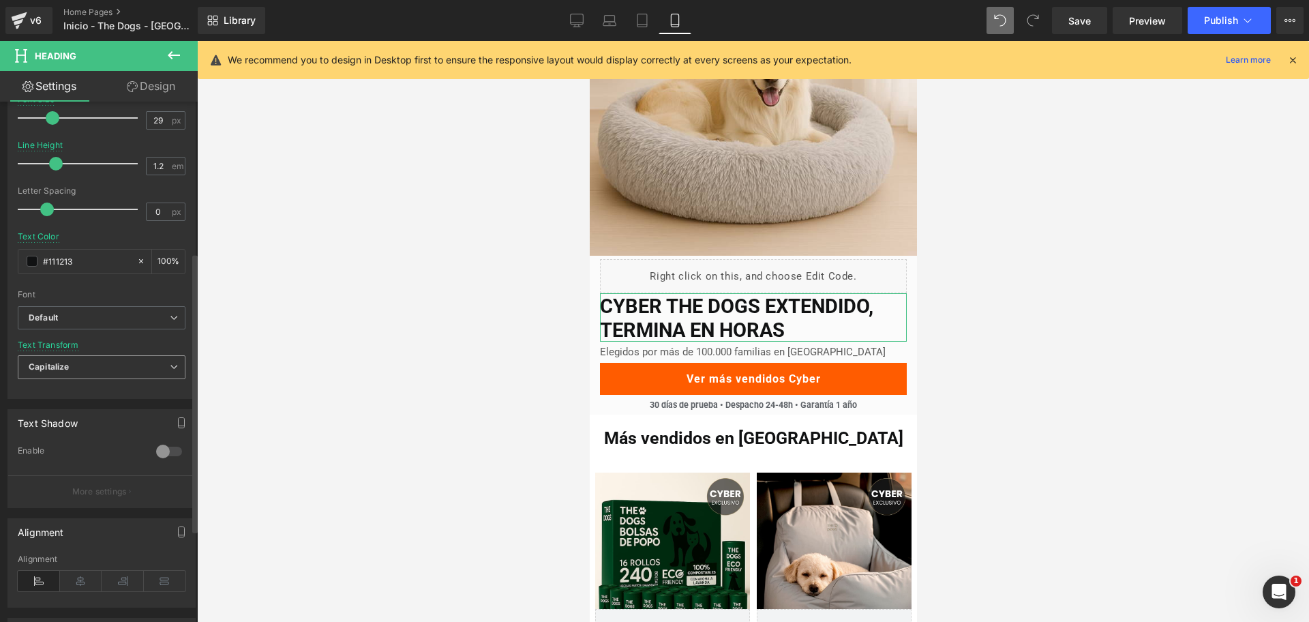
click at [124, 357] on span "Capitalize" at bounding box center [102, 367] width 168 height 24
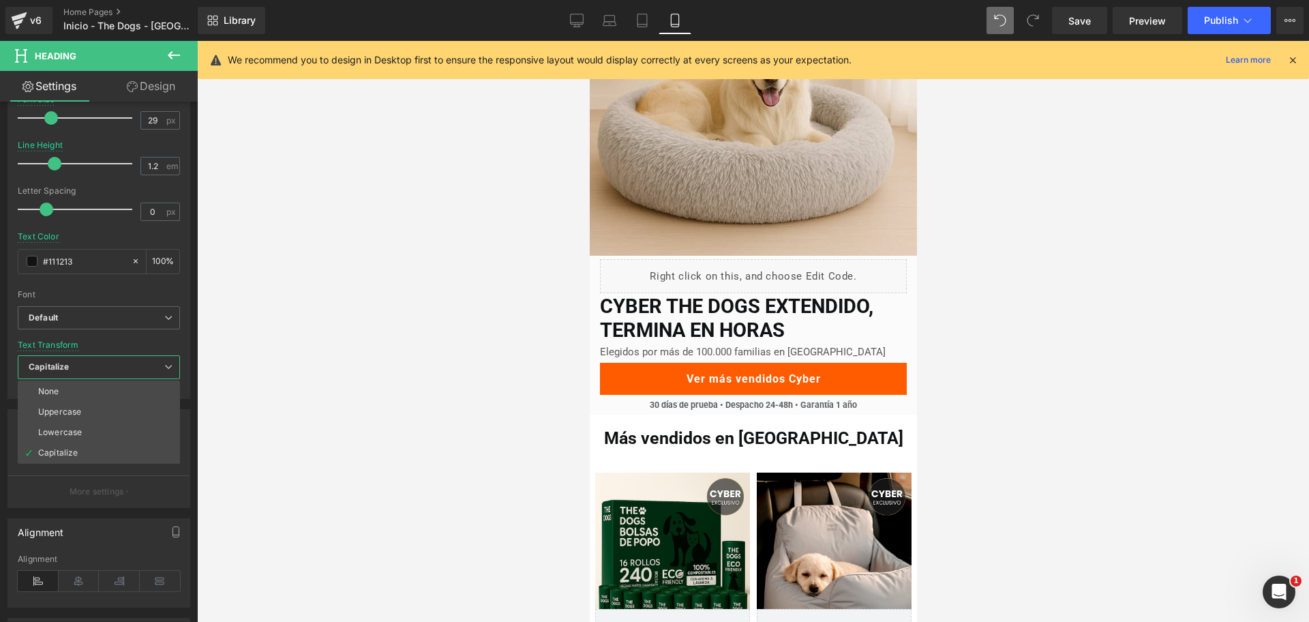
click at [952, 293] on div at bounding box center [753, 331] width 1112 height 581
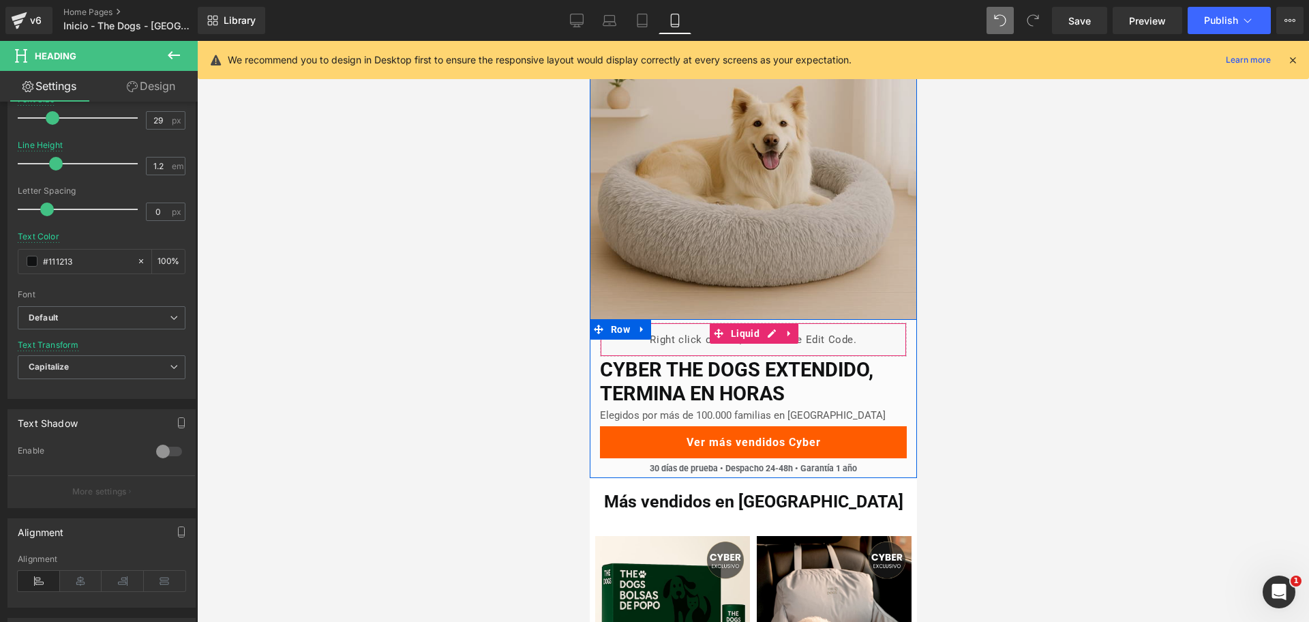
scroll to position [0, 0]
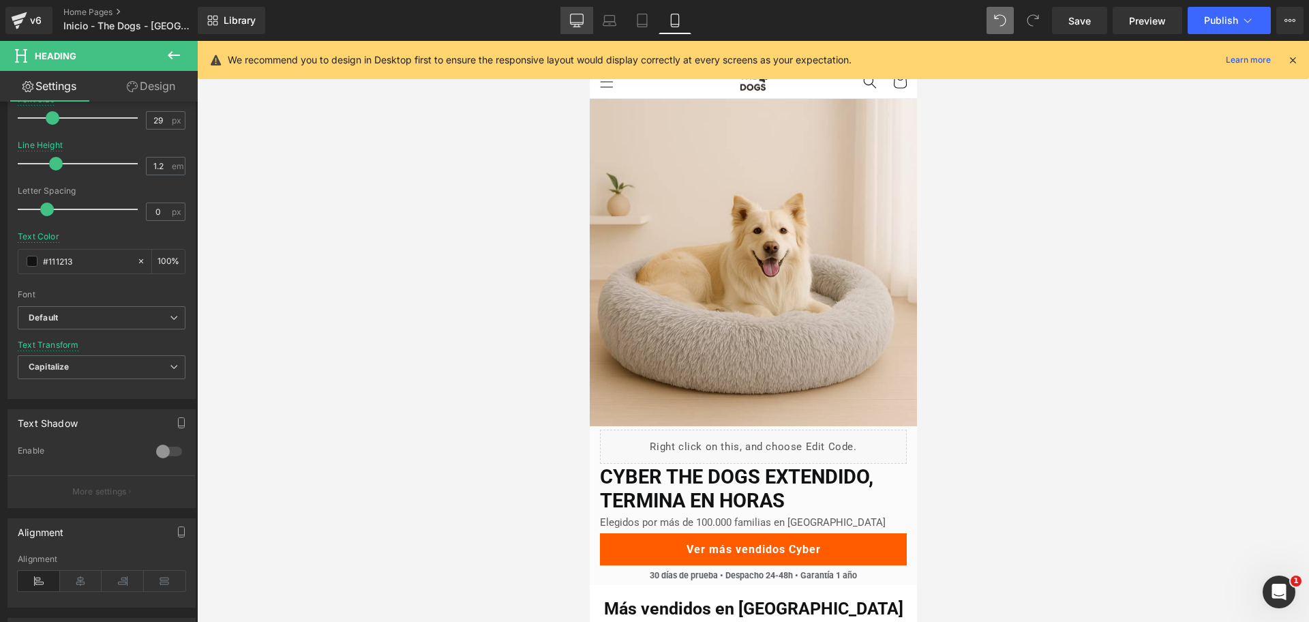
click at [576, 21] on icon at bounding box center [577, 21] width 14 height 14
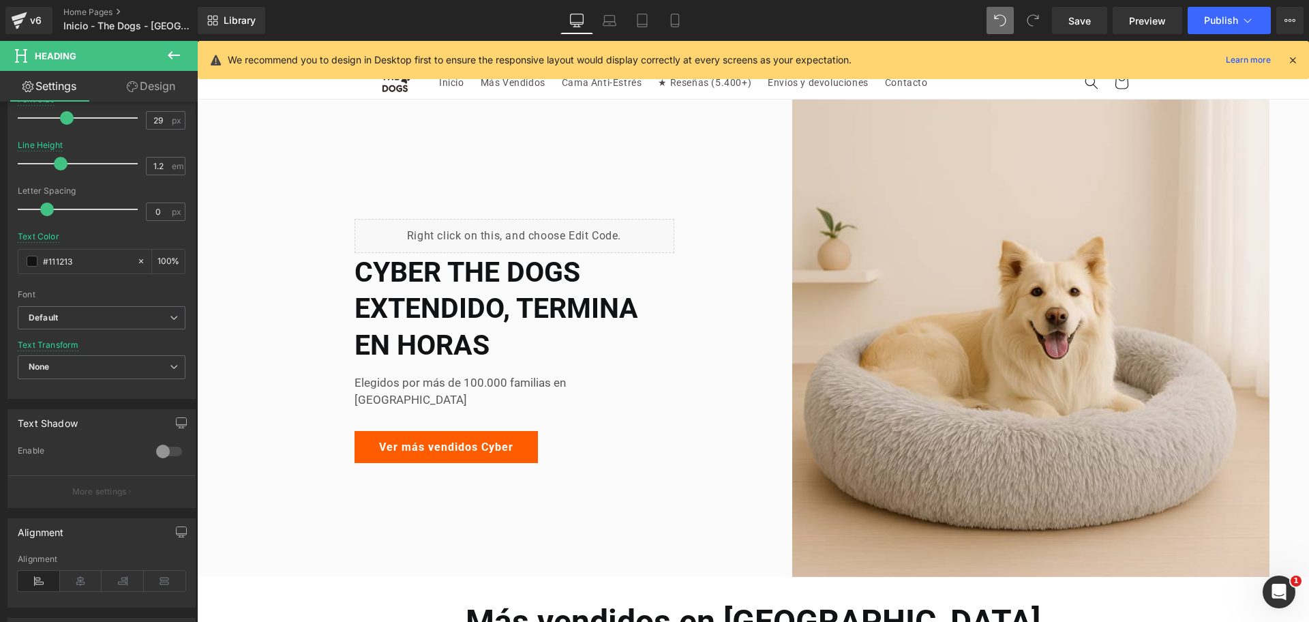
drag, startPoint x: 684, startPoint y: 7, endPoint x: 671, endPoint y: 48, distance: 43.6
click at [684, 7] on link "Mobile" at bounding box center [675, 20] width 33 height 27
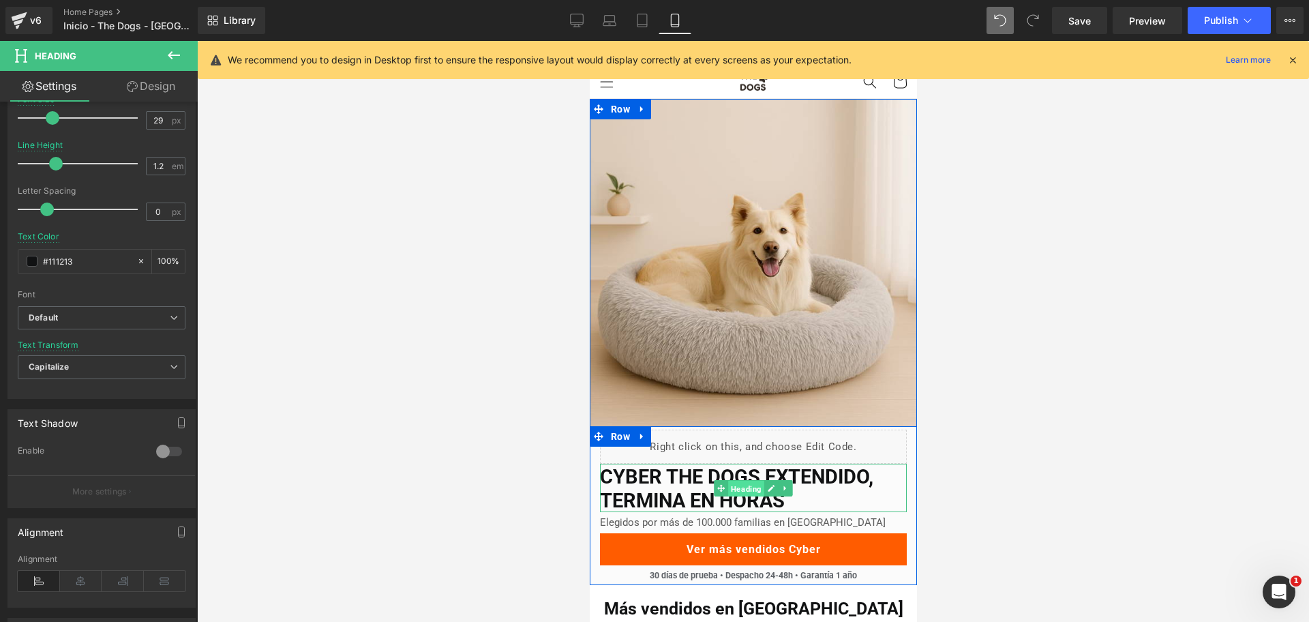
click at [747, 484] on span "Heading" at bounding box center [746, 488] width 36 height 16
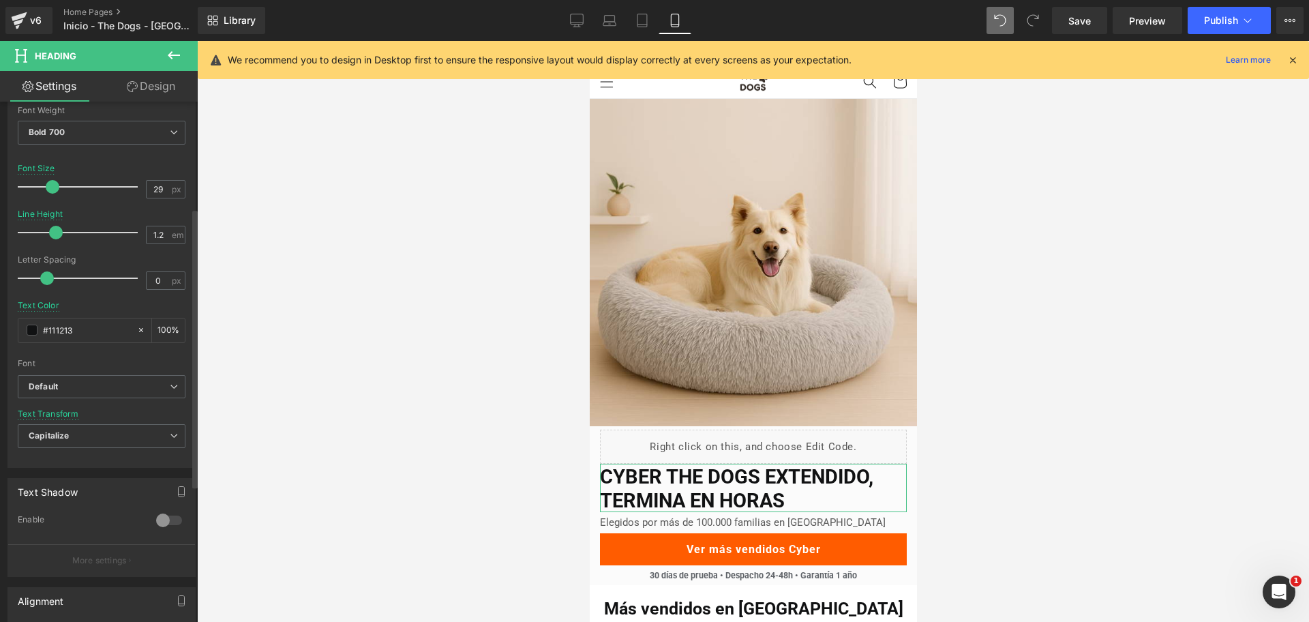
scroll to position [194, 0]
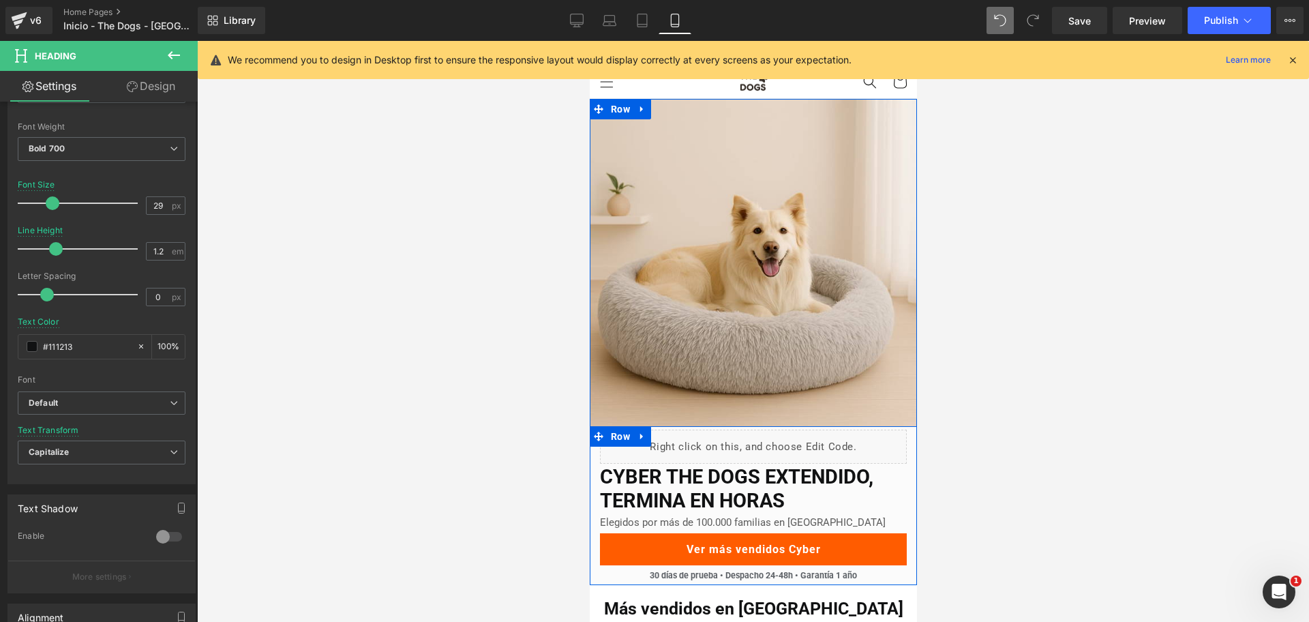
click at [968, 421] on div at bounding box center [753, 331] width 1112 height 581
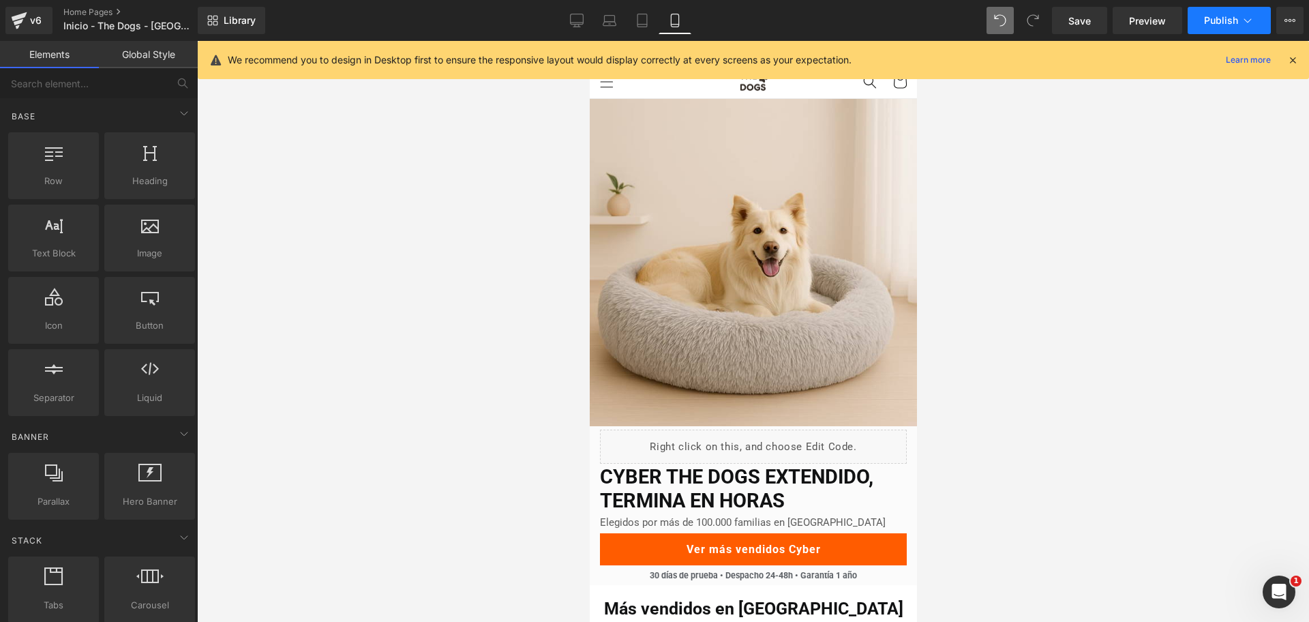
click at [1204, 23] on button "Publish" at bounding box center [1229, 20] width 83 height 27
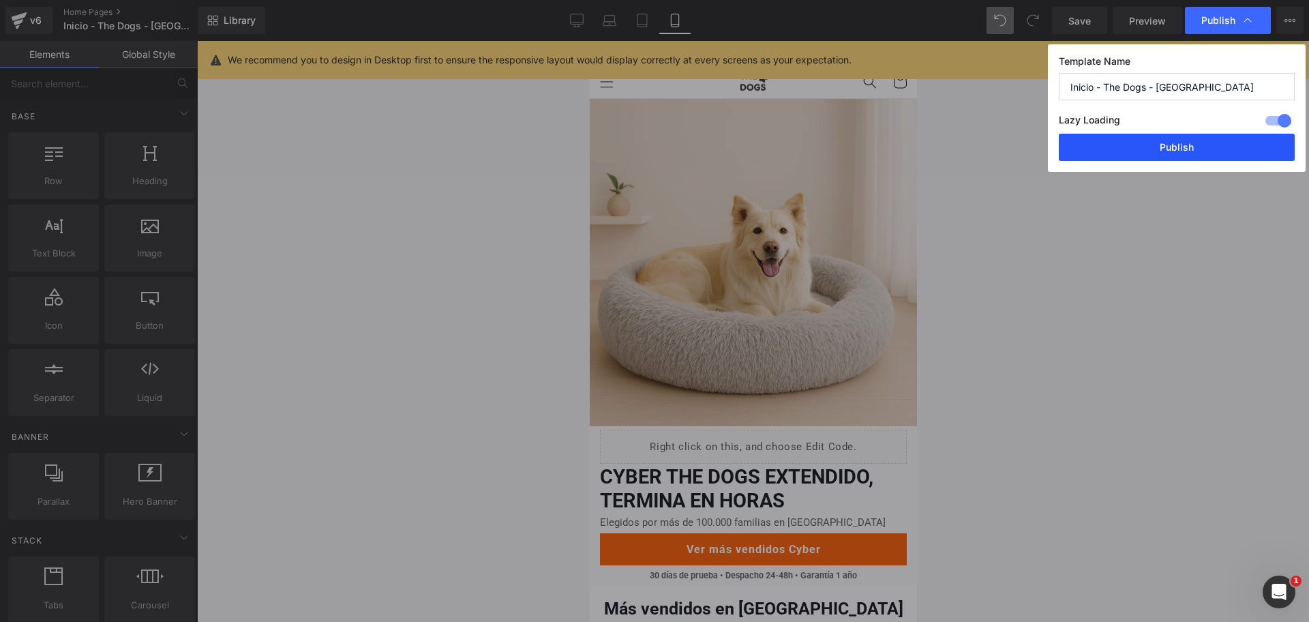
click at [1205, 146] on button "Publish" at bounding box center [1177, 147] width 236 height 27
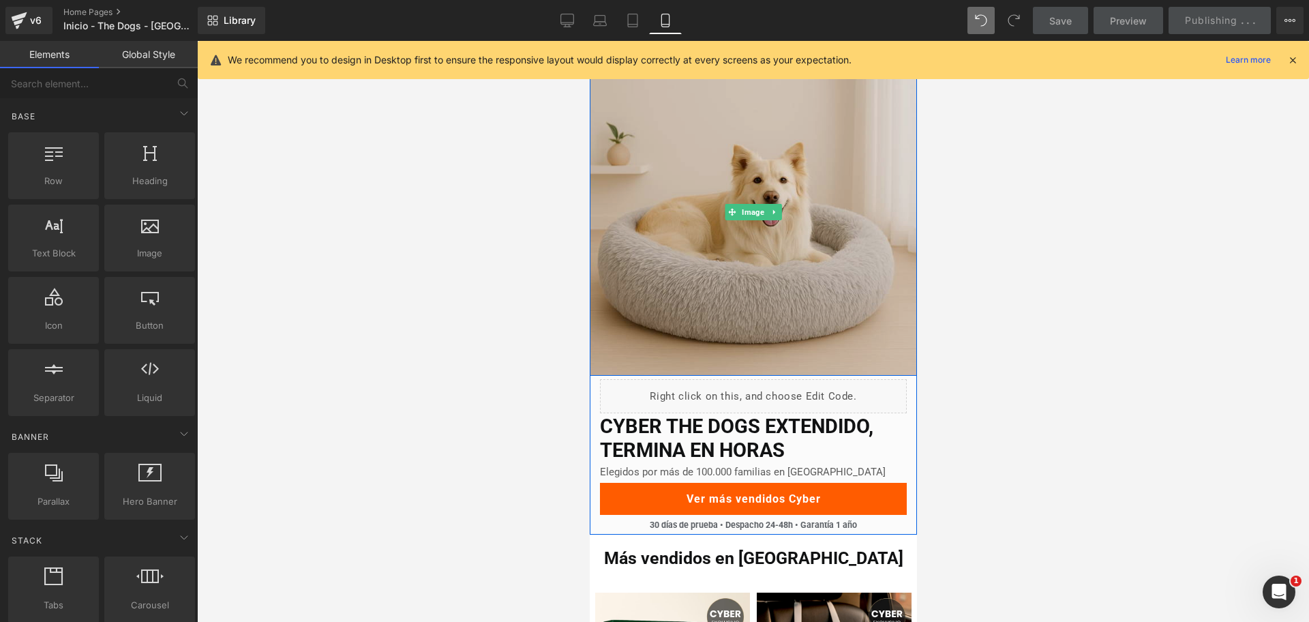
scroll to position [0, 0]
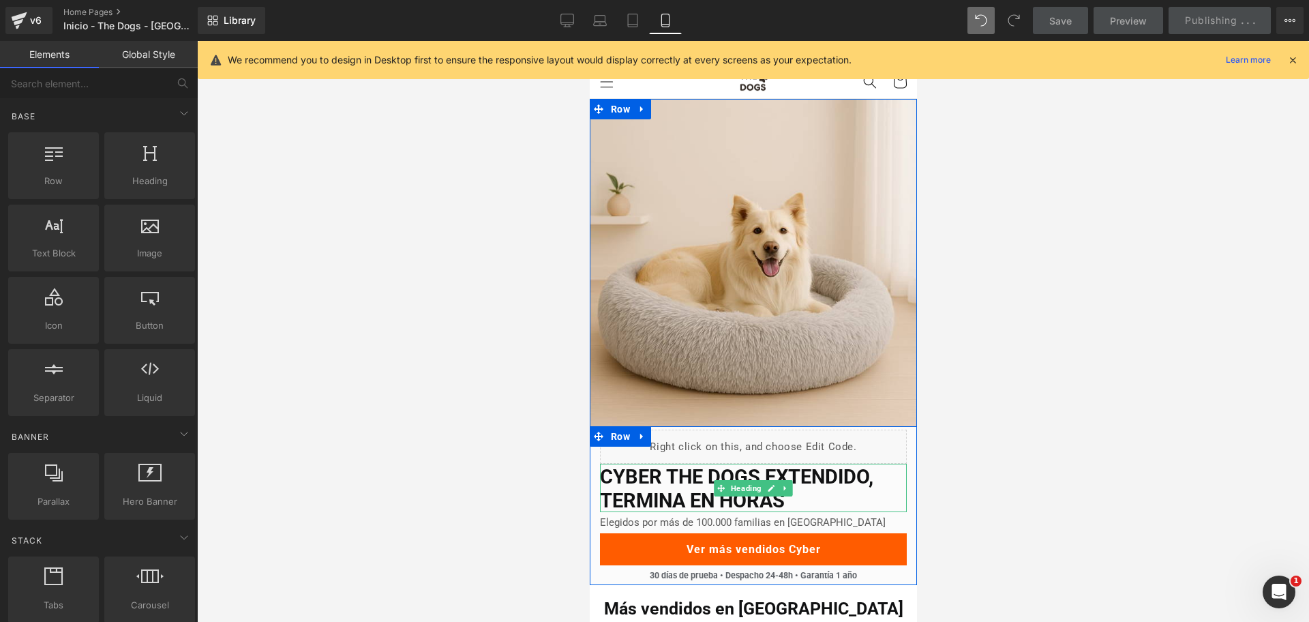
click at [694, 481] on h2 "CYBER THE DOGS EXTENDIDO, TERMINA EN HORAS" at bounding box center [752, 489] width 307 height 48
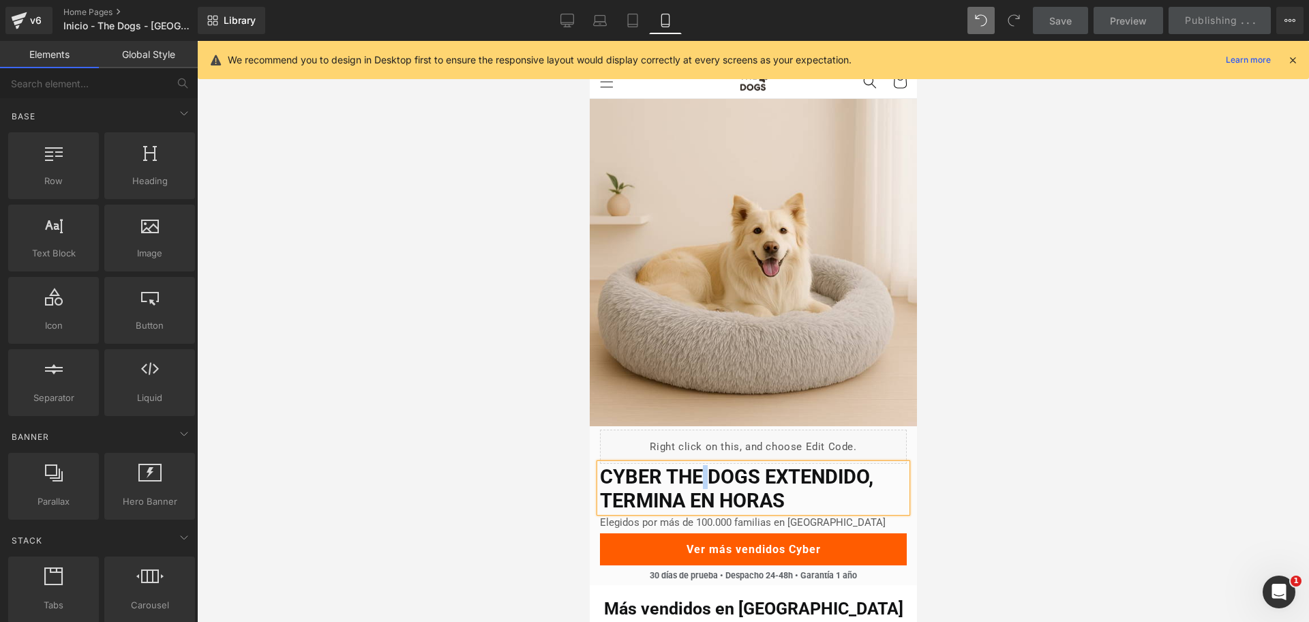
click at [694, 481] on h2 "CYBER THE DOGS EXTENDIDO, TERMINA EN HORAS" at bounding box center [752, 489] width 307 height 48
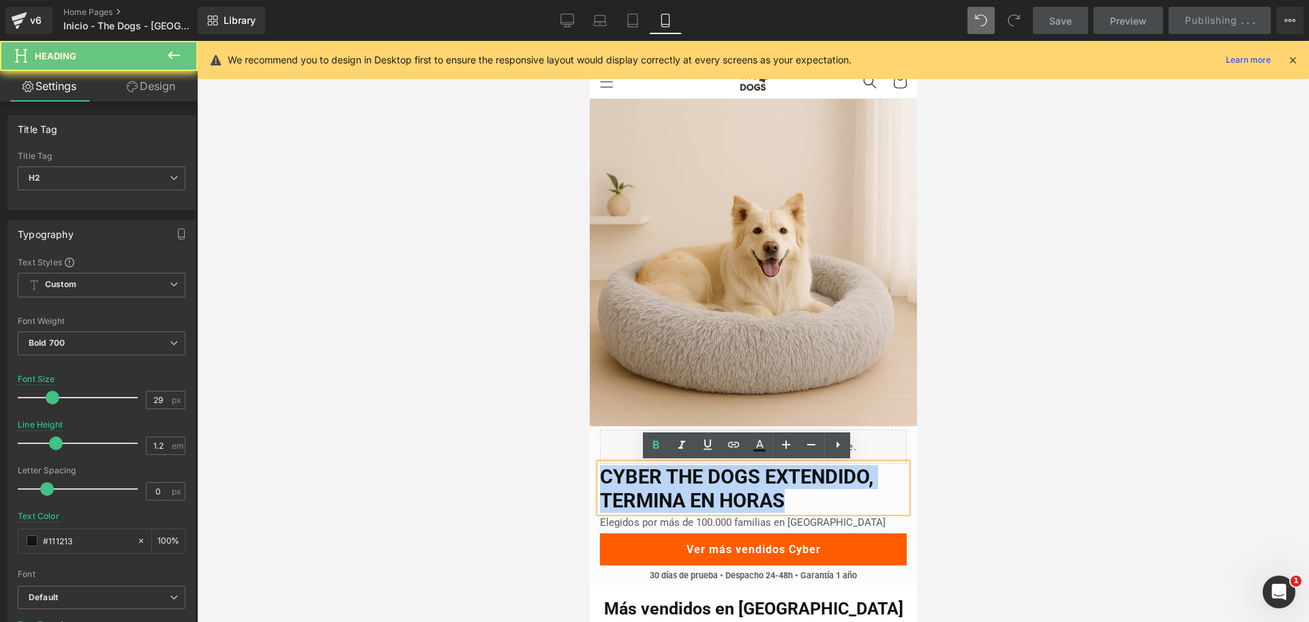
click at [694, 481] on h2 "CYBER THE DOGS EXTENDIDO, TERMINA EN HORAS" at bounding box center [752, 489] width 307 height 48
copy h2 "CYBER THE DOGS EXTENDIDO, TERMINA EN HORAS"
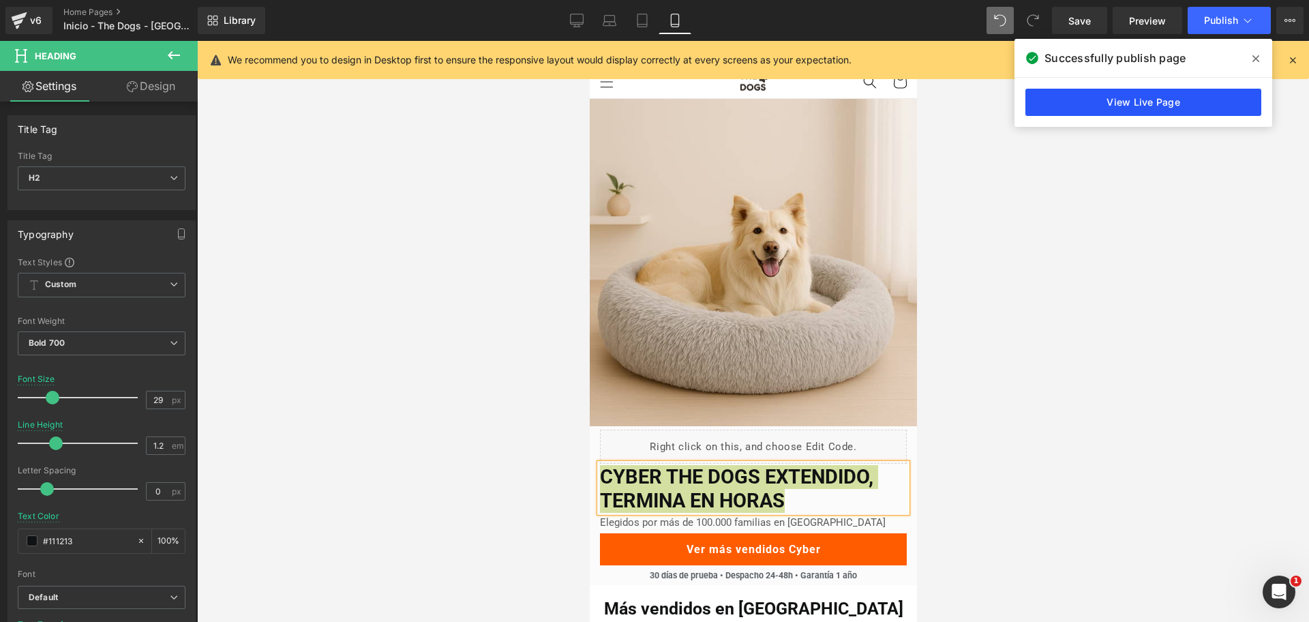
click at [1159, 113] on link "View Live Page" at bounding box center [1144, 102] width 236 height 27
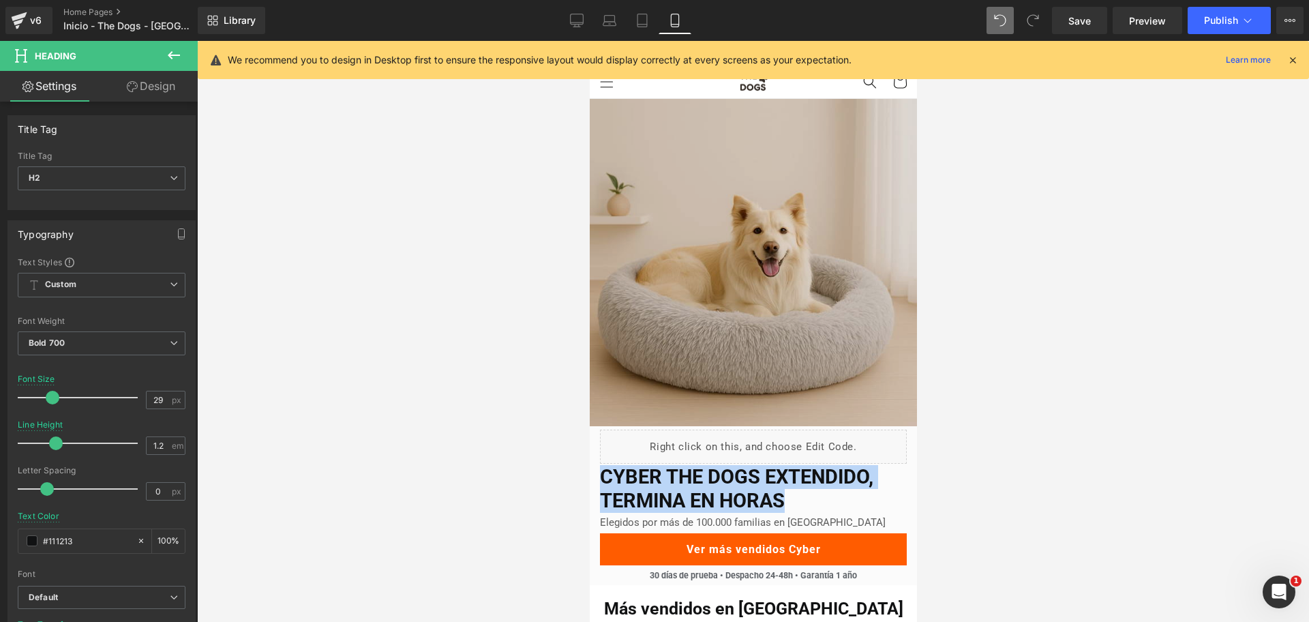
click at [832, 182] on img at bounding box center [752, 262] width 327 height 327
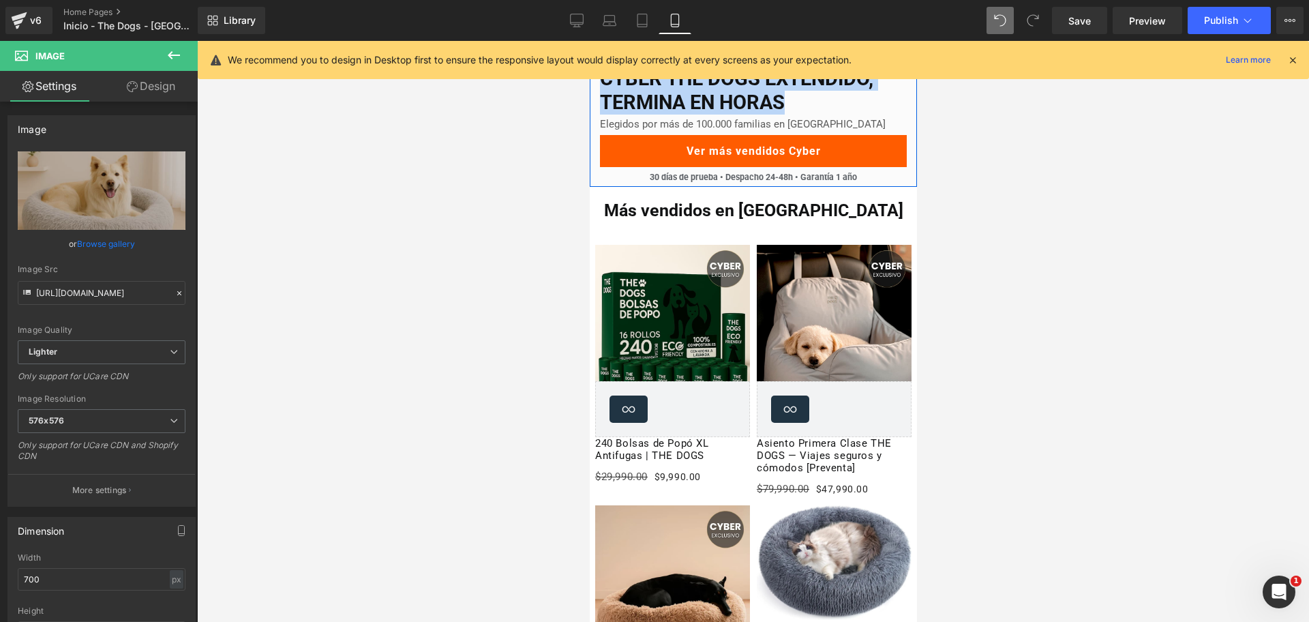
scroll to position [426, 0]
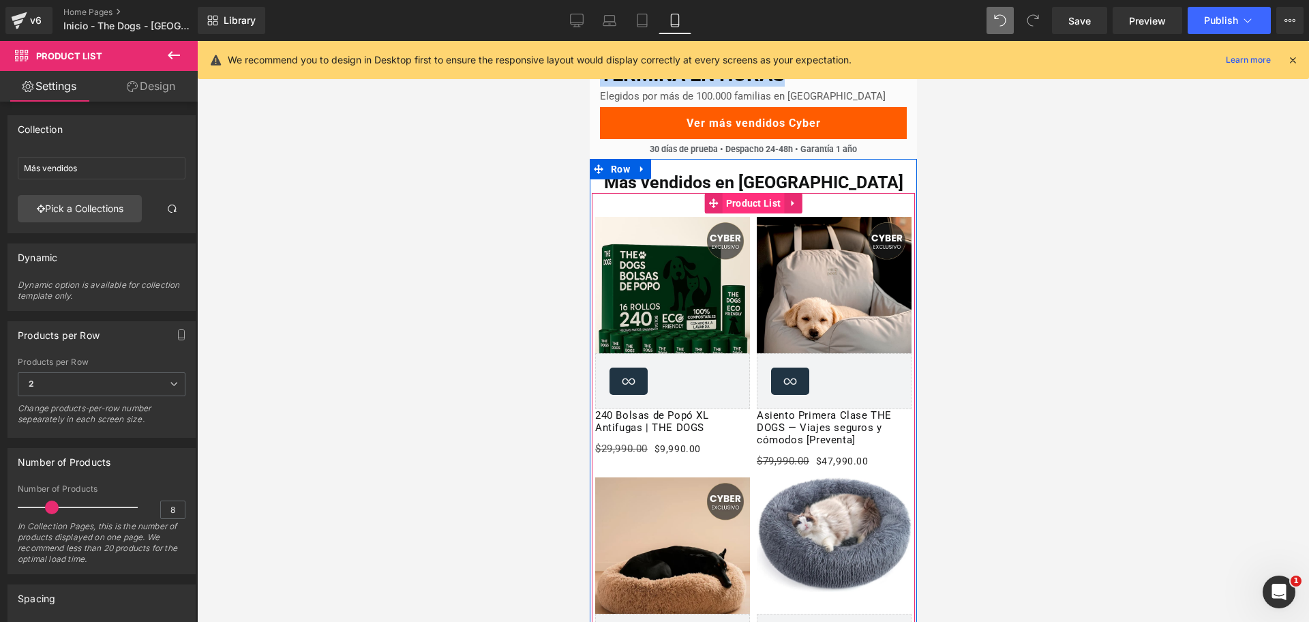
click at [765, 205] on span "Product List" at bounding box center [753, 203] width 62 height 20
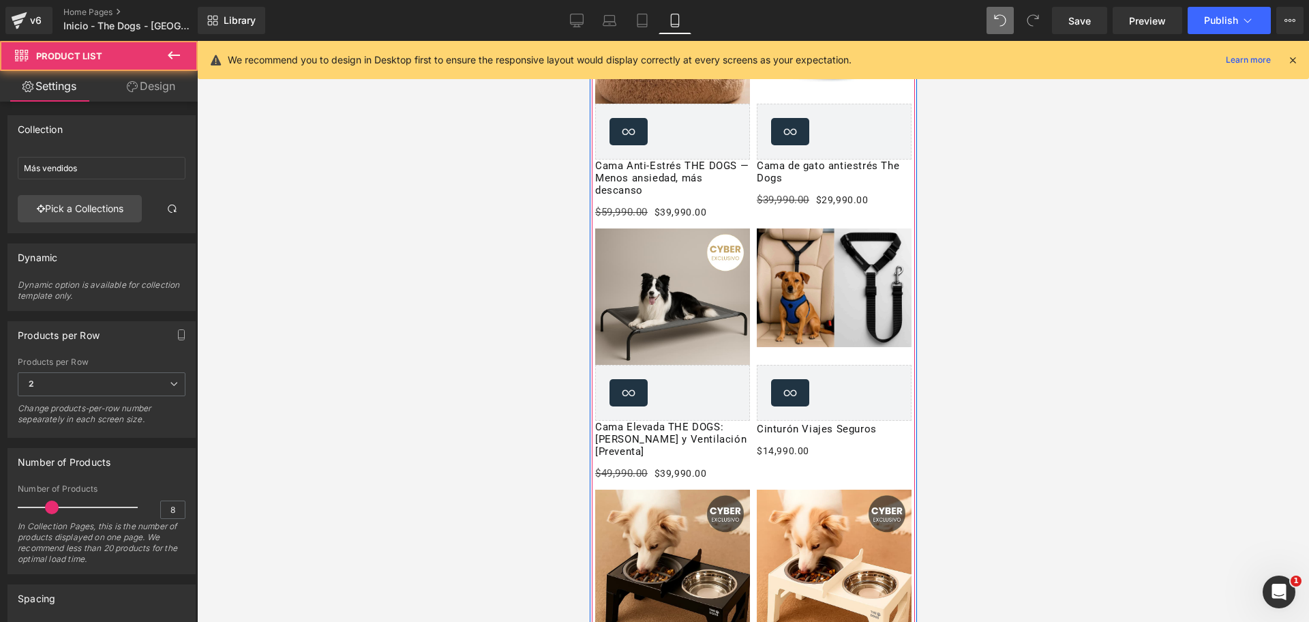
scroll to position [938, 0]
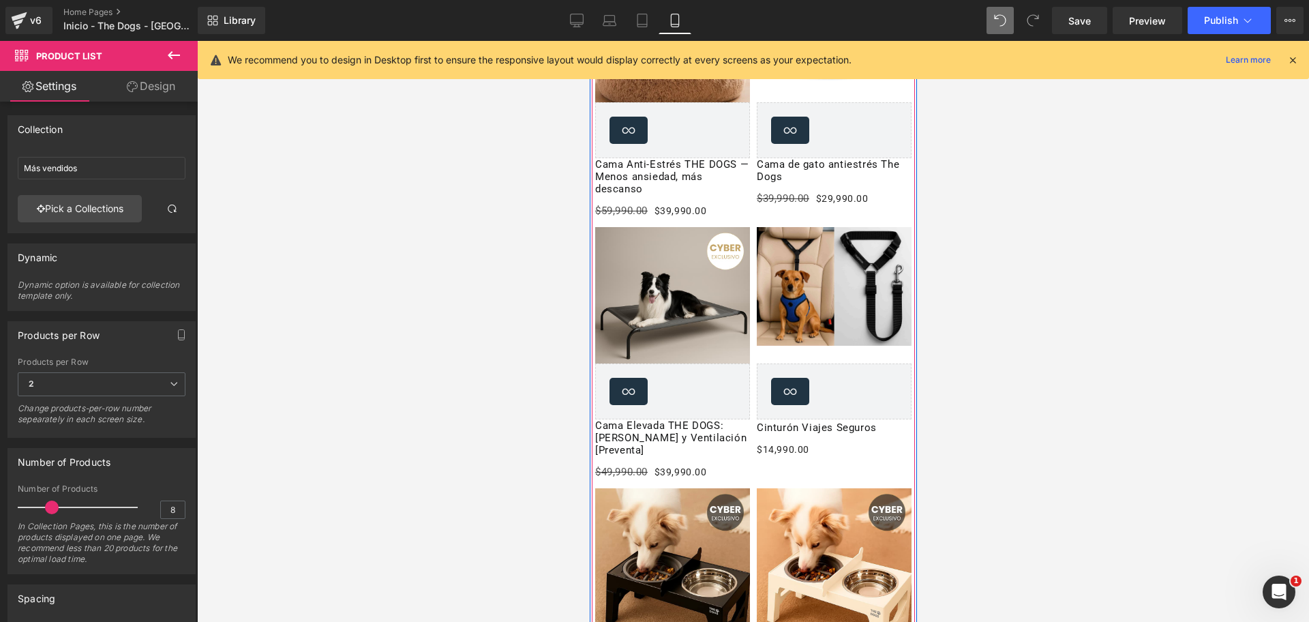
click at [636, 299] on img at bounding box center [672, 304] width 155 height 155
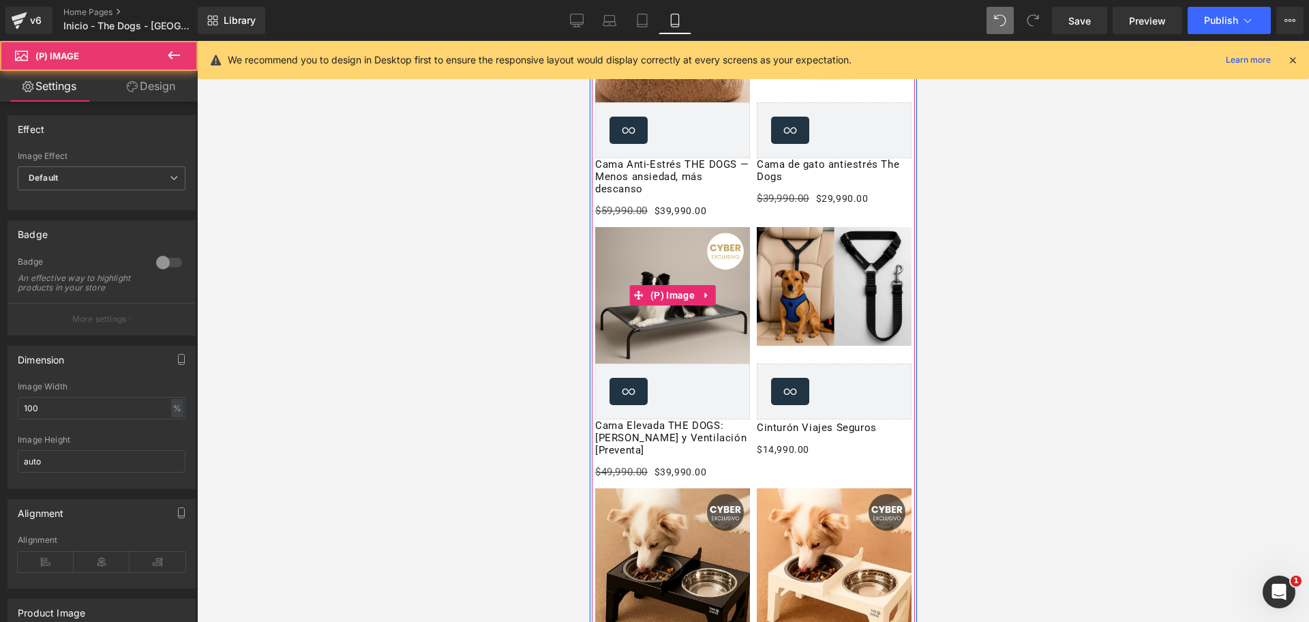
scroll to position [1449, 0]
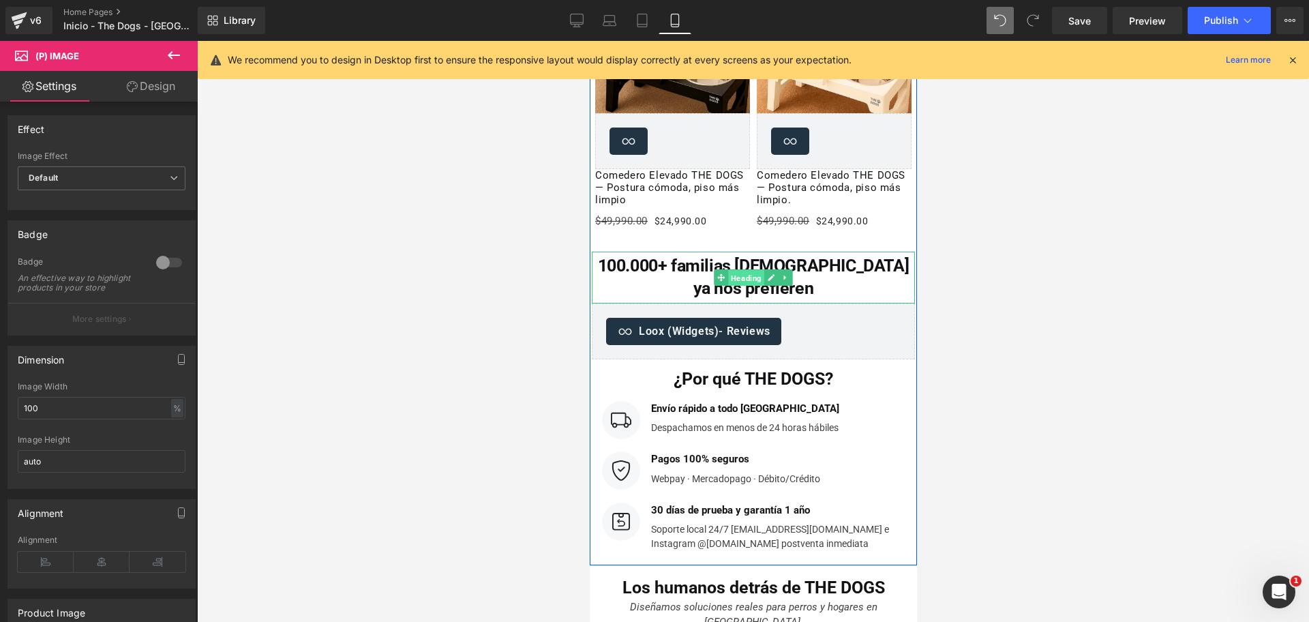
click at [740, 270] on span "Heading" at bounding box center [746, 278] width 36 height 16
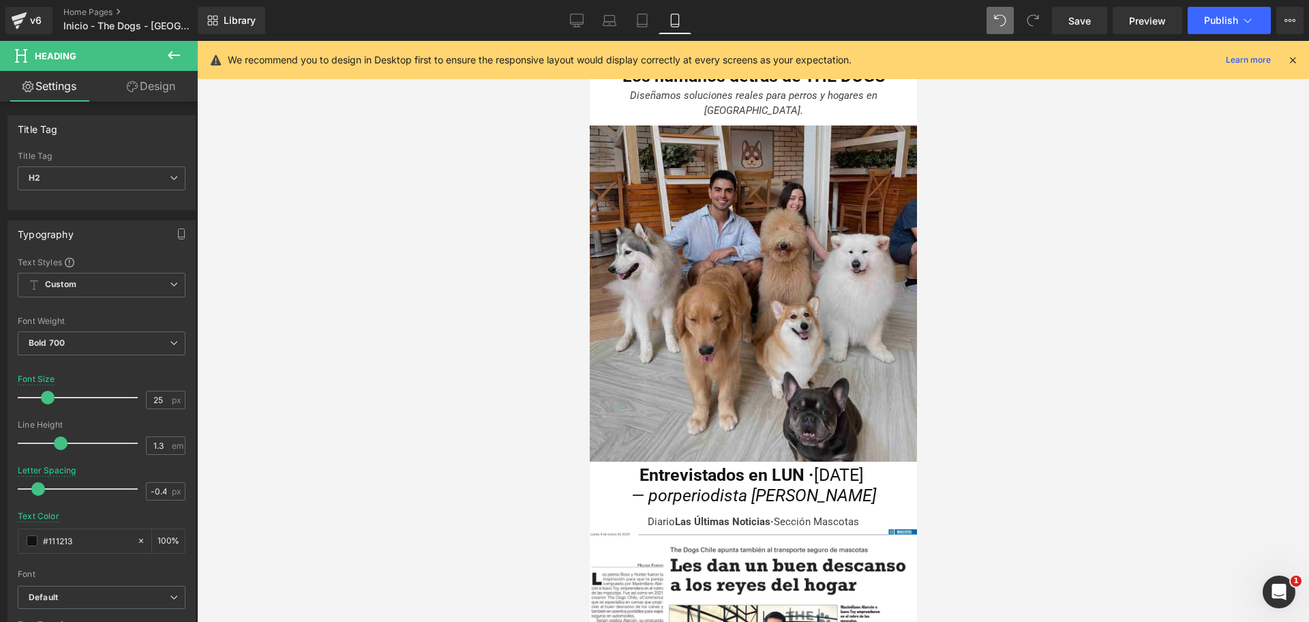
click at [837, 260] on img at bounding box center [752, 293] width 327 height 336
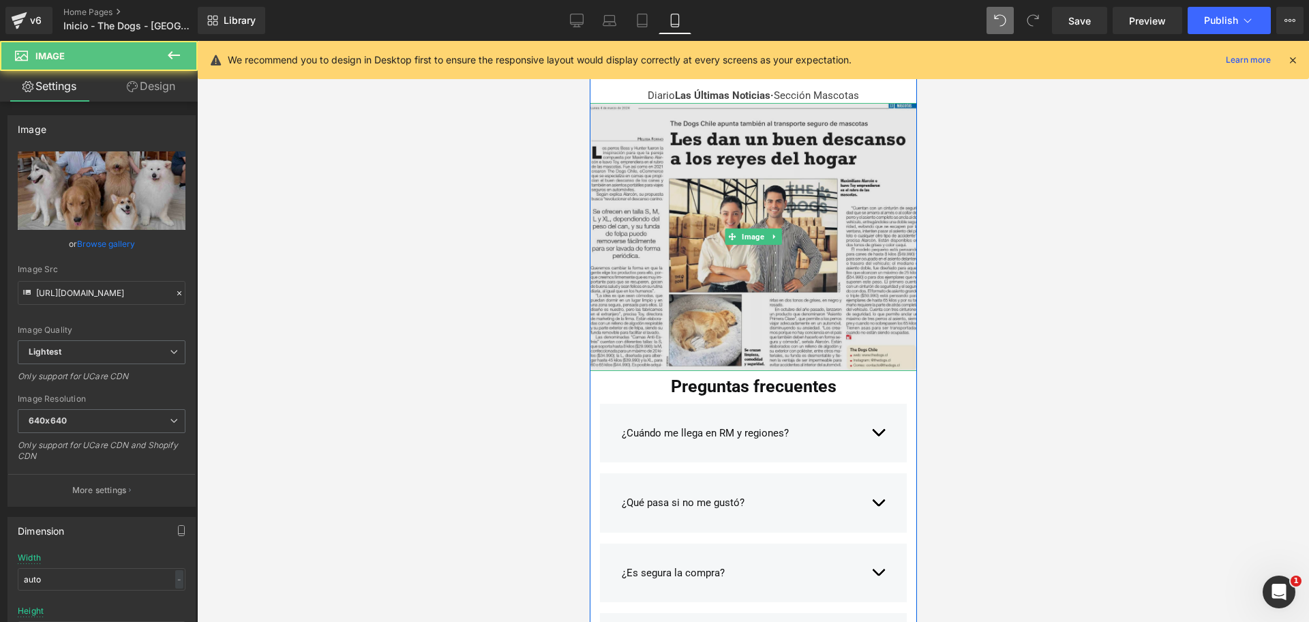
click at [835, 260] on img at bounding box center [752, 236] width 327 height 267
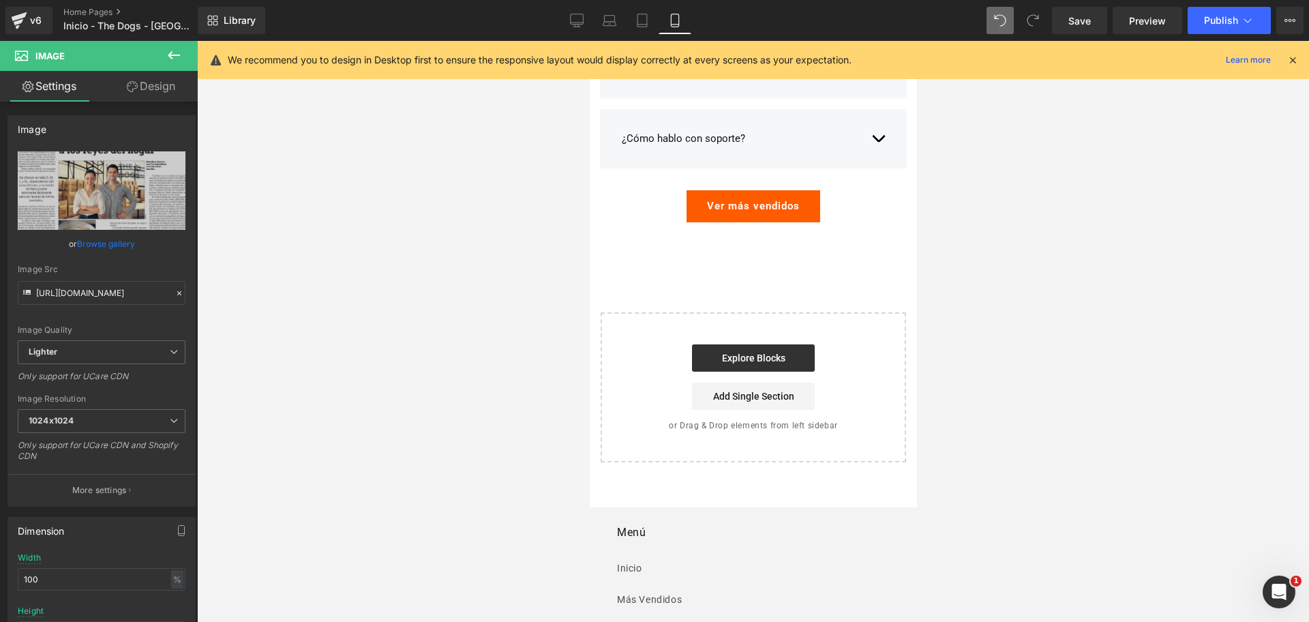
scroll to position [2899, 0]
